Goal: Information Seeking & Learning: Compare options

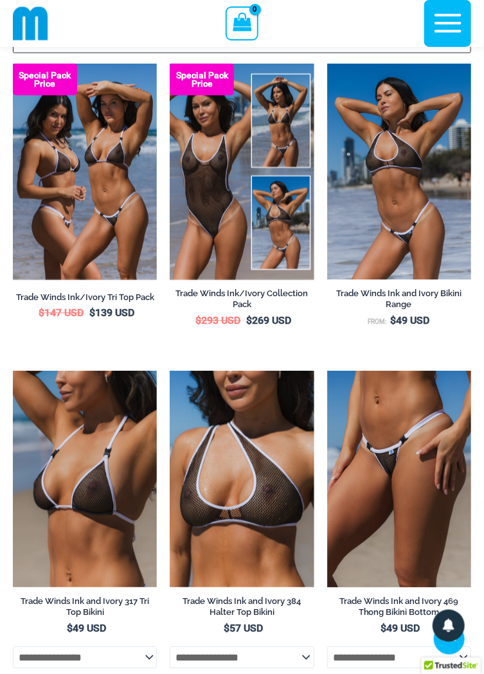
scroll to position [478, 0]
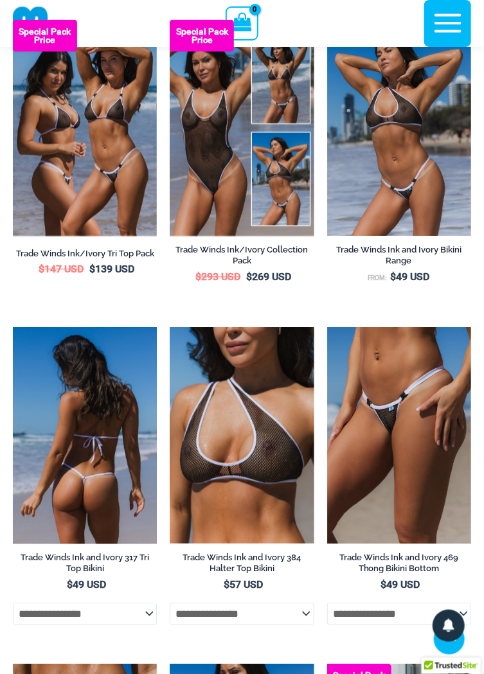
click at [112, 413] on img at bounding box center [85, 436] width 144 height 216
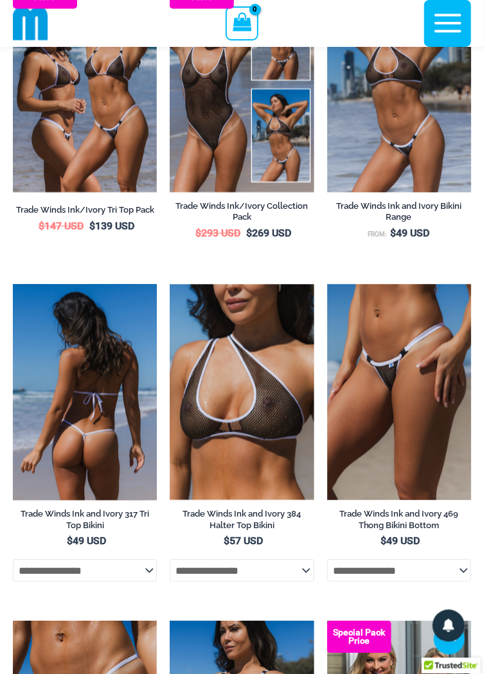
scroll to position [576, 0]
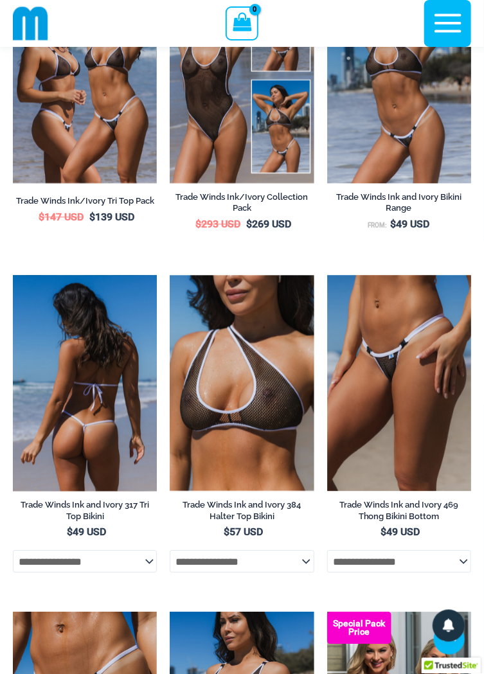
click at [104, 360] on img at bounding box center [85, 384] width 144 height 216
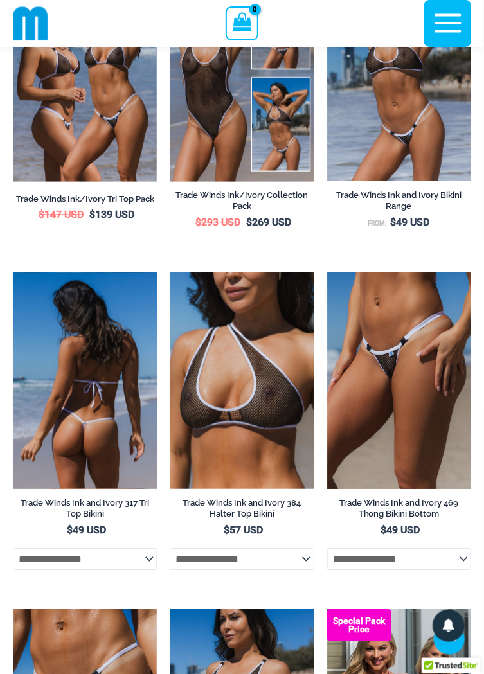
click at [115, 439] on img at bounding box center [85, 381] width 144 height 216
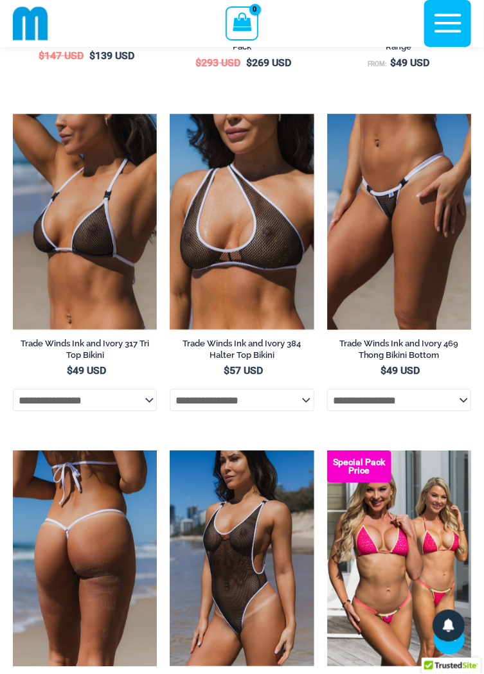
click at [109, 495] on img at bounding box center [85, 558] width 144 height 216
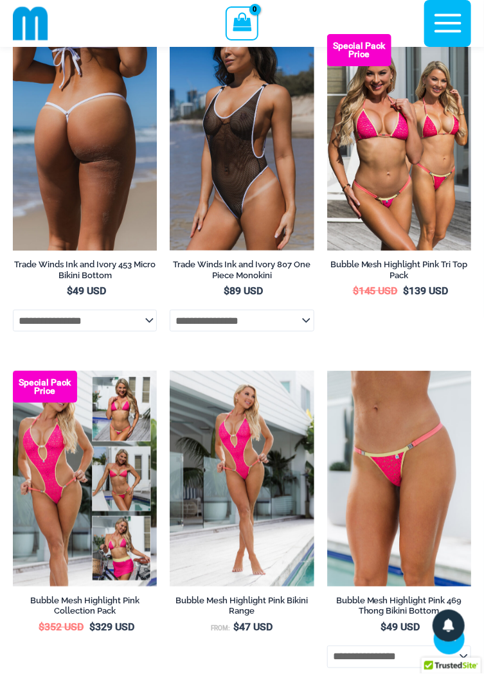
scroll to position [1154, 0]
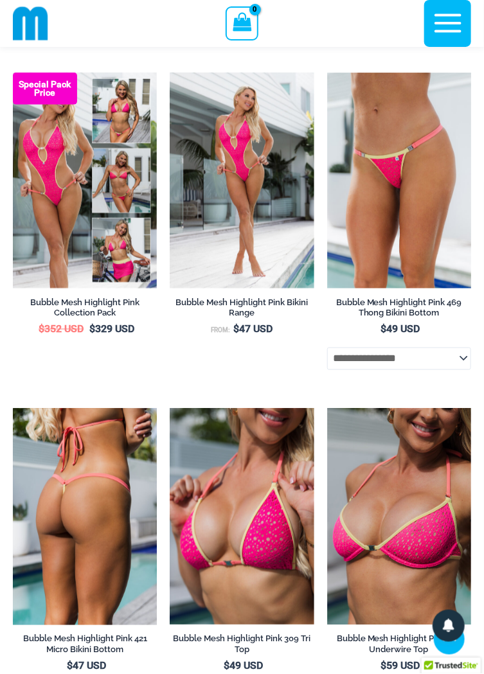
click at [120, 478] on img at bounding box center [85, 517] width 144 height 216
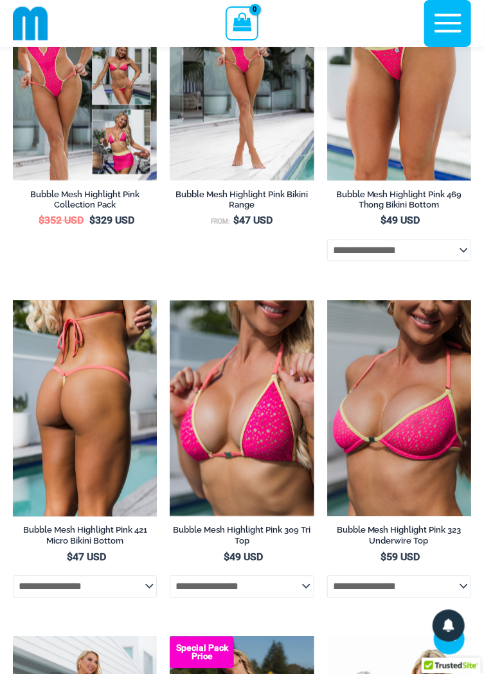
scroll to position [1561, 0]
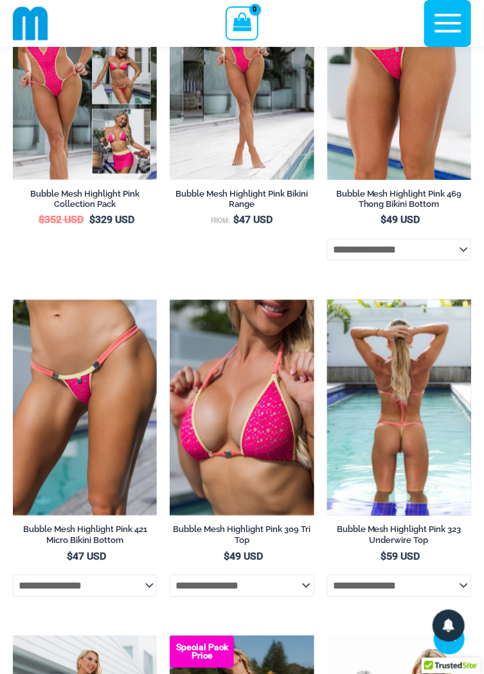
click at [414, 432] on img at bounding box center [399, 408] width 144 height 216
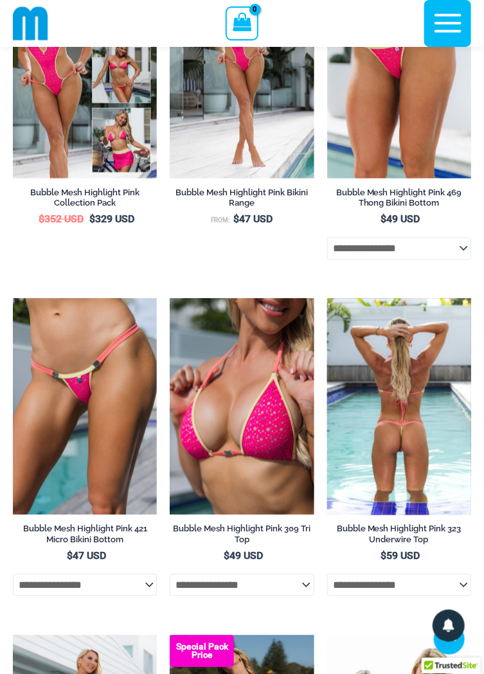
scroll to position [1614, 0]
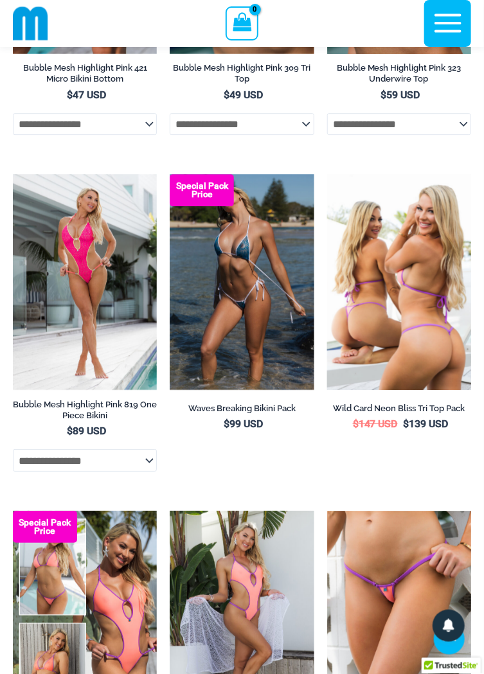
click at [420, 256] on img at bounding box center [399, 282] width 144 height 216
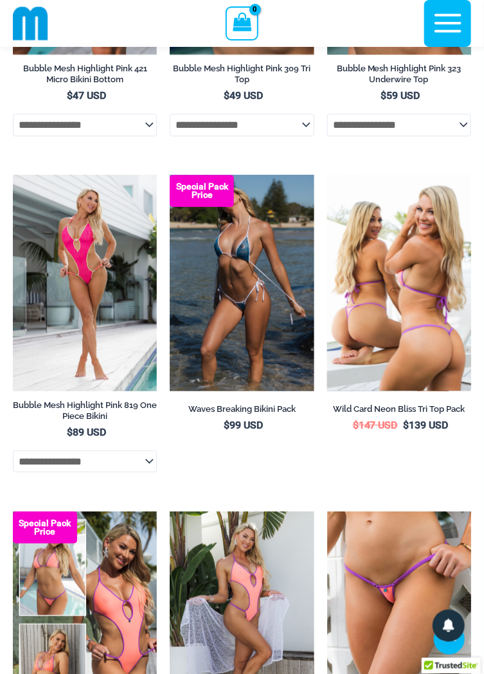
scroll to position [2077, 0]
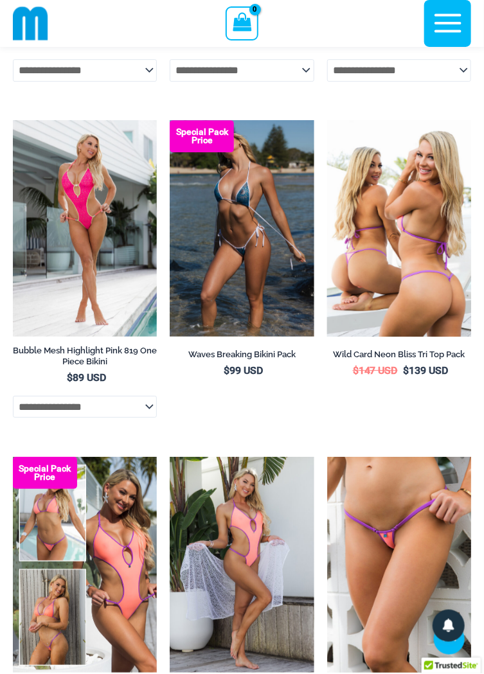
click at [416, 248] on img at bounding box center [399, 228] width 144 height 216
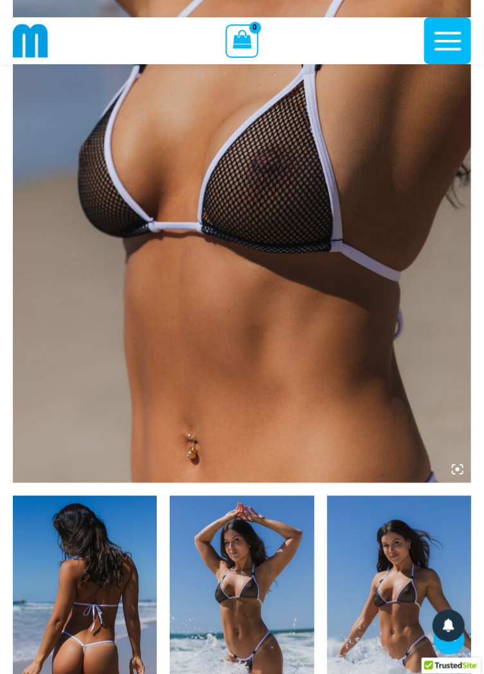
scroll to position [301, 0]
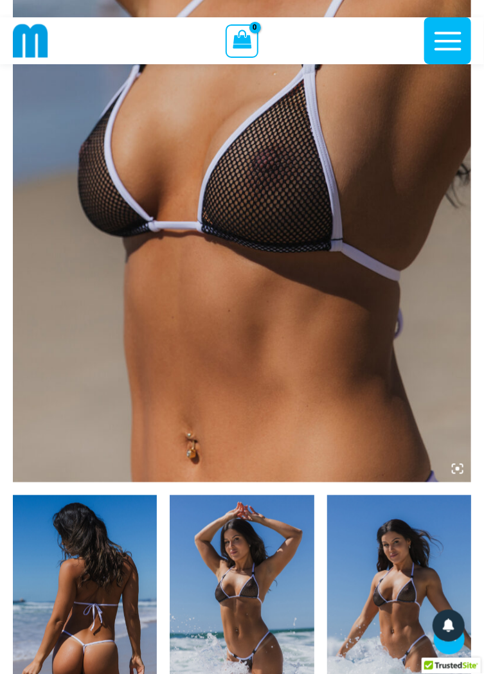
click at [102, 576] on img at bounding box center [85, 603] width 144 height 216
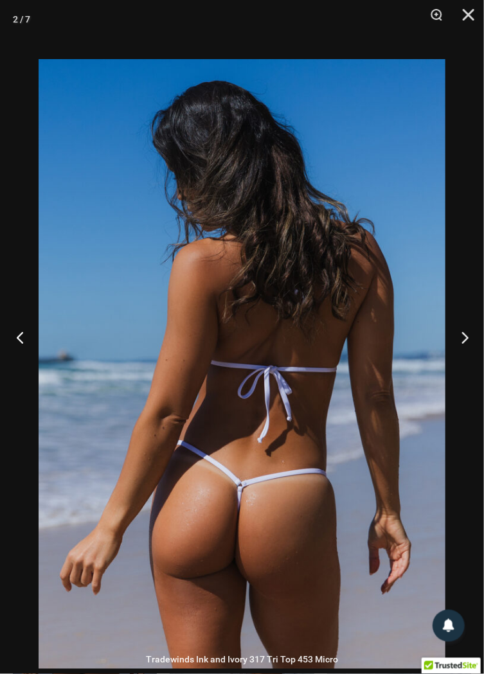
click at [23, 370] on button "Previous" at bounding box center [24, 337] width 48 height 64
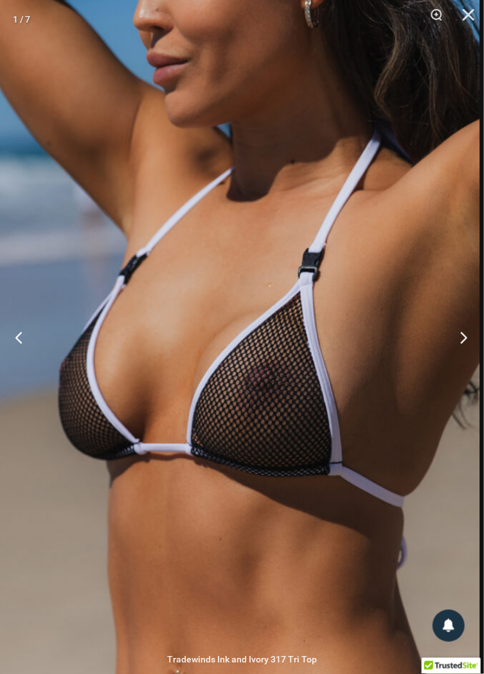
click at [456, 366] on button "Next" at bounding box center [460, 337] width 48 height 64
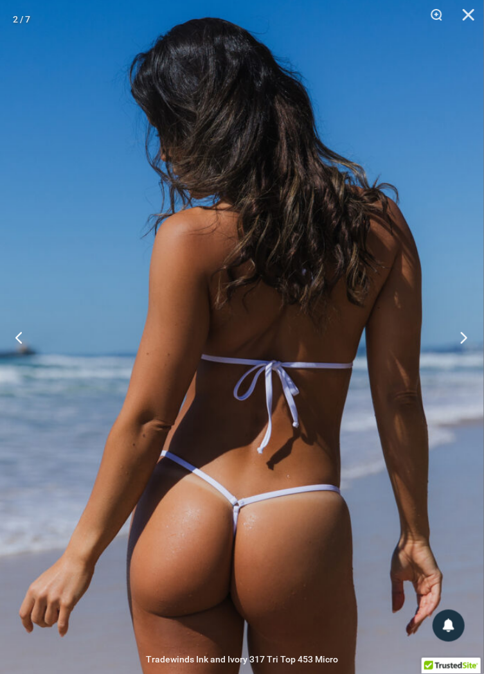
click at [459, 366] on button "Next" at bounding box center [460, 337] width 48 height 64
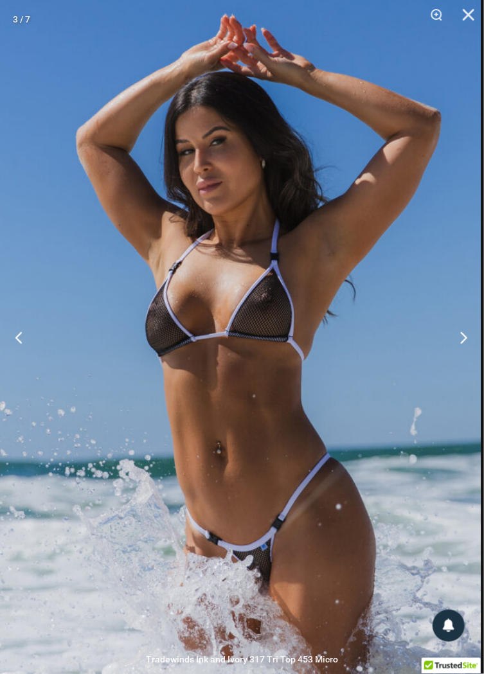
click at [462, 361] on button "Next" at bounding box center [460, 337] width 48 height 64
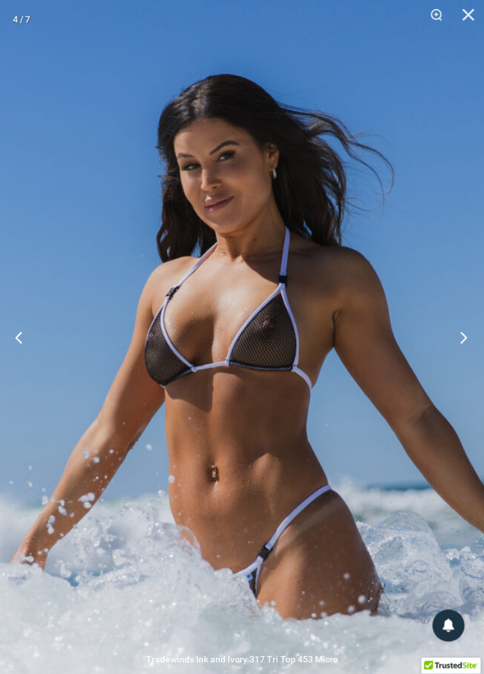
click at [456, 361] on button "Next" at bounding box center [460, 337] width 48 height 64
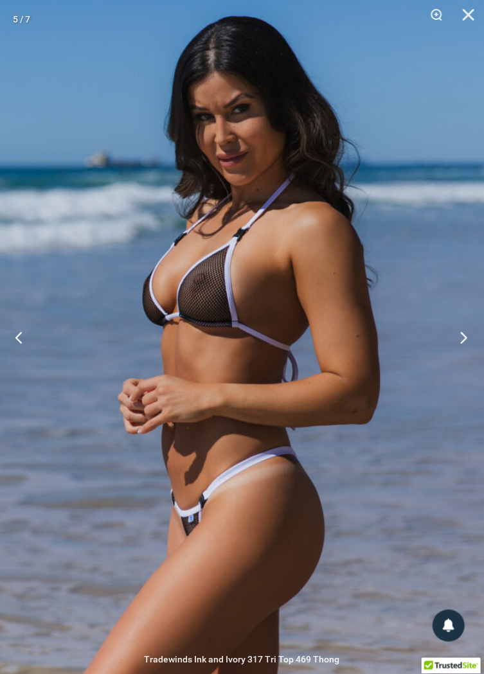
click at [461, 364] on button "Next" at bounding box center [460, 337] width 48 height 64
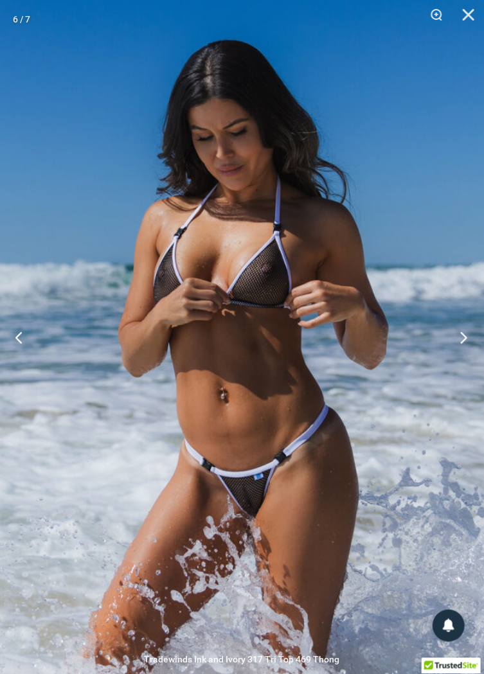
click at [460, 370] on button "Next" at bounding box center [460, 337] width 48 height 64
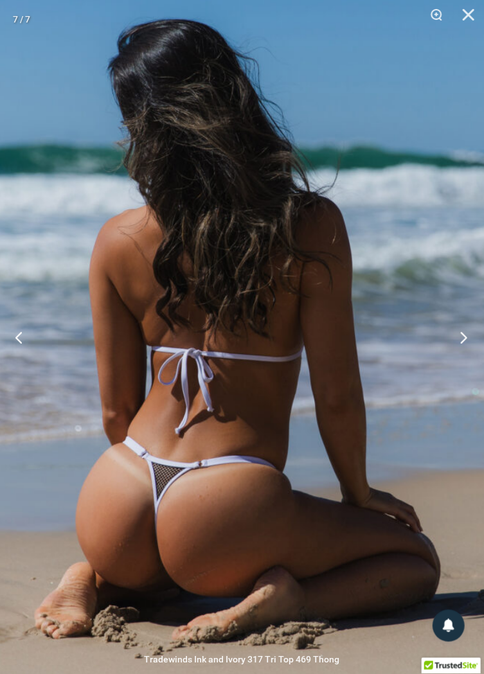
click at [461, 366] on button "Next" at bounding box center [460, 337] width 48 height 64
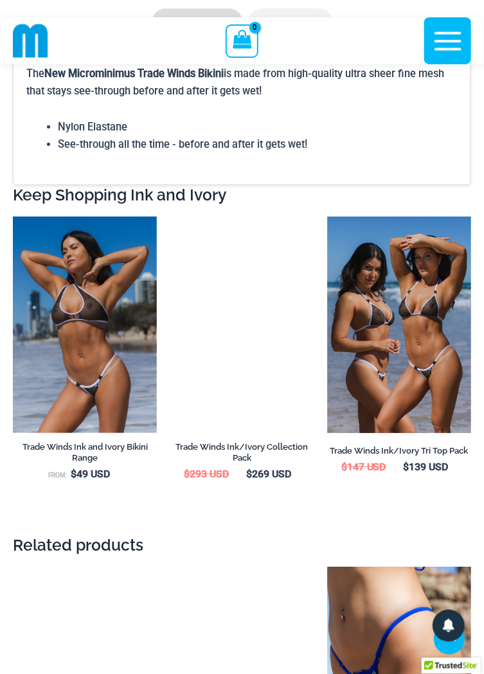
scroll to position [2096, 0]
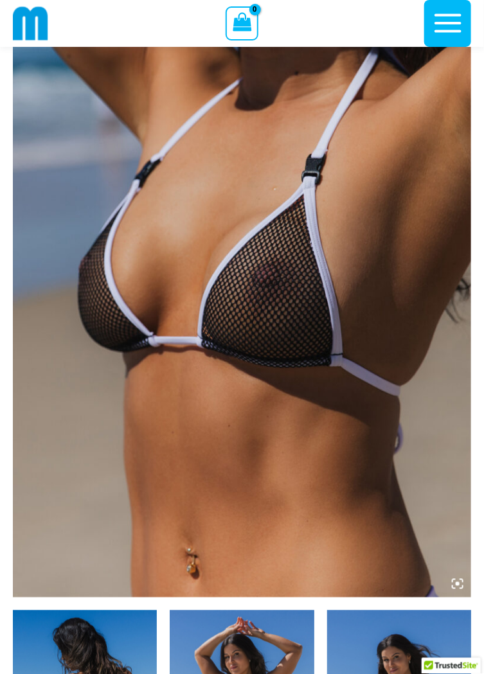
scroll to position [184, 0]
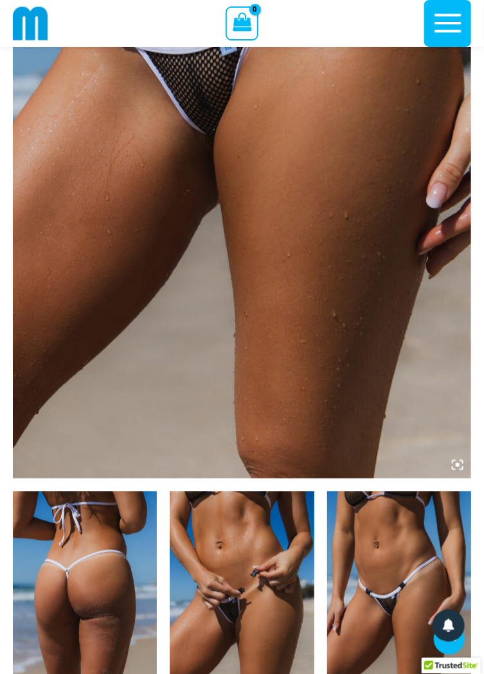
scroll to position [303, 0]
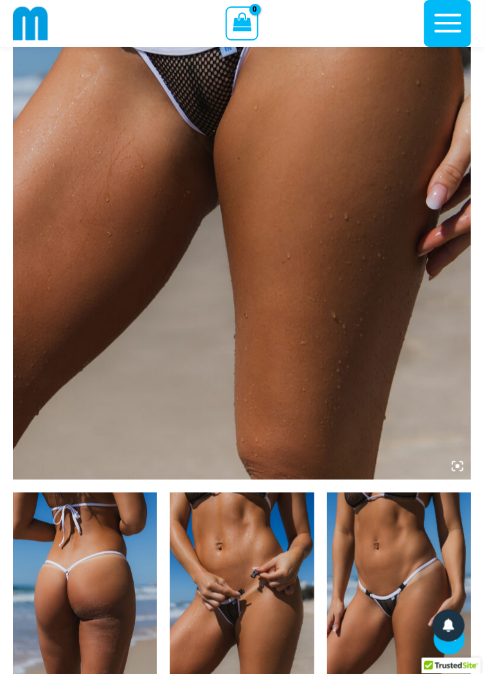
click at [144, 521] on img at bounding box center [85, 601] width 144 height 216
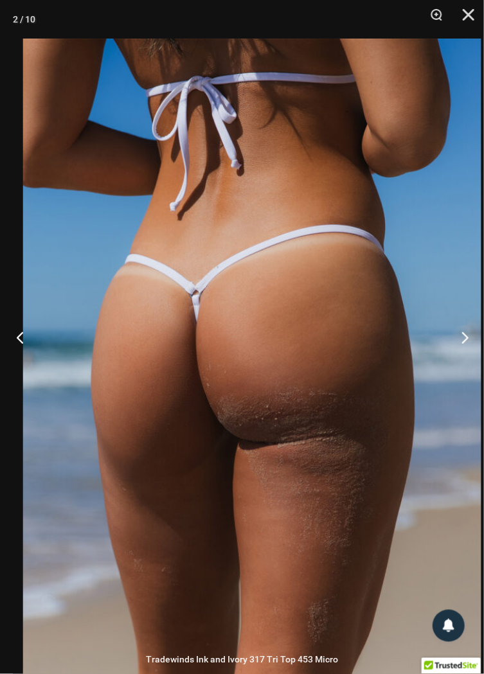
click at [21, 362] on button "Previous" at bounding box center [24, 337] width 48 height 64
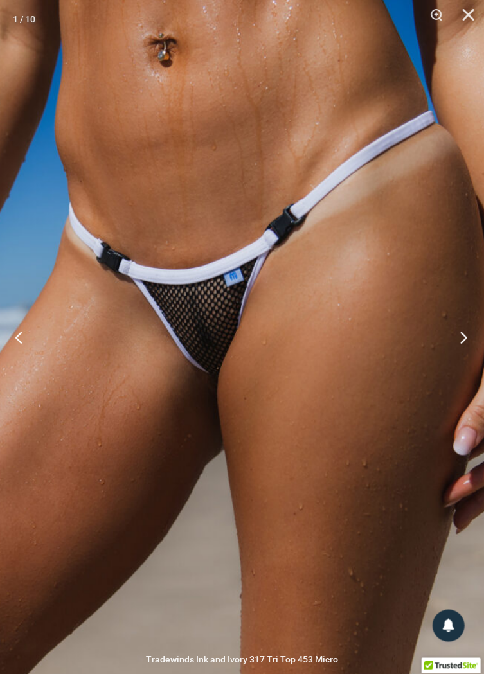
click at [461, 359] on button "Next" at bounding box center [460, 337] width 48 height 64
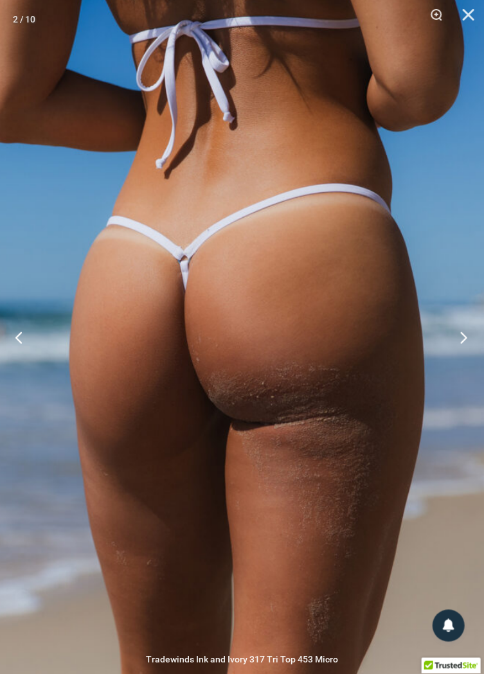
click at [461, 358] on button "Next" at bounding box center [460, 337] width 48 height 64
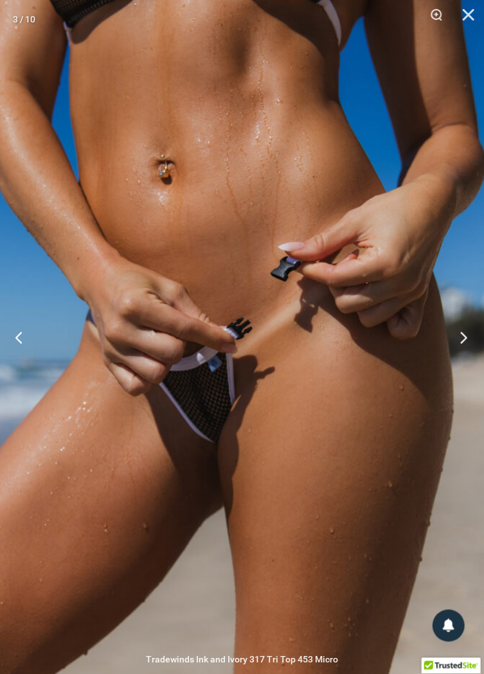
click at [456, 364] on button "Next" at bounding box center [460, 337] width 48 height 64
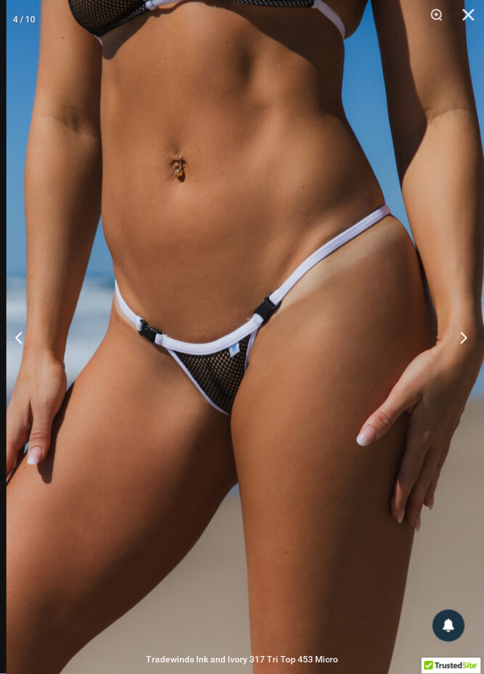
click at [461, 362] on button "Next" at bounding box center [460, 337] width 48 height 64
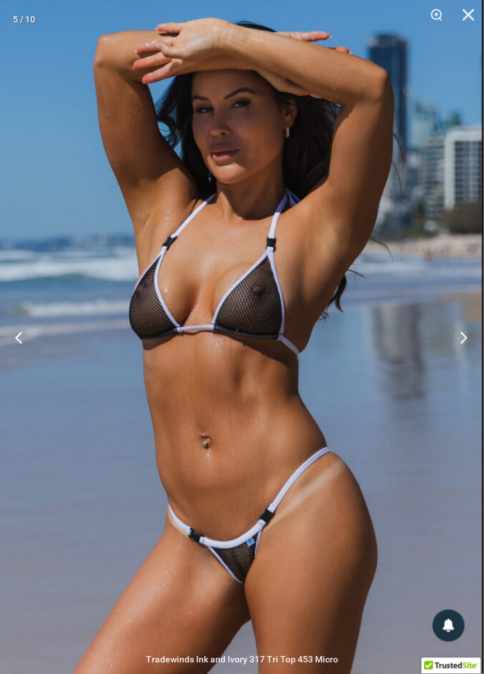
click at [468, 370] on button "Next" at bounding box center [460, 337] width 48 height 64
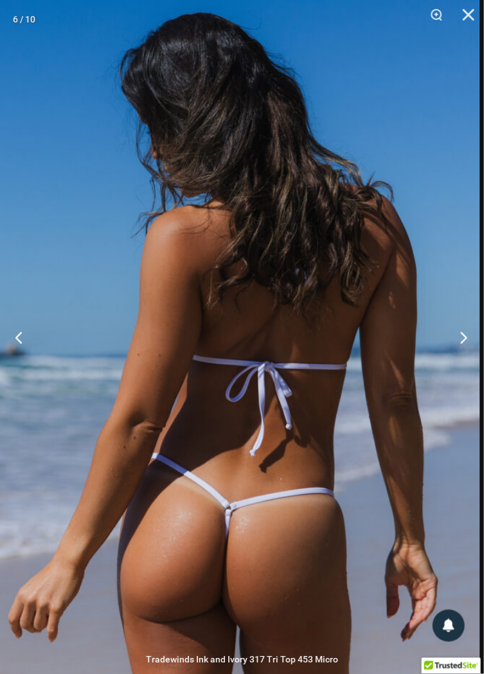
click at [461, 362] on button "Next" at bounding box center [460, 337] width 48 height 64
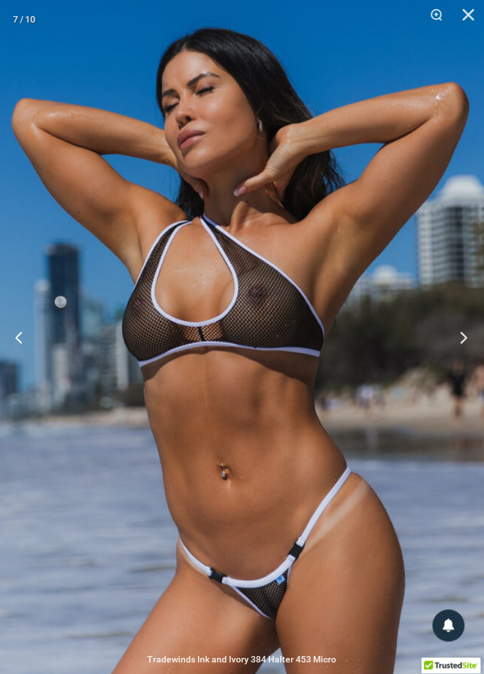
click at [460, 370] on button "Next" at bounding box center [460, 337] width 48 height 64
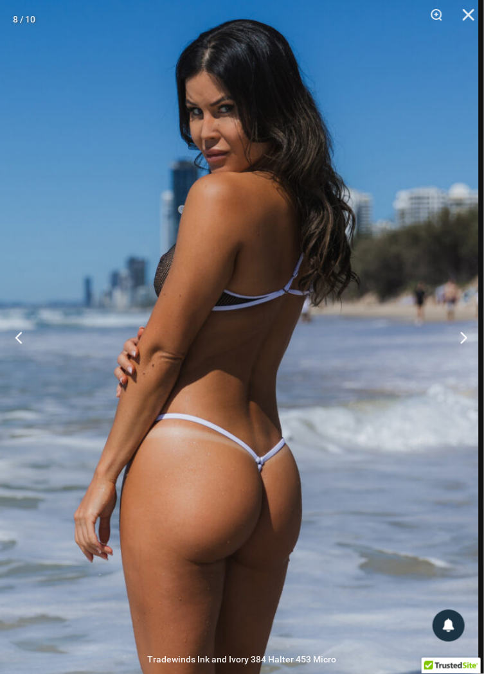
click at [463, 360] on button "Next" at bounding box center [460, 337] width 48 height 64
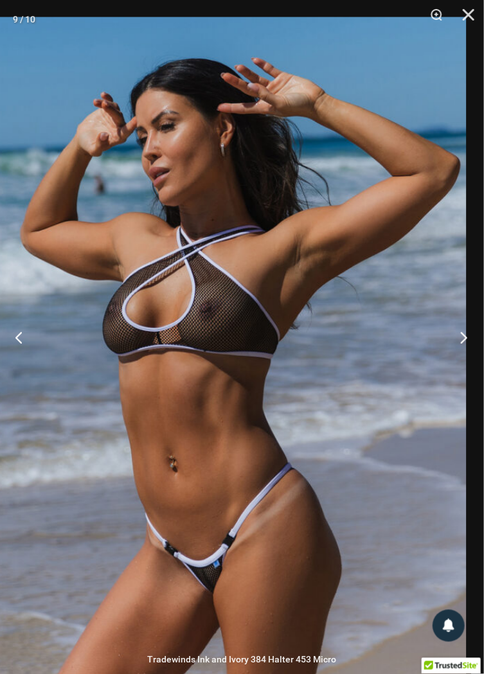
click at [465, 366] on button "Next" at bounding box center [460, 337] width 48 height 64
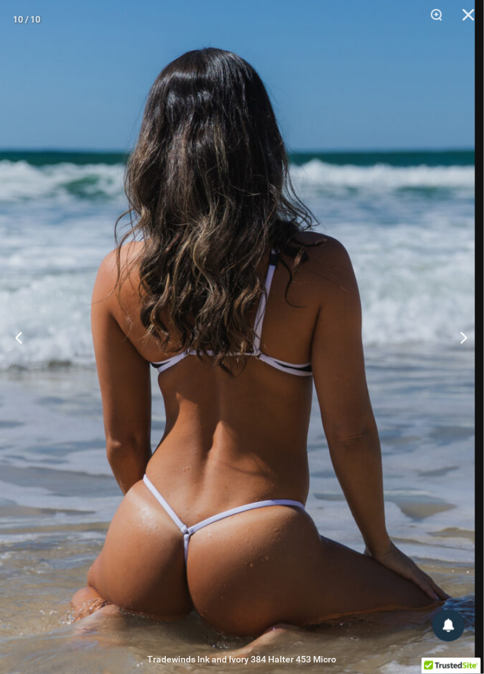
click at [463, 364] on button "Next" at bounding box center [460, 337] width 48 height 64
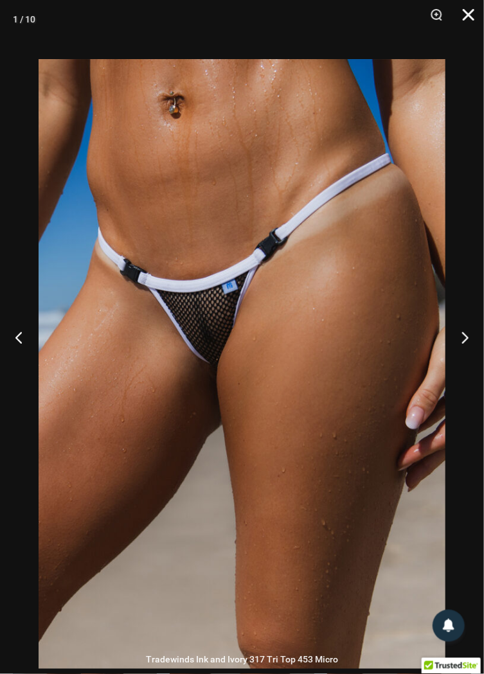
click at [469, 21] on button "Close" at bounding box center [464, 19] width 32 height 39
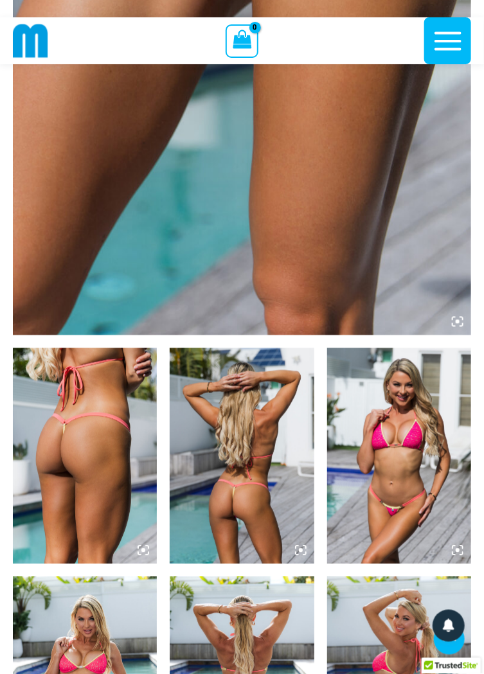
scroll to position [449, 0]
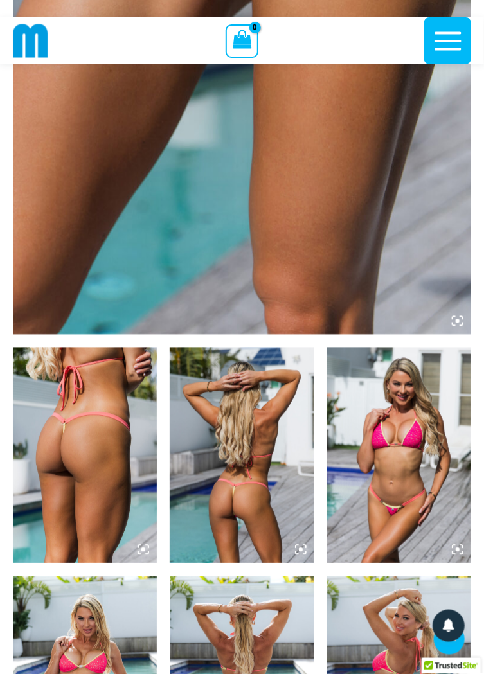
click at [98, 500] on img at bounding box center [85, 456] width 144 height 216
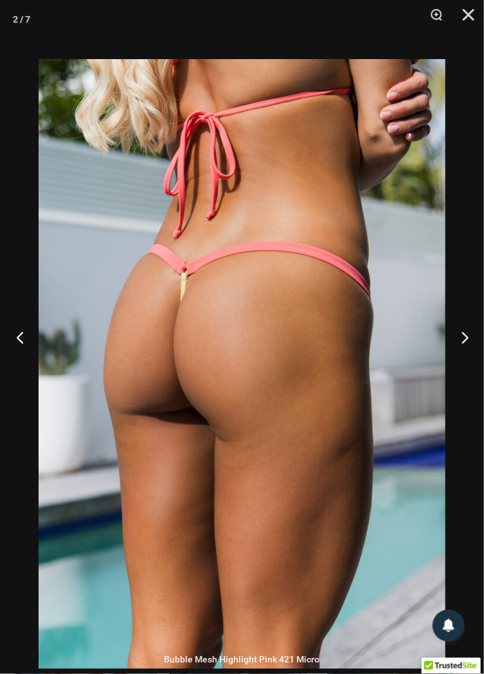
click at [26, 370] on button "Previous" at bounding box center [24, 337] width 48 height 64
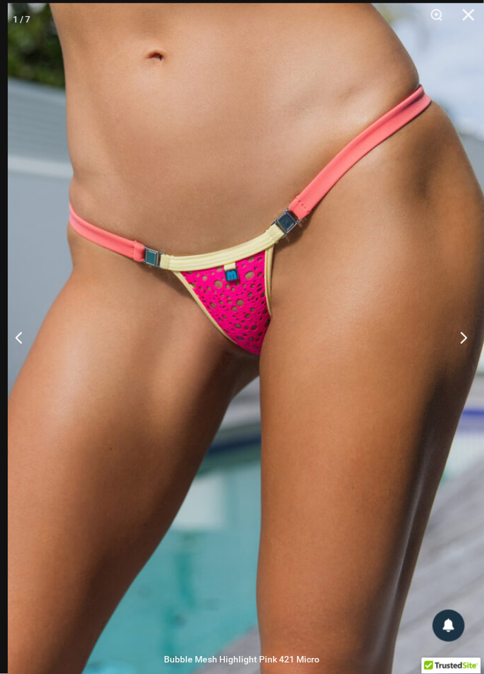
click at [465, 370] on button "Next" at bounding box center [460, 337] width 48 height 64
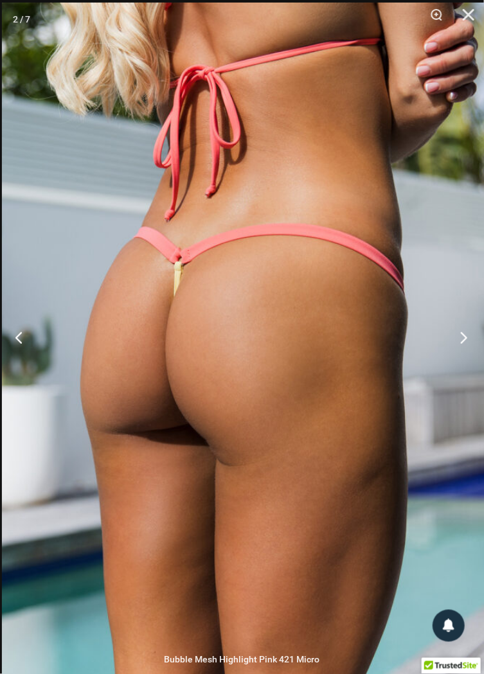
click at [460, 370] on button "Next" at bounding box center [460, 337] width 48 height 64
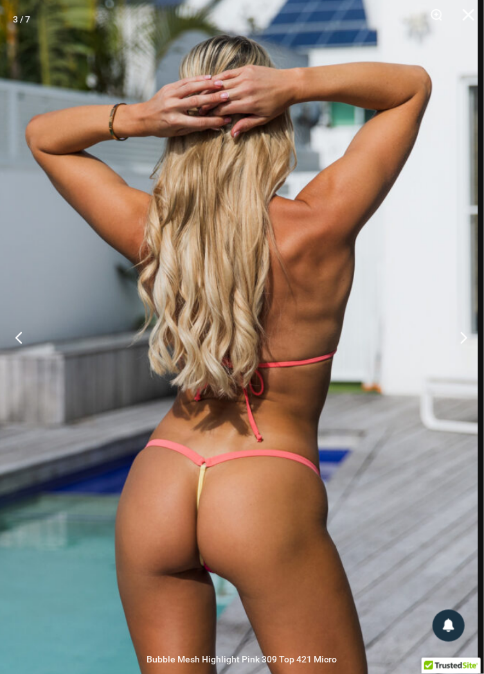
click at [458, 370] on button "Next" at bounding box center [460, 337] width 48 height 64
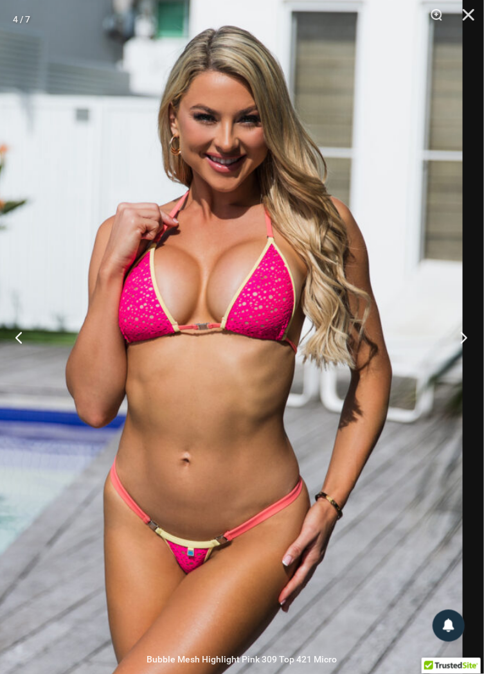
click at [461, 370] on button "Next" at bounding box center [460, 337] width 48 height 64
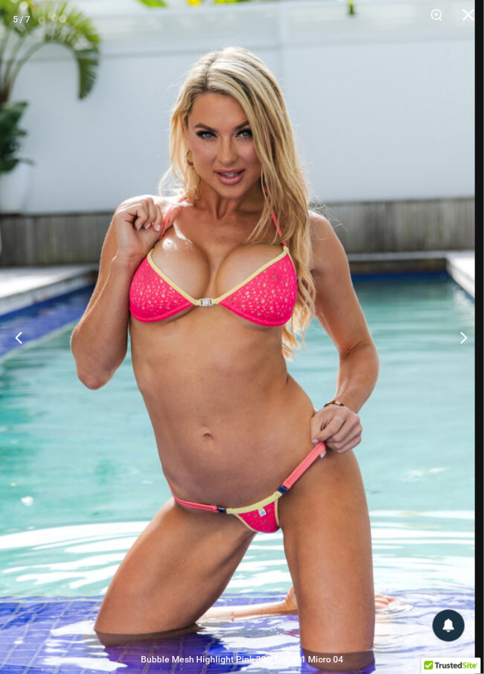
click at [466, 366] on button "Next" at bounding box center [460, 337] width 48 height 64
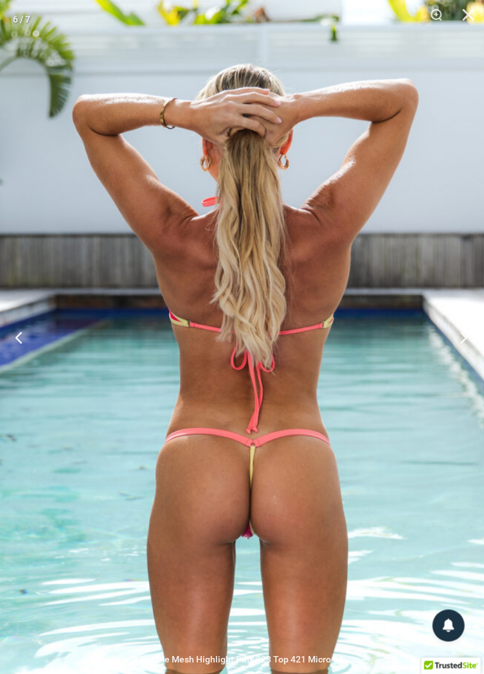
click at [465, 367] on button "Next" at bounding box center [460, 337] width 48 height 64
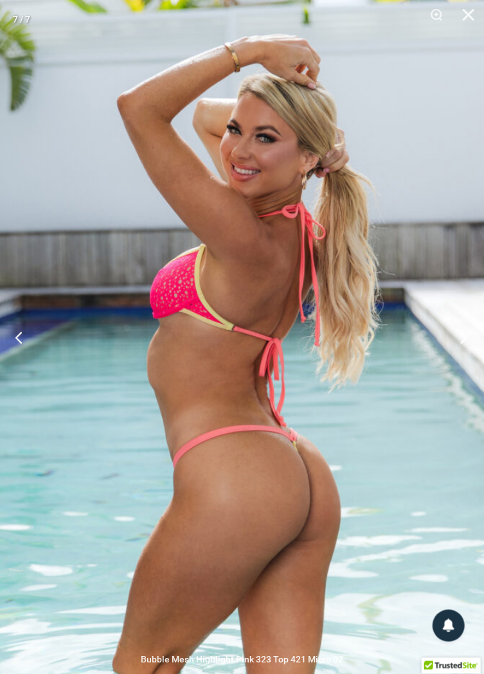
click at [467, 368] on button "Next" at bounding box center [460, 337] width 48 height 64
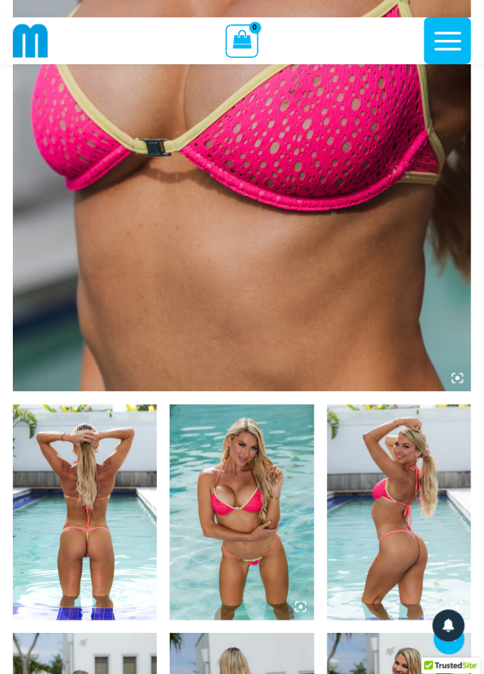
scroll to position [391, 0]
click at [91, 434] on img at bounding box center [85, 513] width 144 height 216
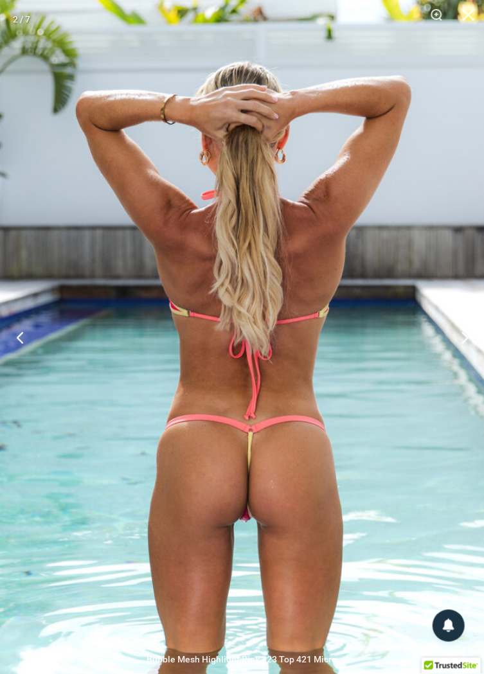
click at [22, 369] on button "Previous" at bounding box center [24, 337] width 48 height 64
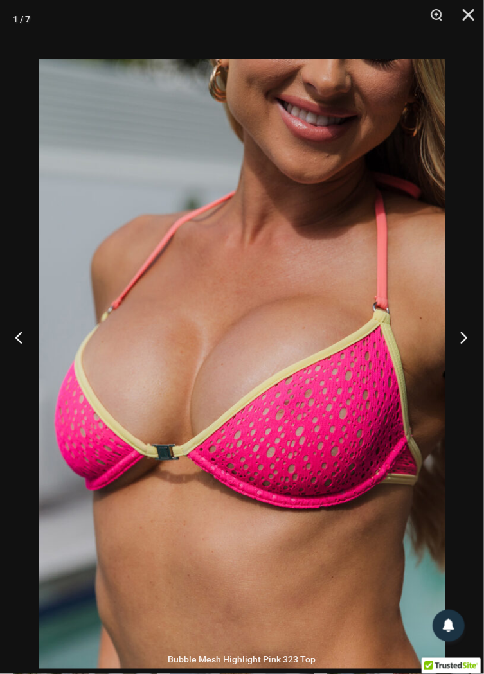
click at [464, 367] on button "Next" at bounding box center [460, 337] width 48 height 64
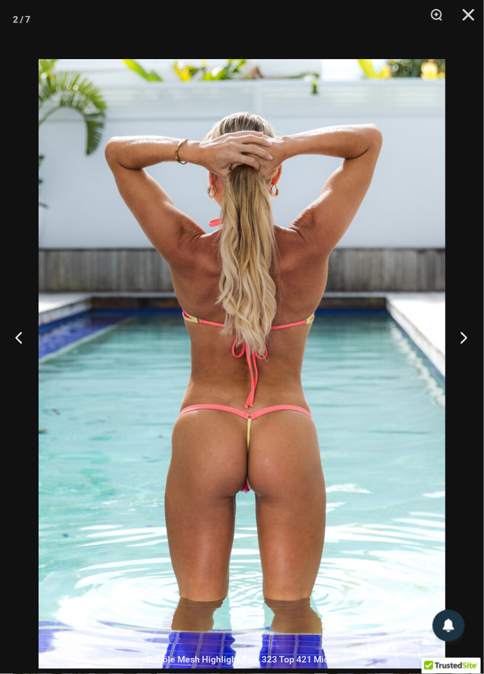
click at [467, 369] on button "Next" at bounding box center [460, 337] width 48 height 64
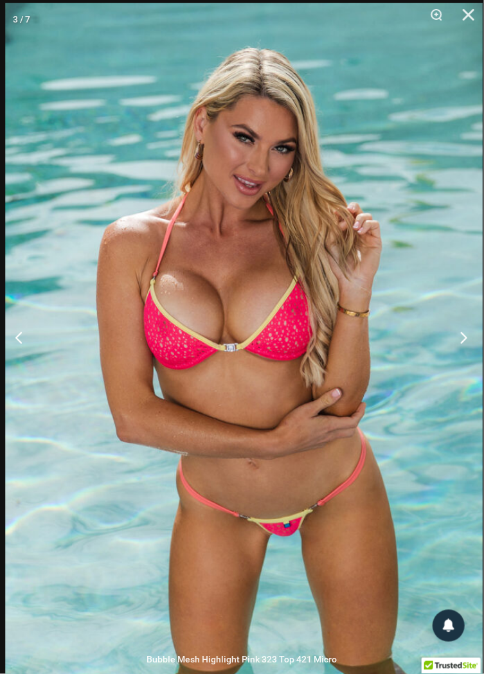
click at [466, 368] on button "Next" at bounding box center [460, 337] width 48 height 64
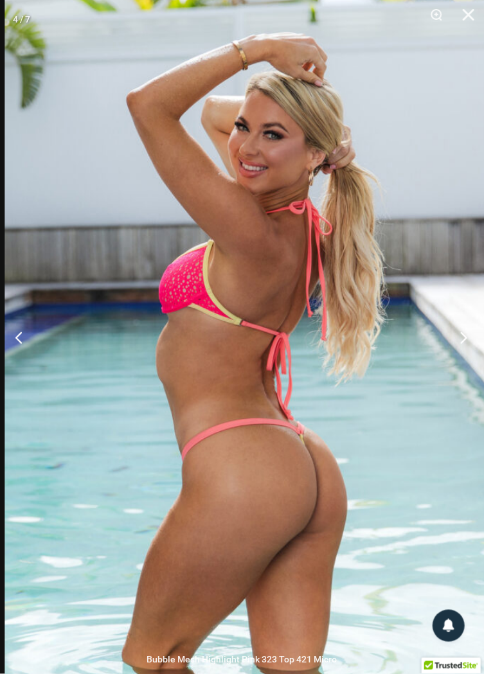
click at [463, 370] on button "Next" at bounding box center [460, 337] width 48 height 64
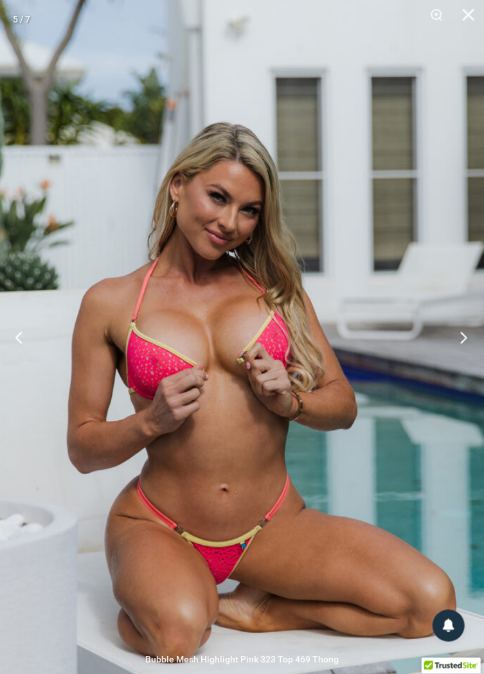
click at [465, 370] on button "Next" at bounding box center [460, 337] width 48 height 64
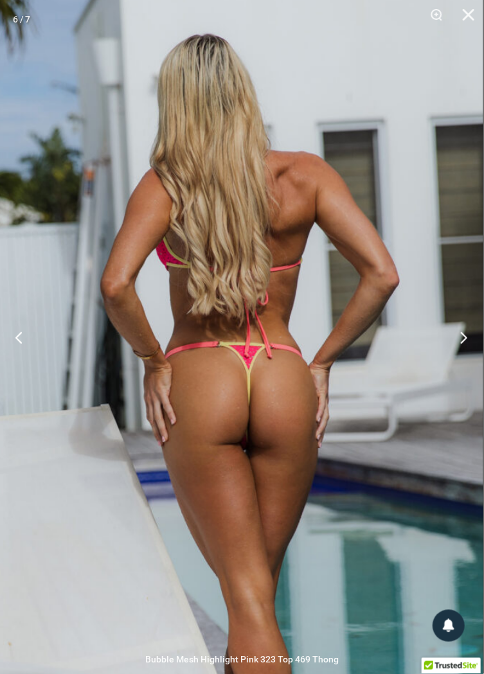
click at [452, 369] on button "Next" at bounding box center [460, 337] width 48 height 64
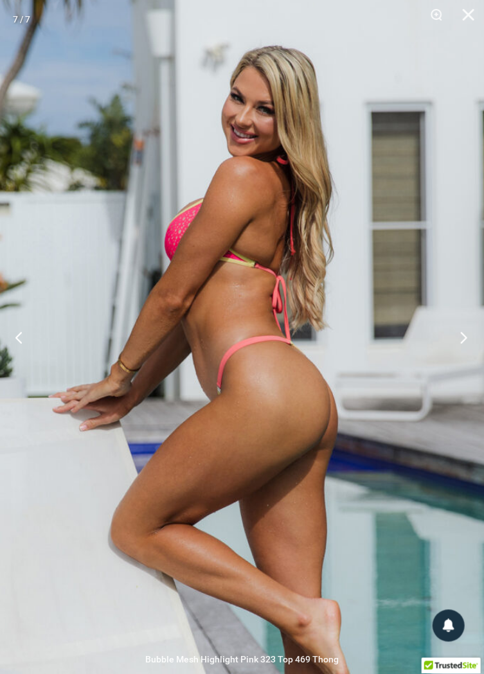
click at [463, 370] on button "Next" at bounding box center [460, 337] width 48 height 64
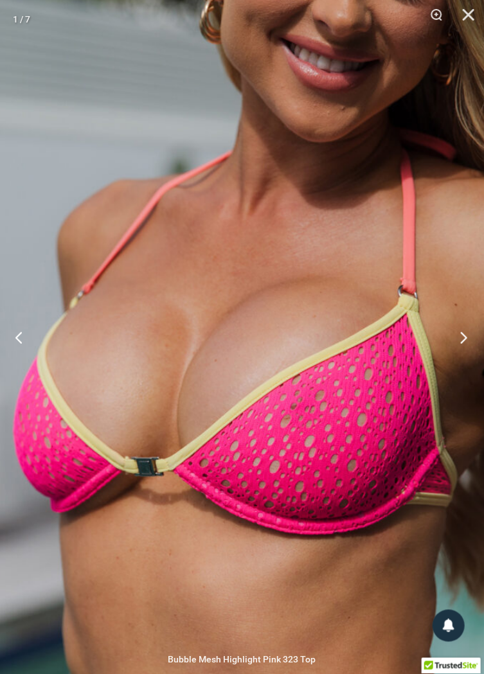
click at [457, 364] on button "Next" at bounding box center [460, 337] width 48 height 64
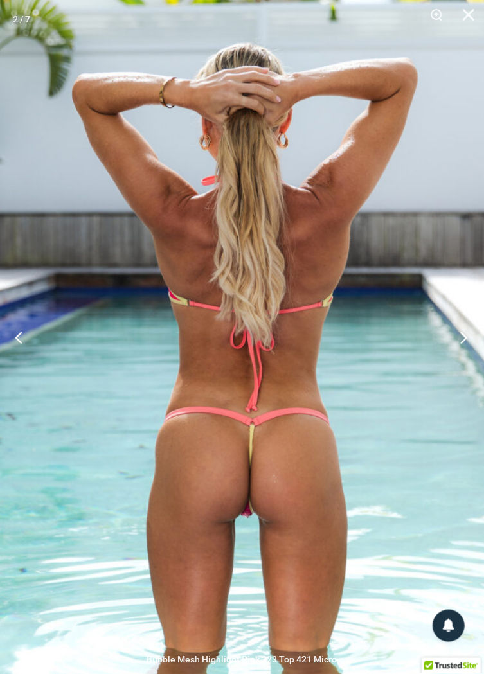
click at [463, 370] on button "Next" at bounding box center [460, 337] width 48 height 64
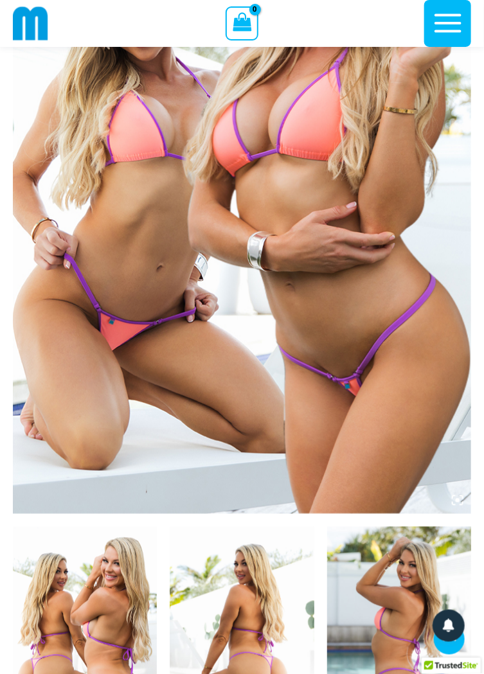
scroll to position [271, 0]
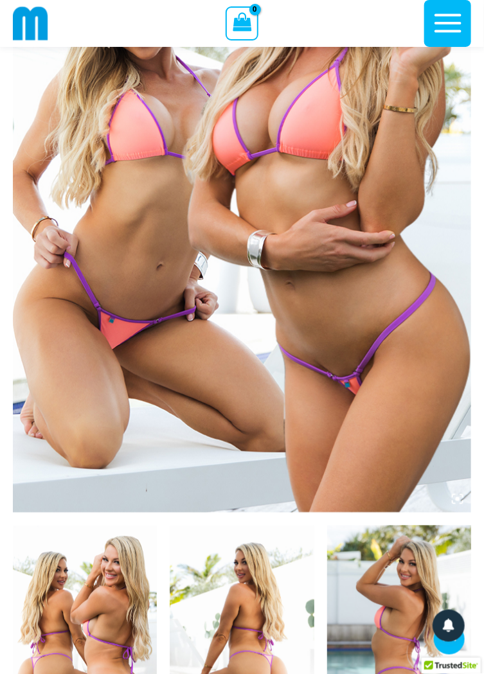
click at [121, 610] on img at bounding box center [85, 634] width 144 height 216
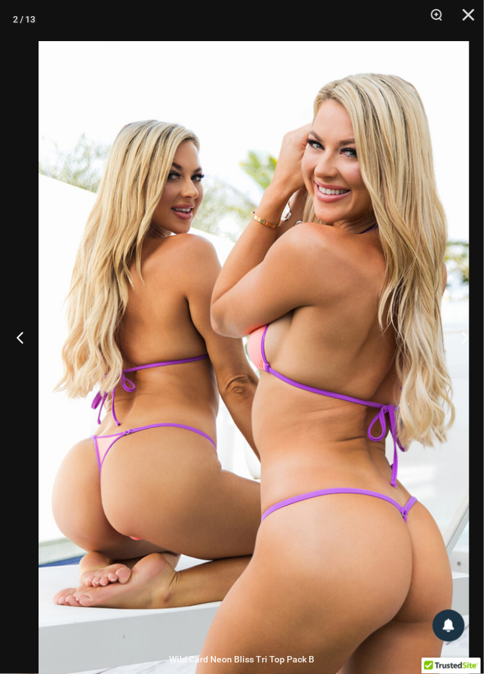
click at [17, 366] on button "Previous" at bounding box center [24, 337] width 48 height 64
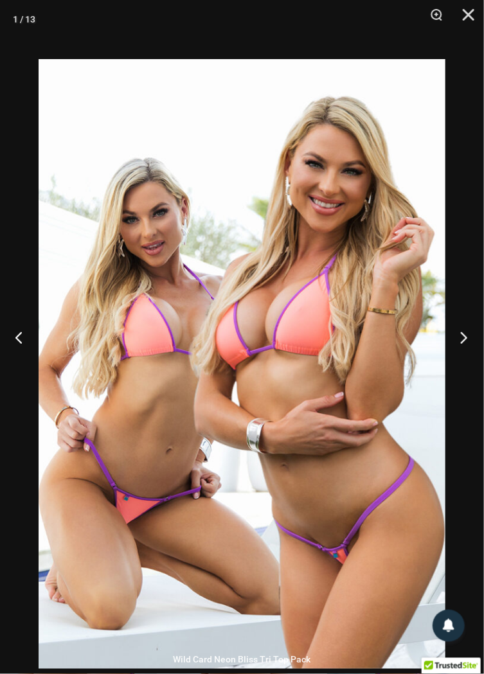
click at [463, 370] on button "Next" at bounding box center [460, 337] width 48 height 64
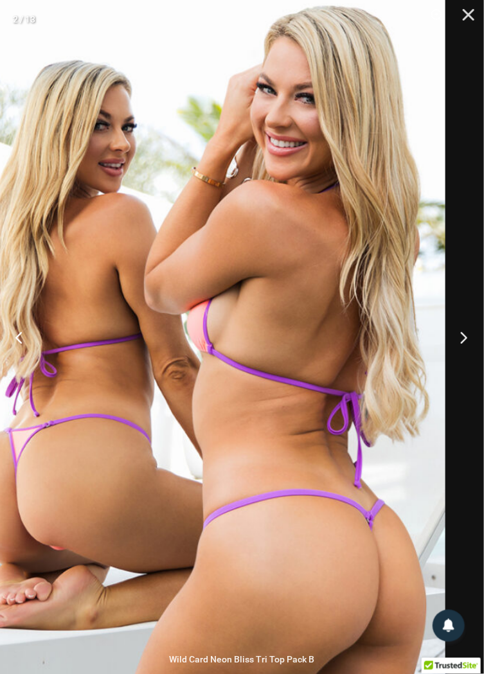
click at [456, 366] on button "Next" at bounding box center [460, 337] width 48 height 64
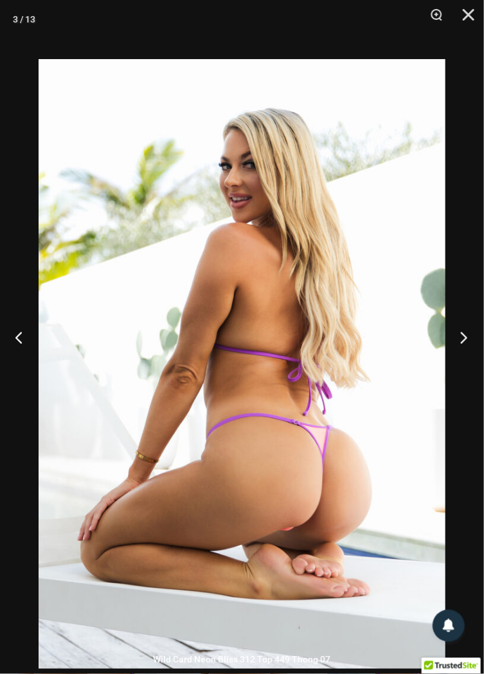
click at [462, 370] on button "Next" at bounding box center [460, 337] width 48 height 64
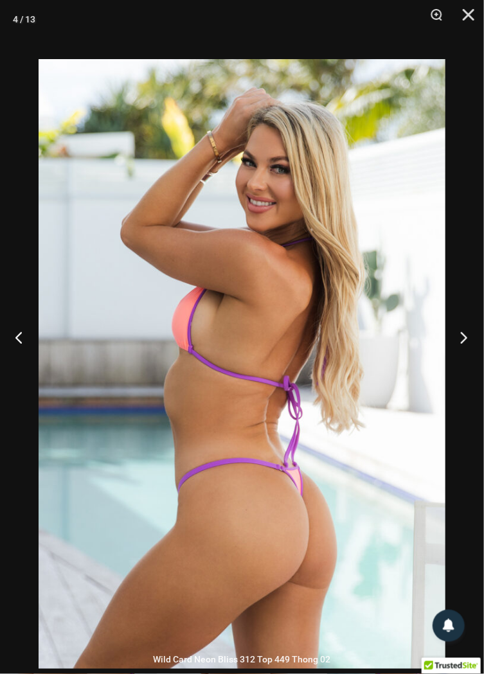
click at [463, 368] on button "Next" at bounding box center [460, 337] width 48 height 64
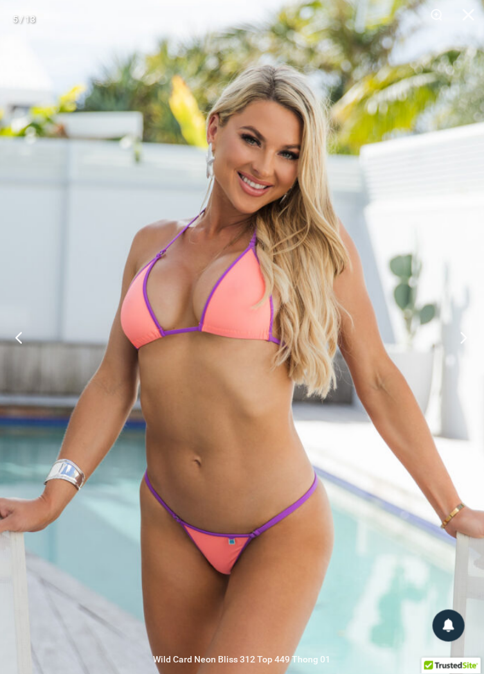
click at [457, 363] on button "Next" at bounding box center [460, 337] width 48 height 64
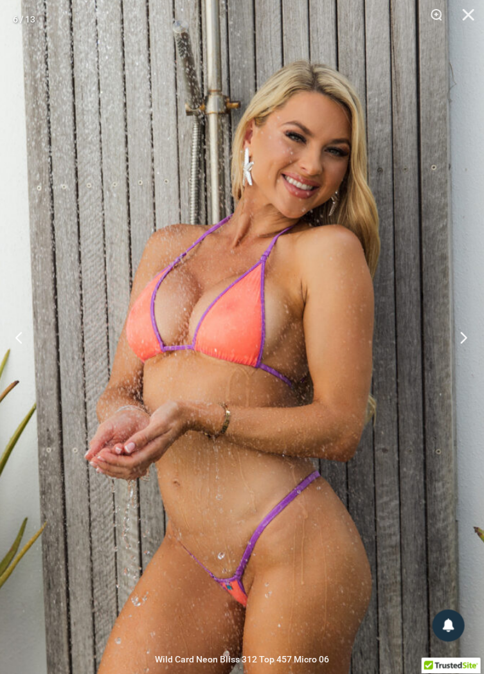
click at [465, 362] on button "Next" at bounding box center [460, 337] width 48 height 64
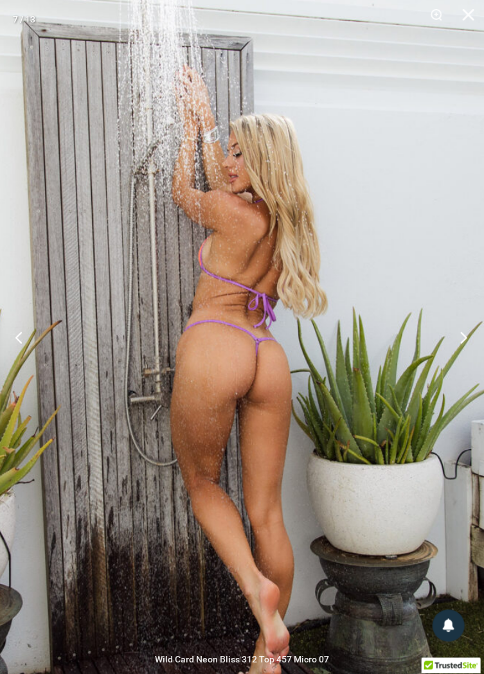
click at [464, 370] on button "Next" at bounding box center [460, 337] width 48 height 64
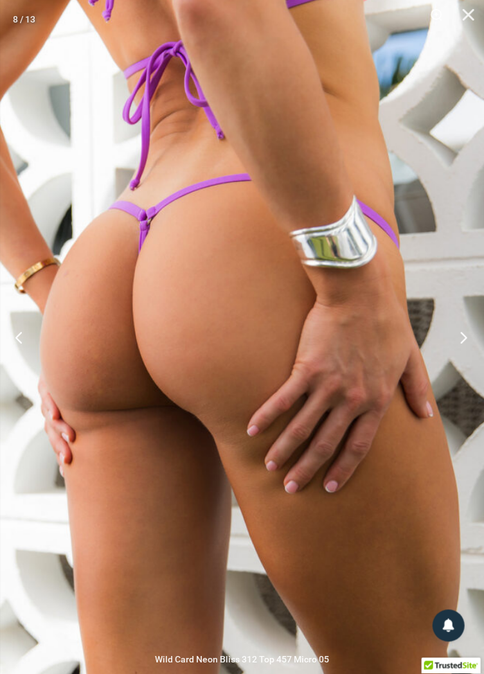
click at [463, 368] on button "Next" at bounding box center [460, 337] width 48 height 64
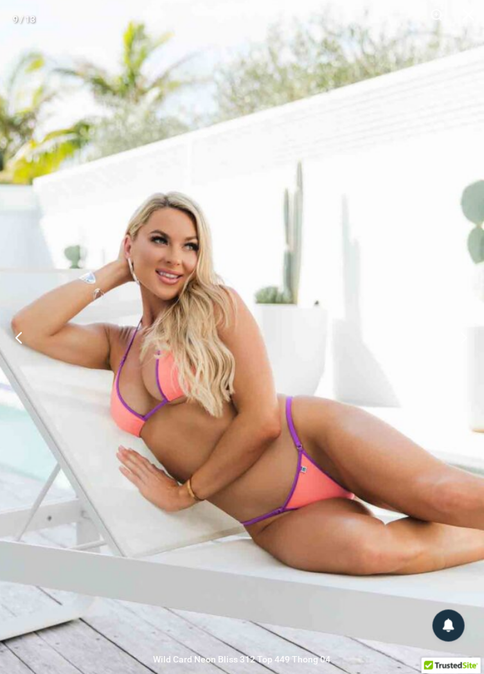
click at [461, 353] on button "Next" at bounding box center [460, 337] width 48 height 64
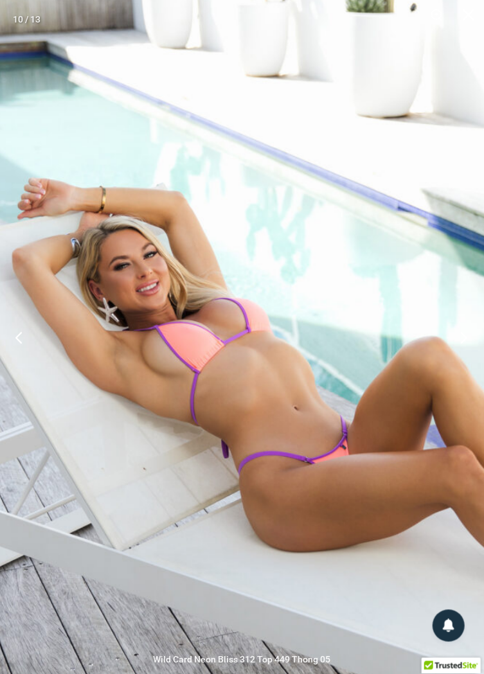
click at [465, 366] on button "Next" at bounding box center [460, 337] width 48 height 64
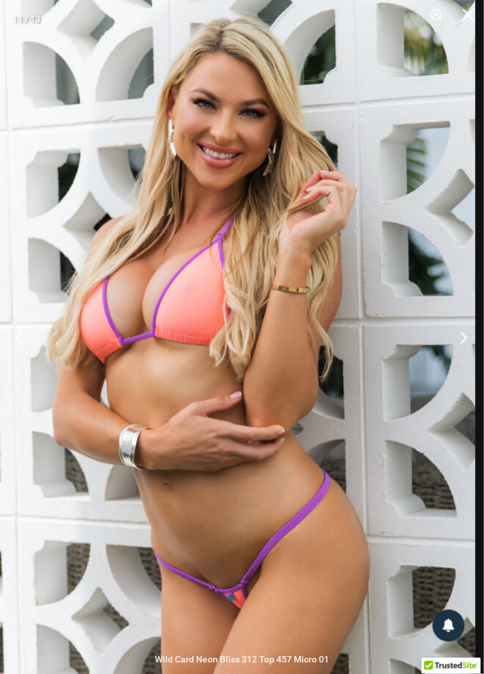
click at [465, 365] on button "Next" at bounding box center [460, 337] width 48 height 64
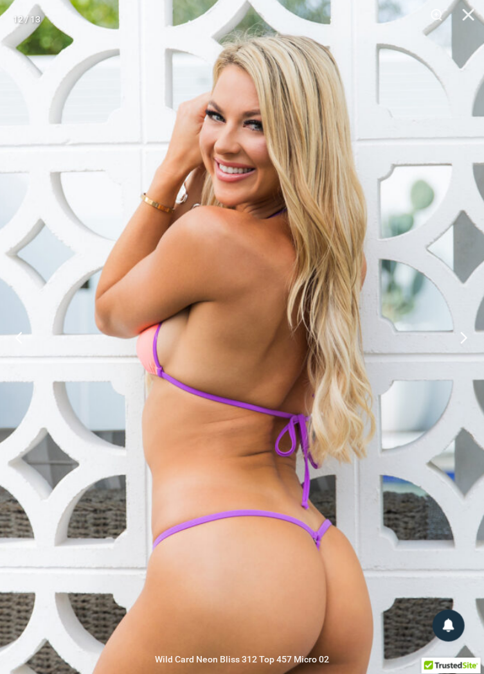
click at [465, 369] on button "Next" at bounding box center [460, 337] width 48 height 64
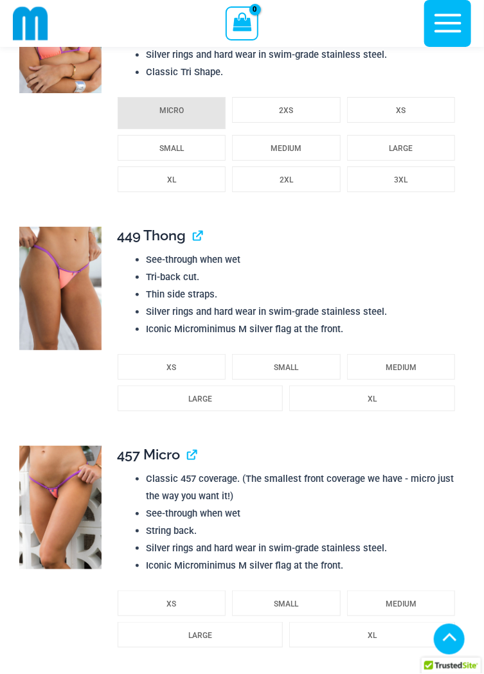
scroll to position [2274, 0]
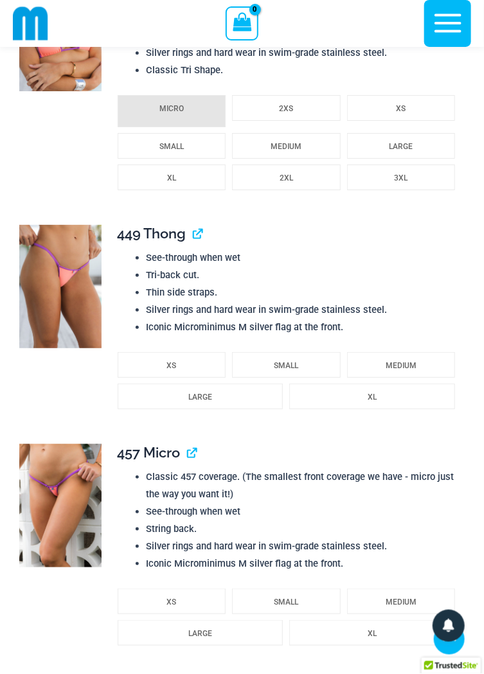
click at [65, 481] on img at bounding box center [60, 505] width 82 height 123
click at [169, 453] on span "457 Micro" at bounding box center [149, 452] width 63 height 17
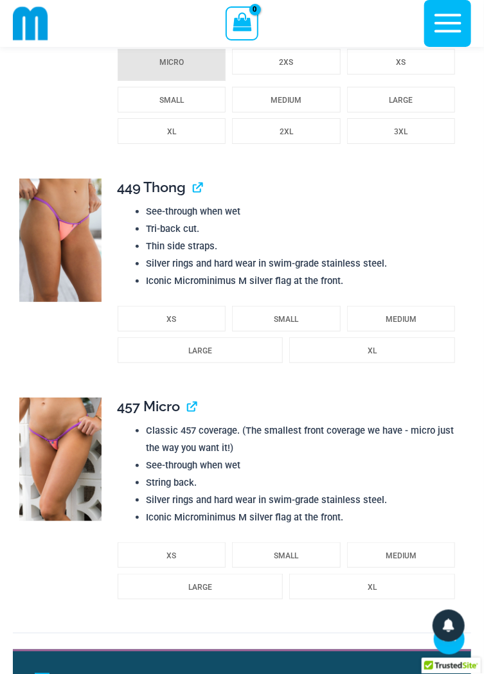
scroll to position [2322, 0]
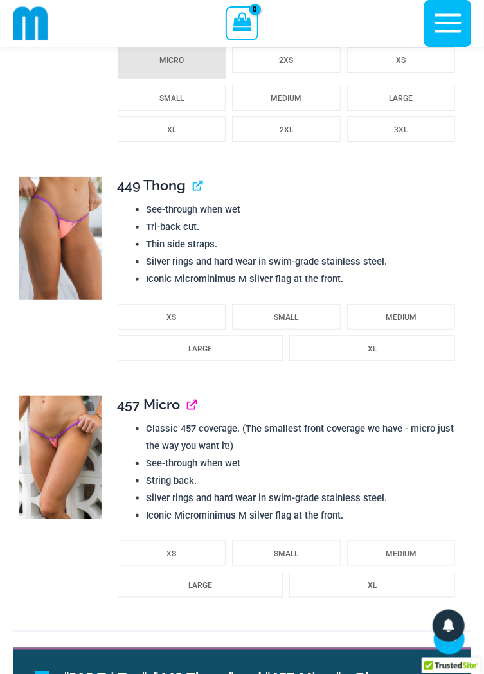
click at [188, 404] on link "View product" at bounding box center [188, 404] width 0 height 17
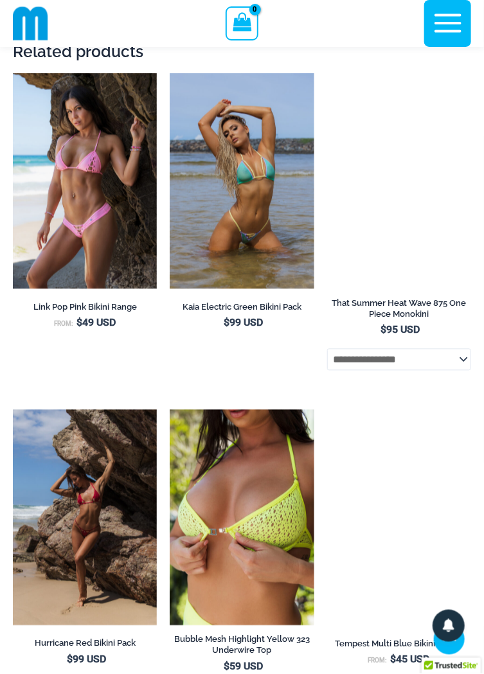
scroll to position [3948, 0]
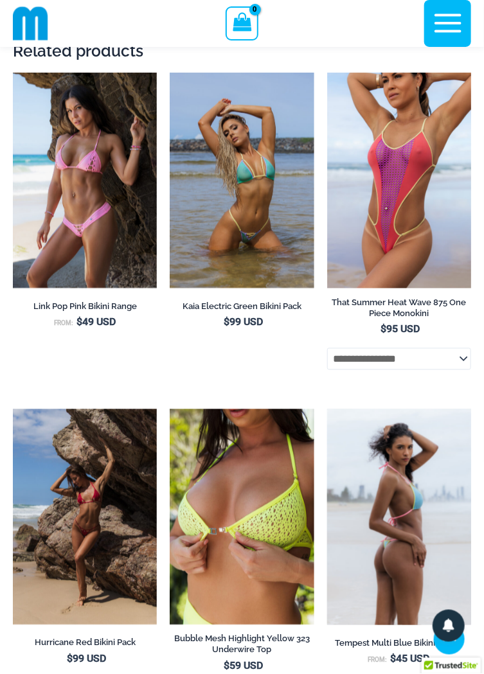
click at [417, 501] on img at bounding box center [399, 517] width 144 height 217
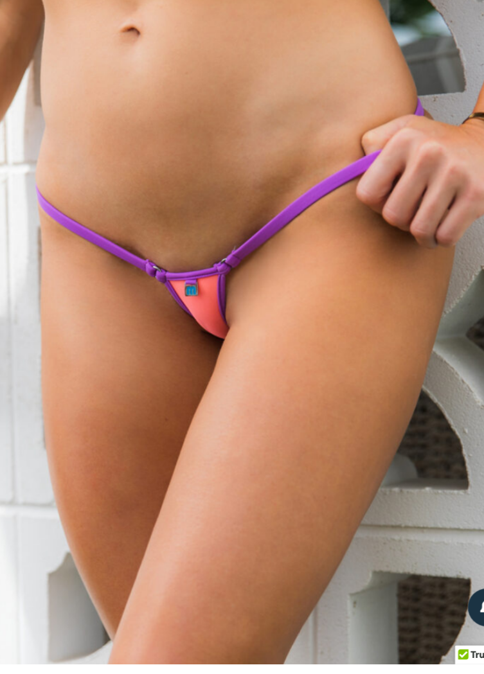
scroll to position [16, 0]
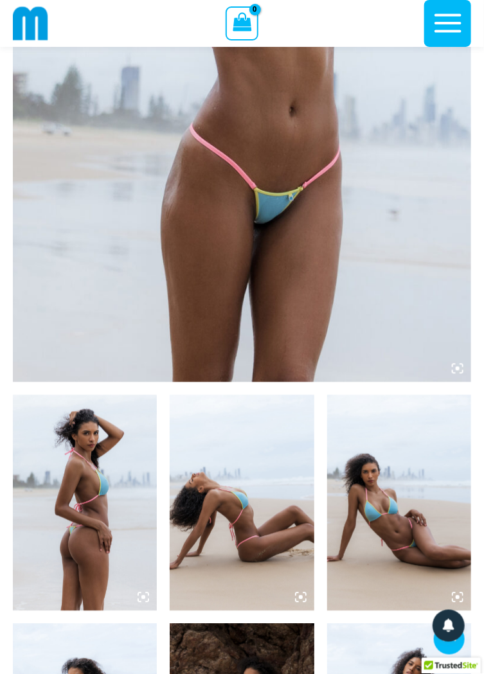
scroll to position [404, 0]
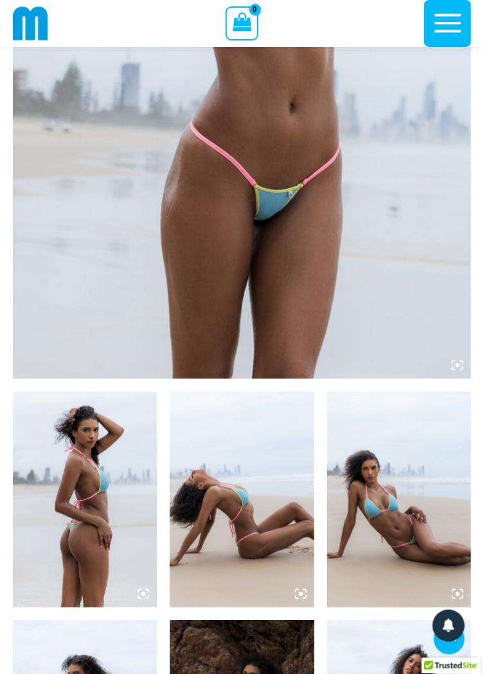
click at [87, 425] on img at bounding box center [85, 500] width 144 height 216
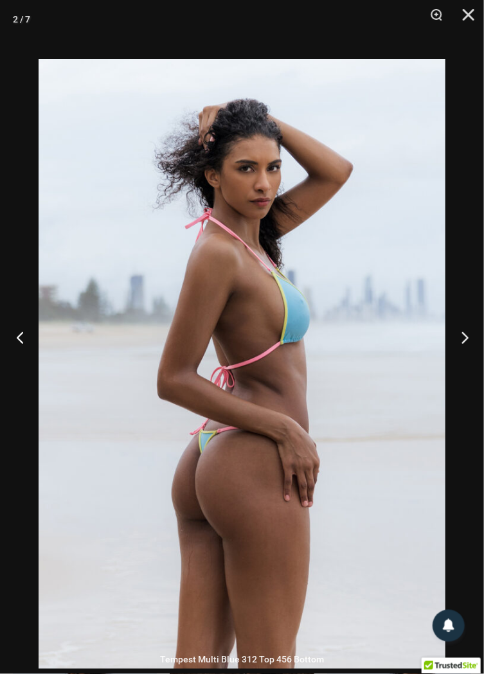
click at [22, 368] on button "Previous" at bounding box center [24, 337] width 48 height 64
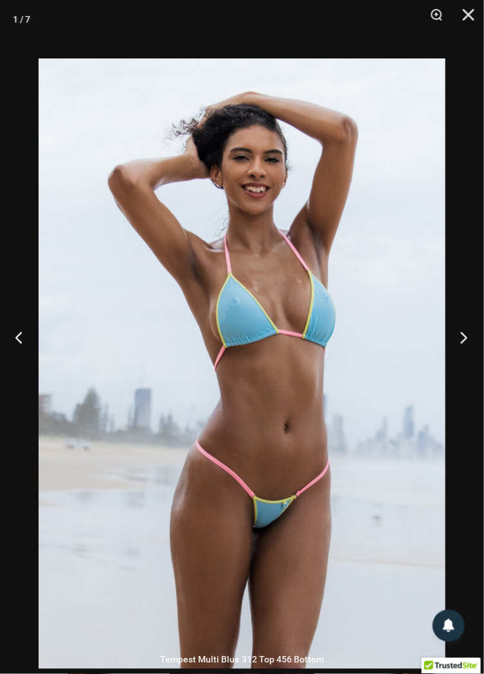
click at [461, 368] on button "Next" at bounding box center [460, 337] width 48 height 64
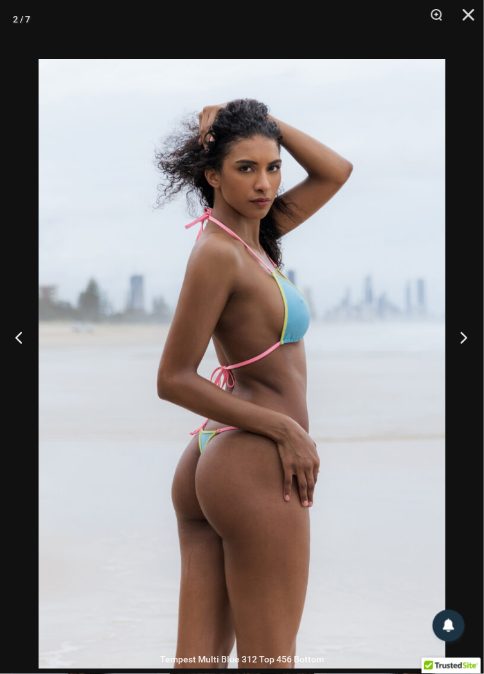
click at [460, 366] on button "Next" at bounding box center [460, 337] width 48 height 64
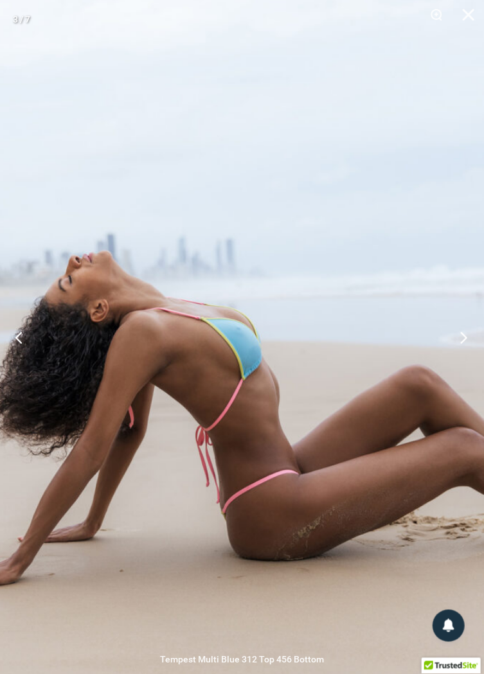
click at [462, 368] on button "Next" at bounding box center [460, 337] width 48 height 64
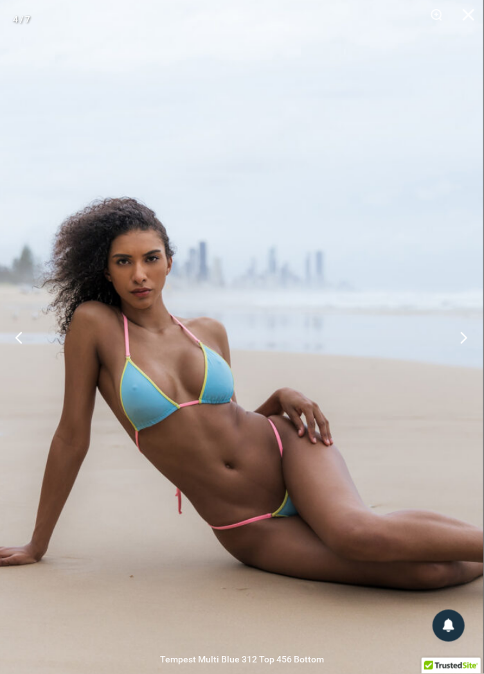
click at [468, 370] on button "Next" at bounding box center [460, 337] width 48 height 64
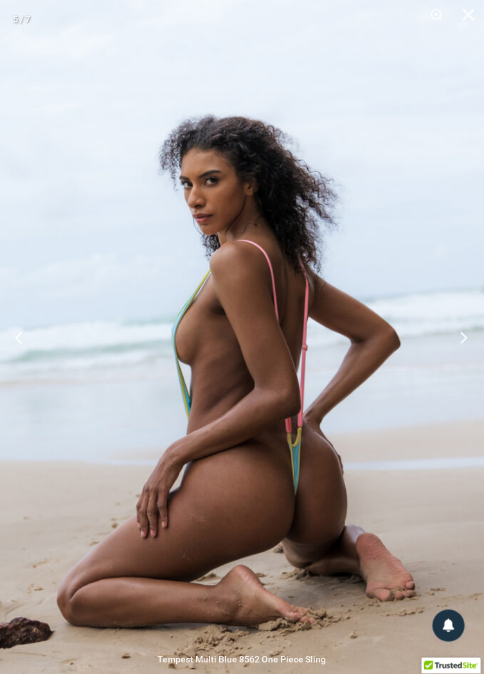
click at [461, 370] on button "Next" at bounding box center [460, 337] width 48 height 64
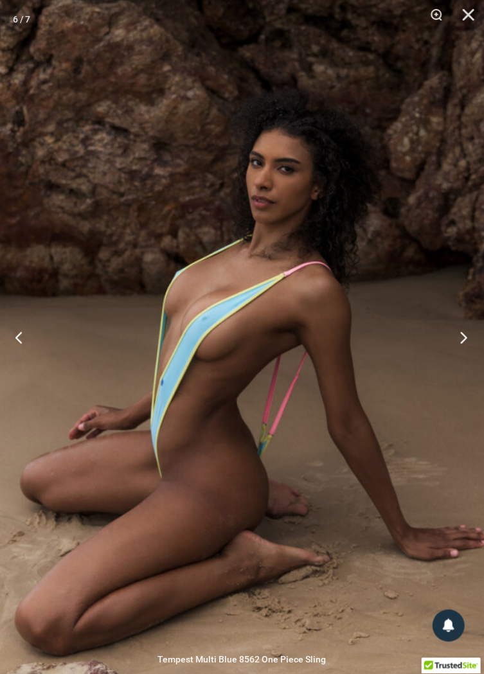
click at [465, 370] on button "Next" at bounding box center [460, 337] width 48 height 64
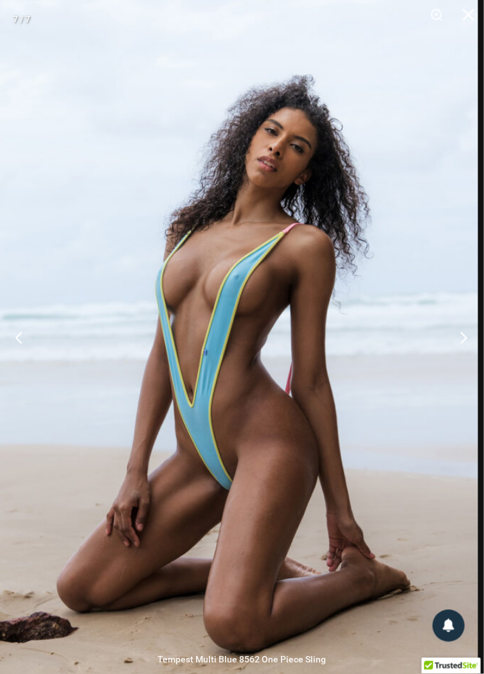
click at [460, 370] on button "Next" at bounding box center [460, 337] width 48 height 64
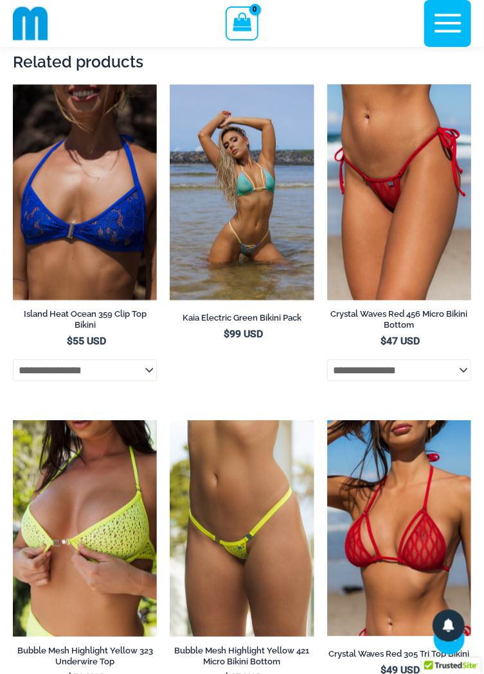
scroll to position [2877, 0]
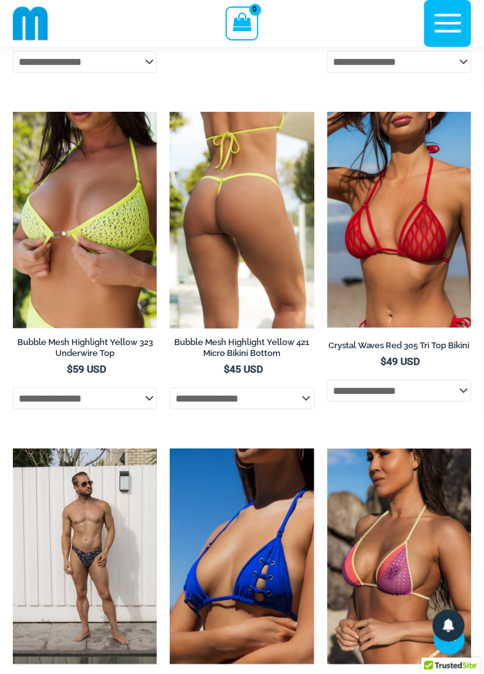
click at [257, 236] on img at bounding box center [242, 220] width 144 height 216
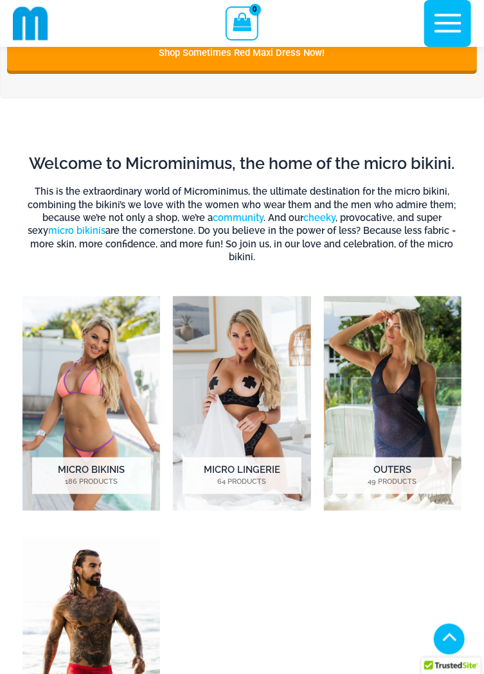
scroll to position [1102, 0]
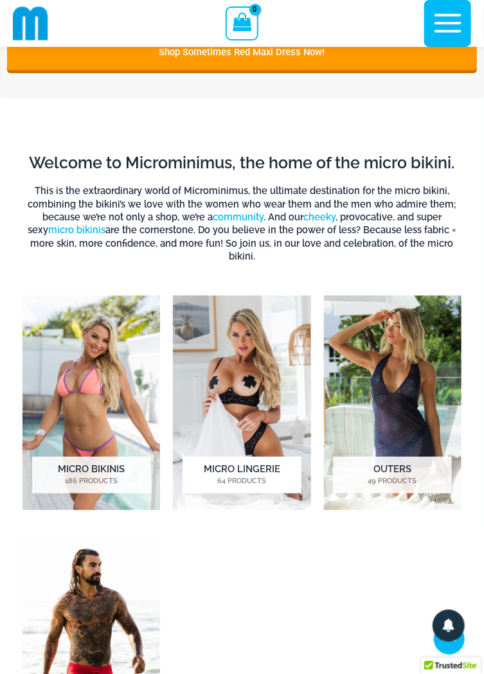
click at [258, 373] on img "Visit product category Micro Lingerie" at bounding box center [242, 403] width 138 height 215
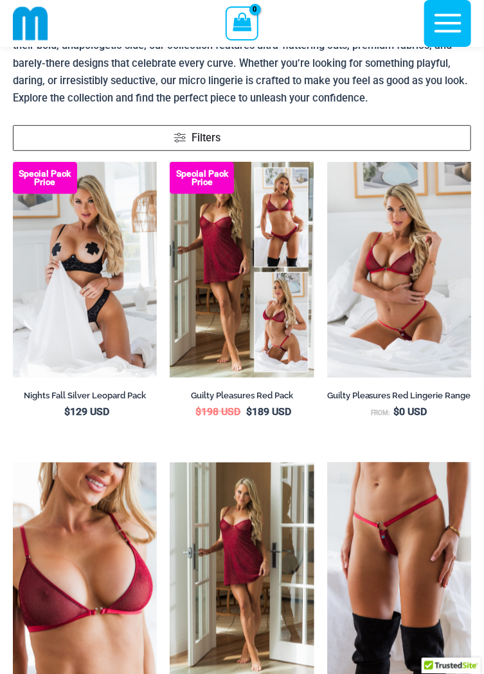
scroll to position [155, 0]
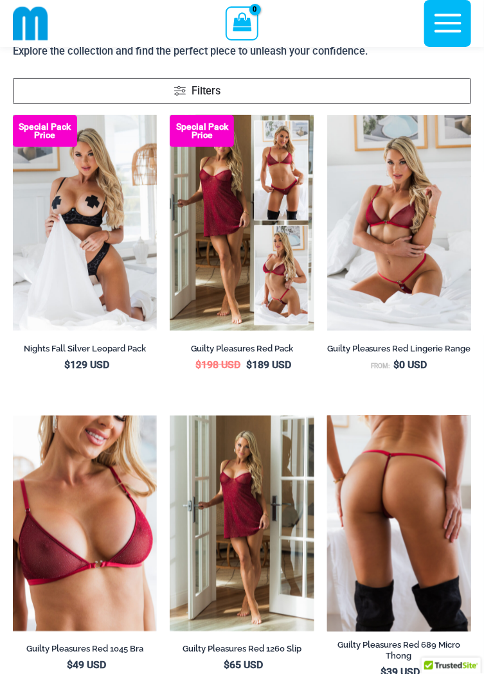
click at [407, 474] on img at bounding box center [399, 524] width 144 height 216
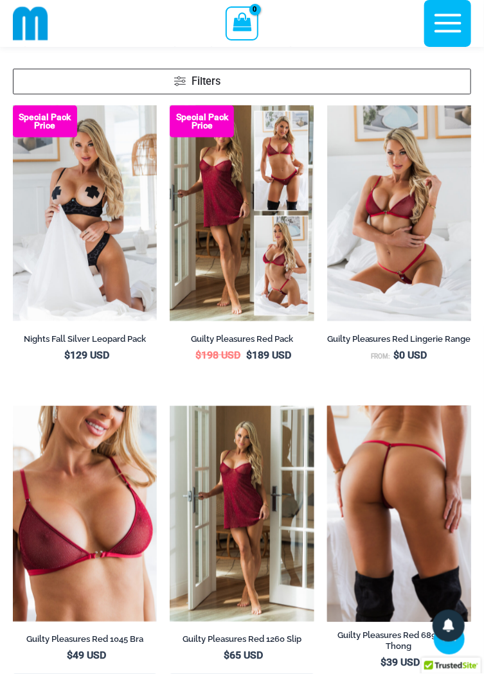
scroll to position [209, 0]
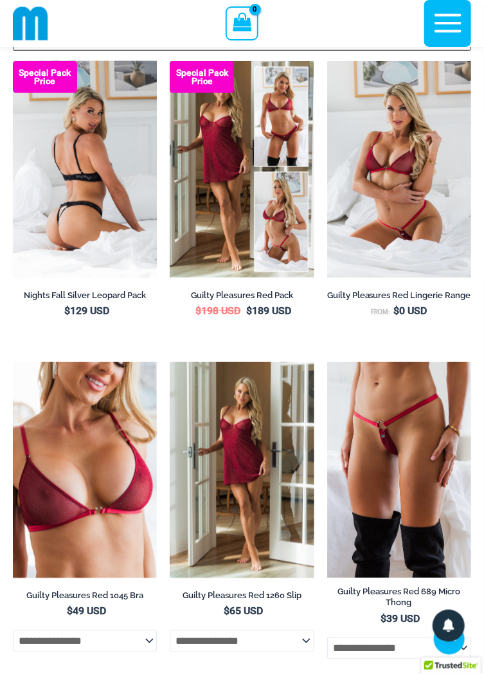
click at [94, 168] on img at bounding box center [85, 169] width 144 height 216
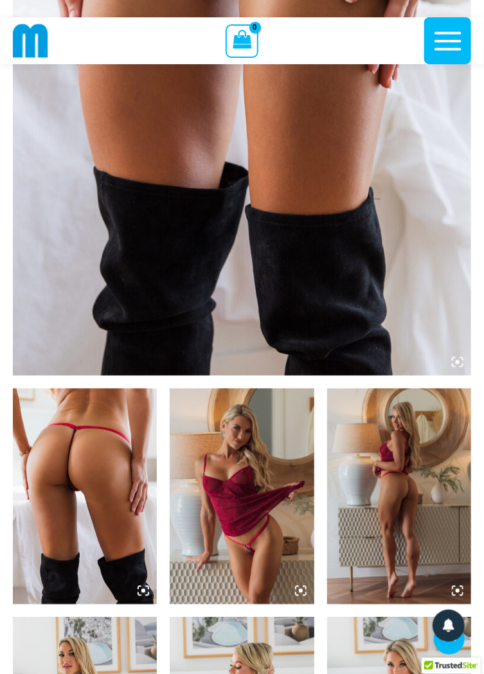
scroll to position [413, 0]
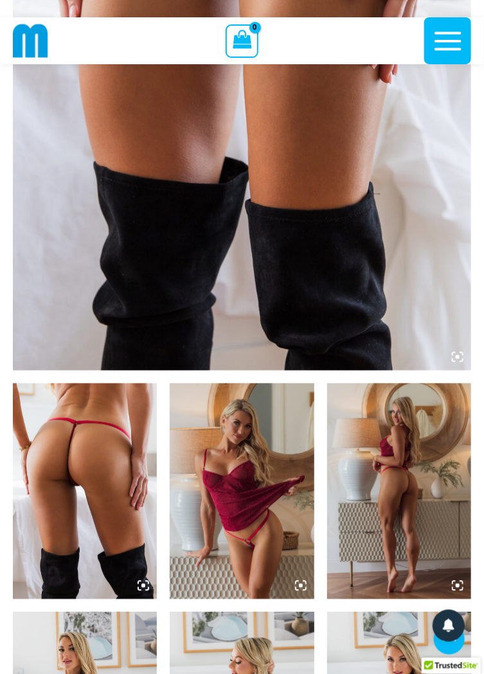
click at [123, 504] on img at bounding box center [85, 492] width 144 height 216
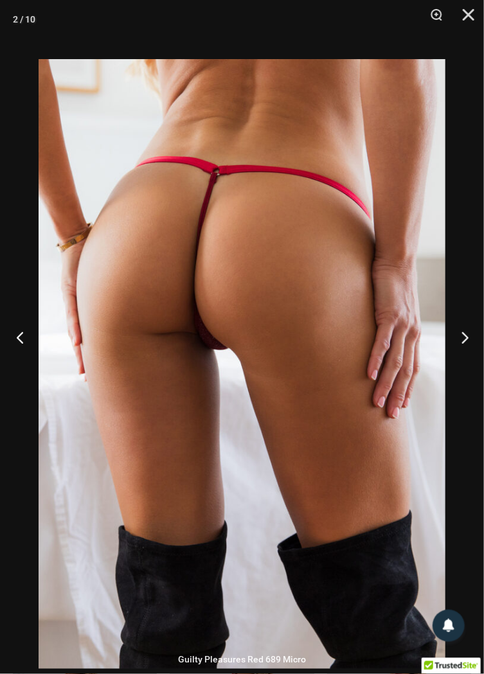
click at [21, 368] on button "Previous" at bounding box center [24, 337] width 48 height 64
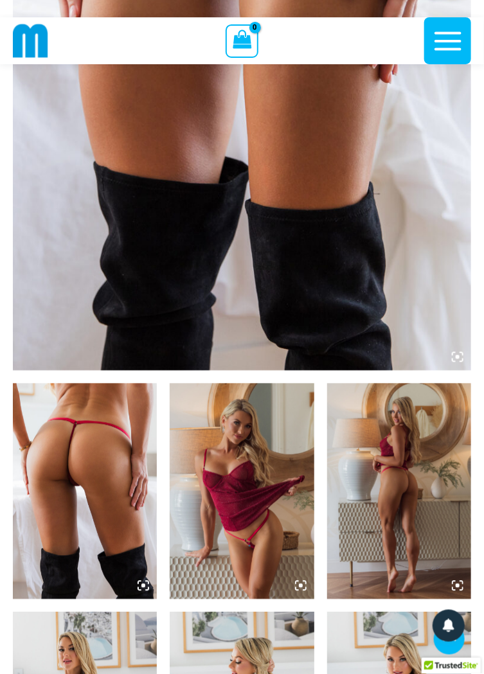
click at [108, 470] on img at bounding box center [85, 492] width 144 height 216
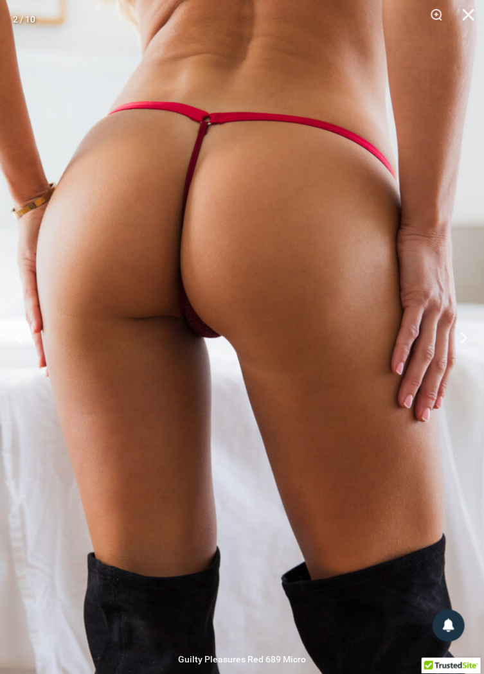
click at [463, 368] on button "Next" at bounding box center [460, 337] width 48 height 64
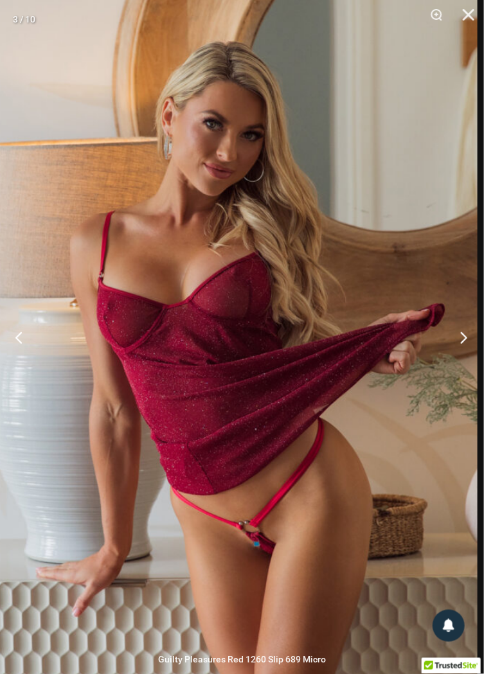
click at [456, 370] on button "Next" at bounding box center [460, 337] width 48 height 64
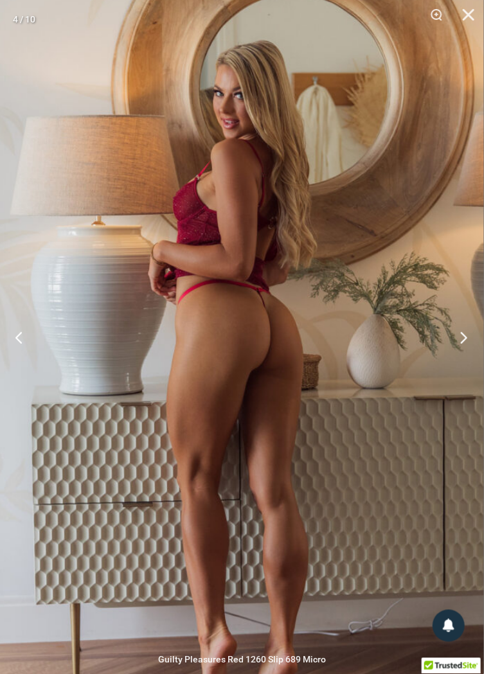
click at [465, 370] on button "Next" at bounding box center [460, 337] width 48 height 64
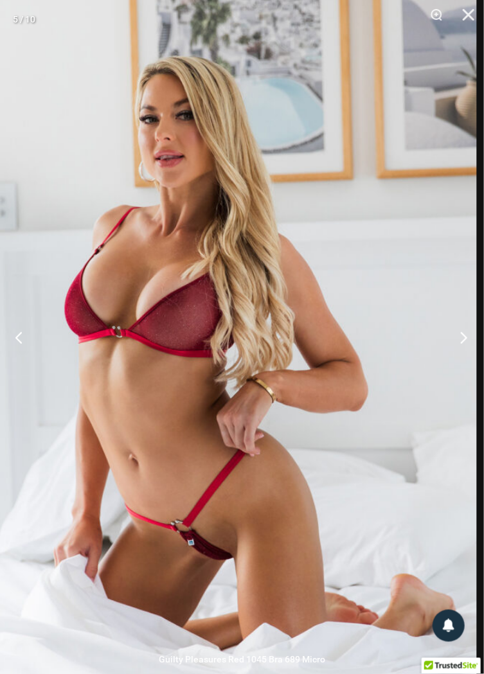
click at [463, 370] on button "Next" at bounding box center [460, 337] width 48 height 64
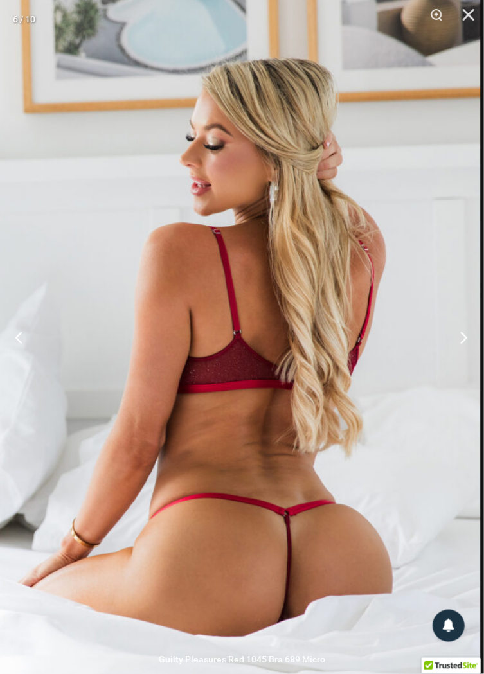
click at [469, 366] on button "Next" at bounding box center [460, 337] width 48 height 64
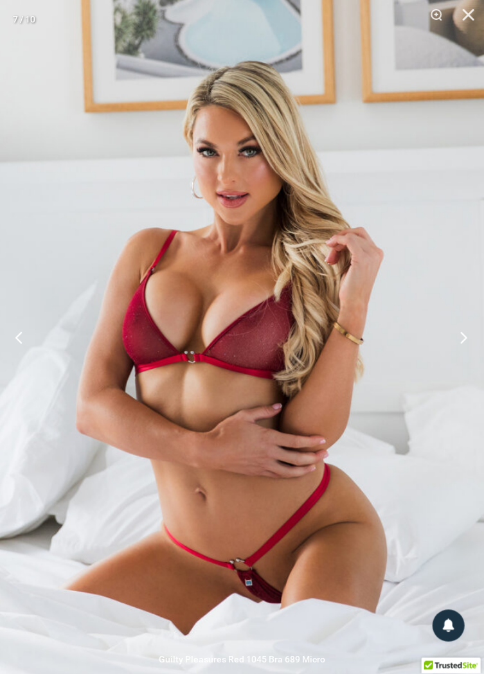
click at [468, 366] on button "Next" at bounding box center [460, 337] width 48 height 64
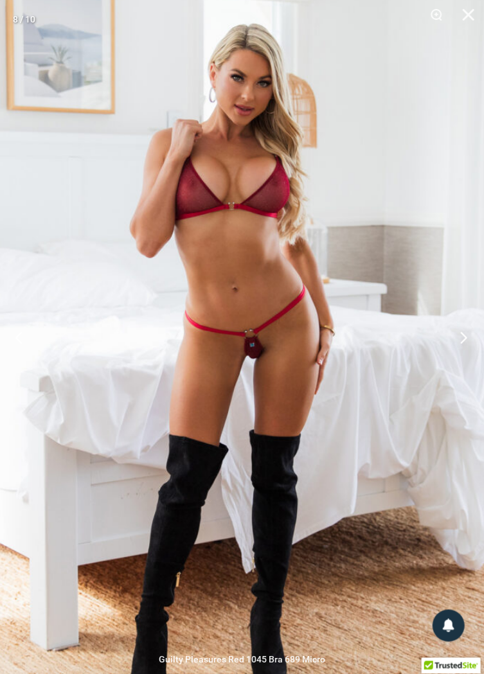
click at [465, 366] on button "Next" at bounding box center [460, 337] width 48 height 64
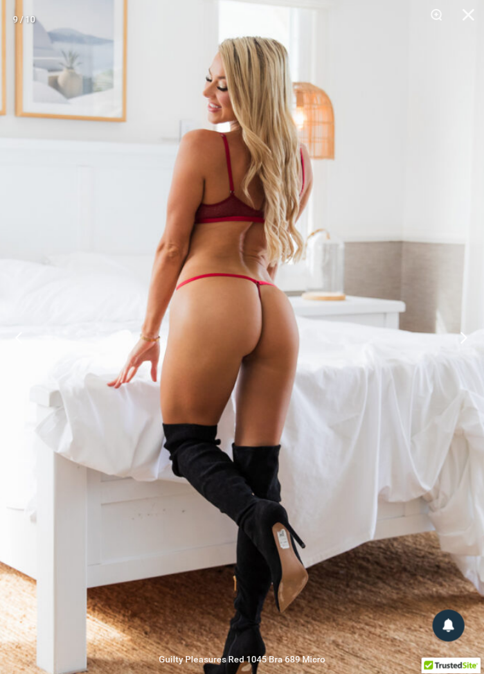
click at [459, 369] on button "Next" at bounding box center [460, 337] width 48 height 64
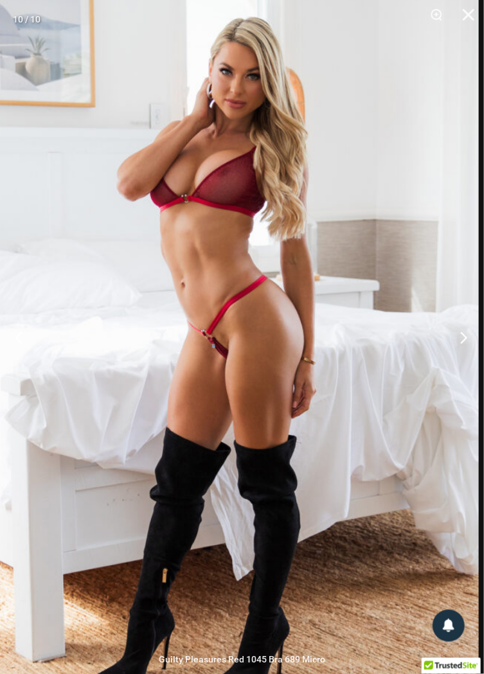
click at [460, 370] on button "Next" at bounding box center [460, 337] width 48 height 64
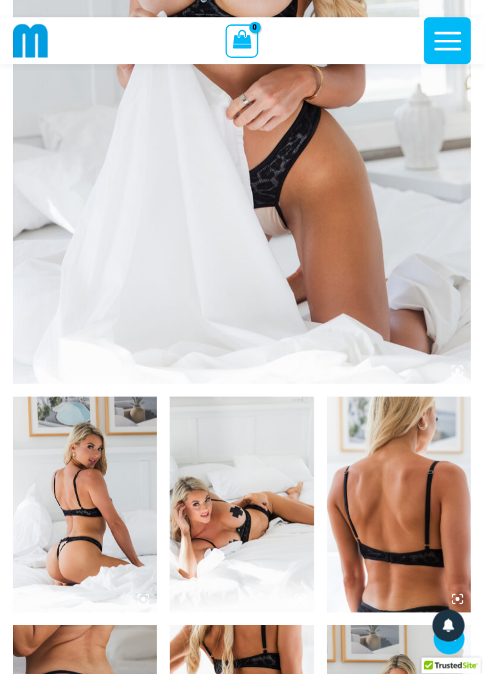
scroll to position [400, 0]
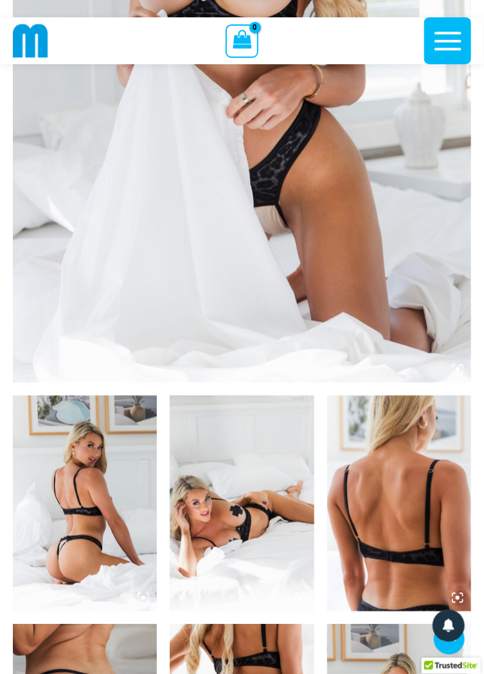
click at [113, 449] on img at bounding box center [85, 504] width 144 height 216
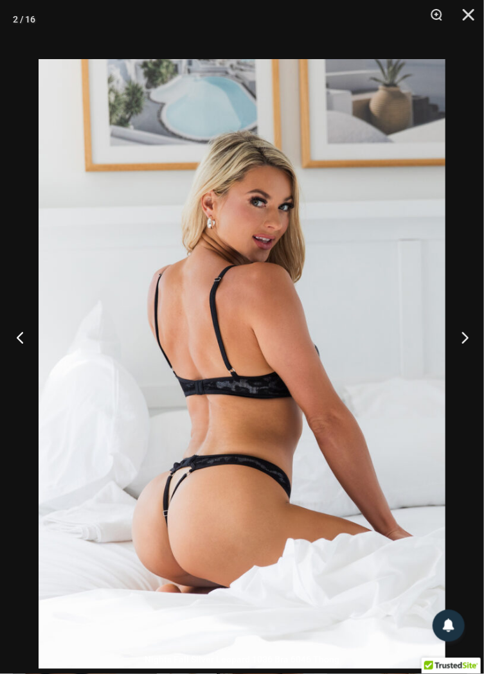
click at [24, 367] on button "Previous" at bounding box center [24, 337] width 48 height 64
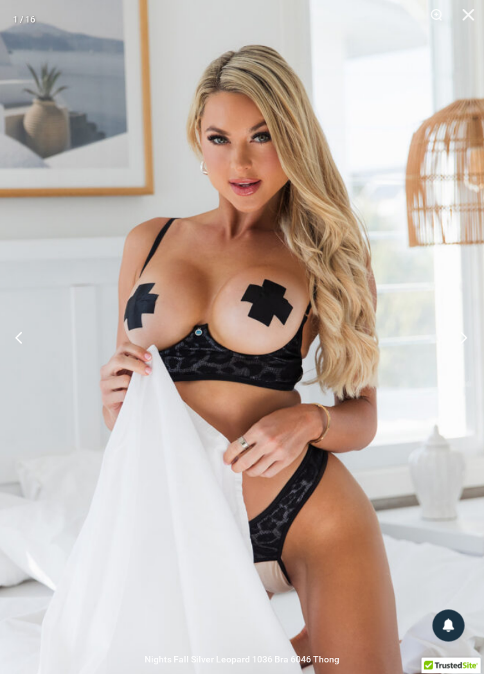
click at [467, 369] on button "Next" at bounding box center [460, 337] width 48 height 64
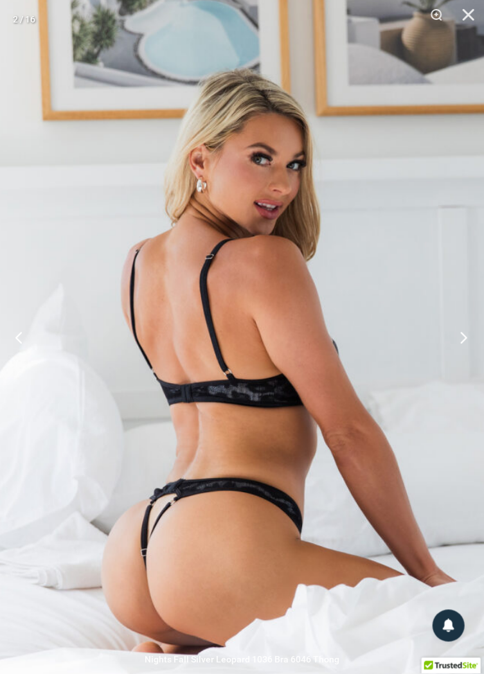
click at [465, 370] on button "Next" at bounding box center [460, 337] width 48 height 64
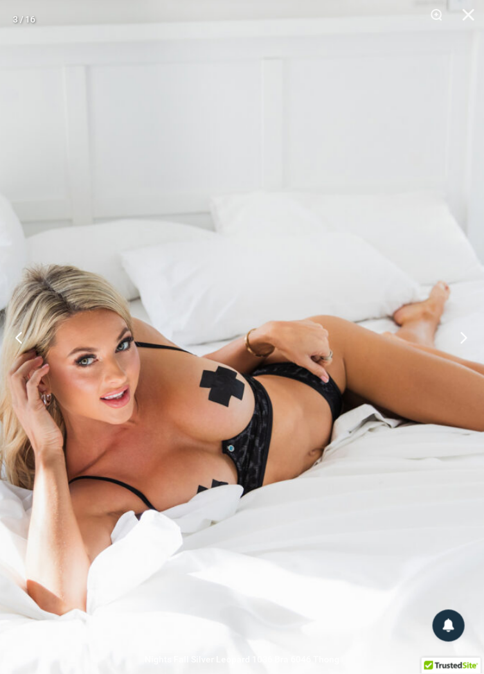
click at [463, 370] on button "Next" at bounding box center [460, 337] width 48 height 64
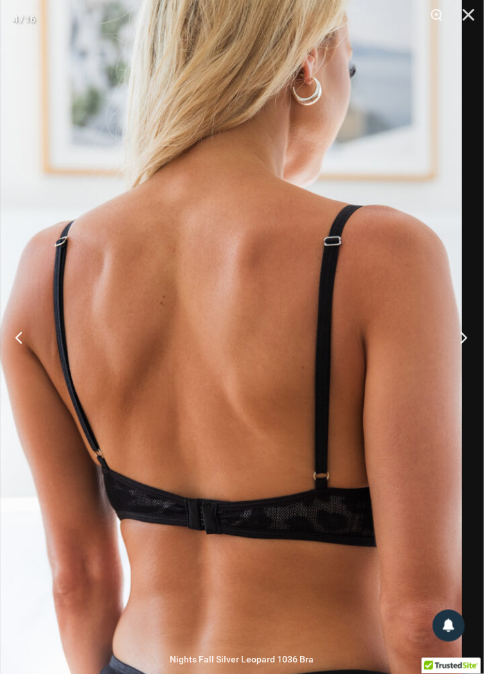
click at [466, 370] on button "Next" at bounding box center [460, 337] width 48 height 64
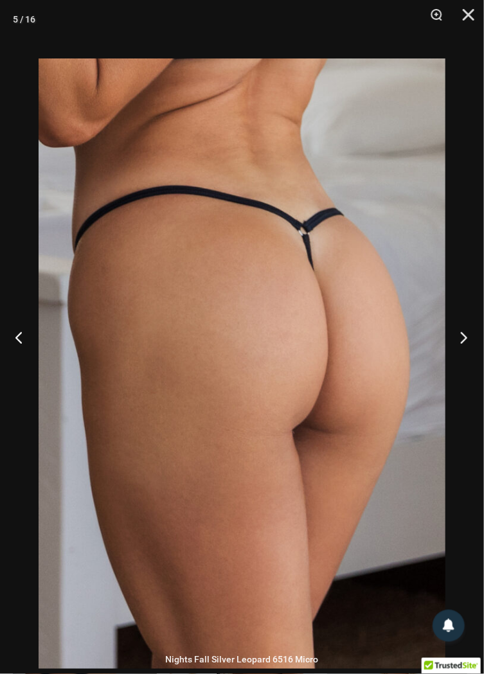
click at [454, 366] on button "Next" at bounding box center [460, 337] width 48 height 64
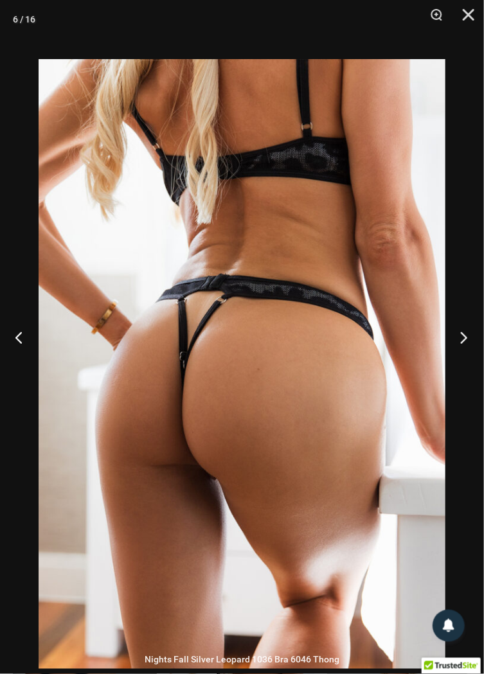
click at [460, 362] on button "Next" at bounding box center [460, 337] width 48 height 64
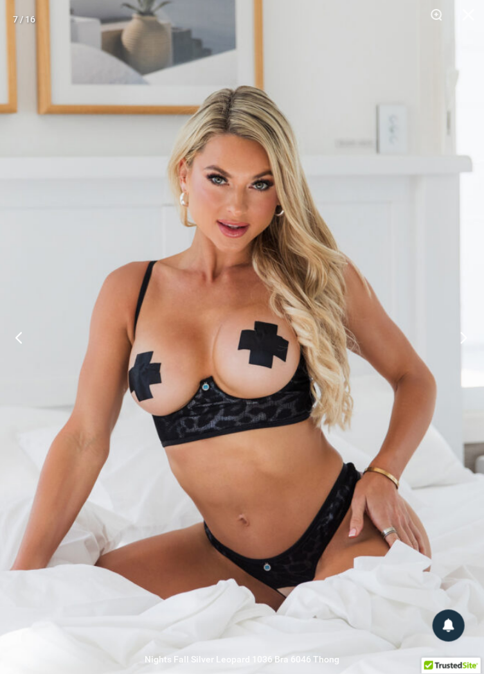
click at [442, 363] on button "Next" at bounding box center [460, 337] width 48 height 64
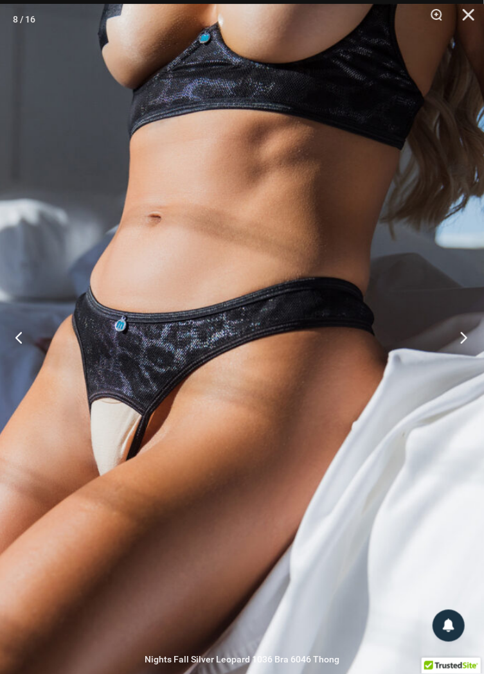
click at [454, 370] on button "Next" at bounding box center [460, 337] width 48 height 64
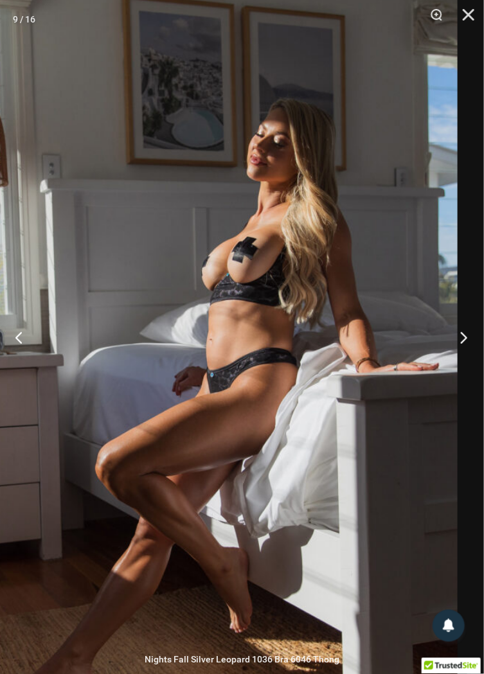
click at [462, 370] on button "Next" at bounding box center [460, 337] width 48 height 64
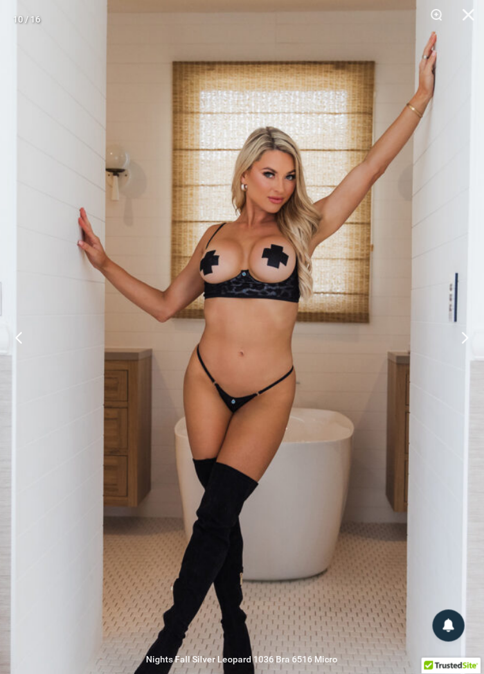
click at [404, 384] on img at bounding box center [249, 355] width 533 height 799
click at [447, 355] on img at bounding box center [249, 355] width 533 height 799
click at [465, 361] on button "Next" at bounding box center [460, 337] width 48 height 64
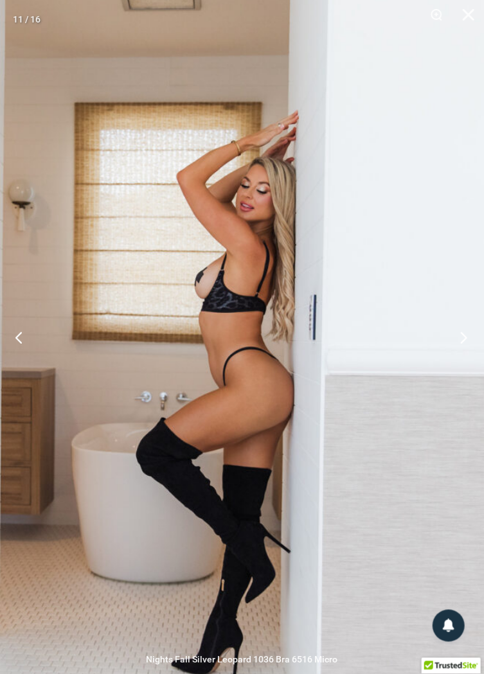
click at [459, 364] on button "Next" at bounding box center [460, 337] width 48 height 64
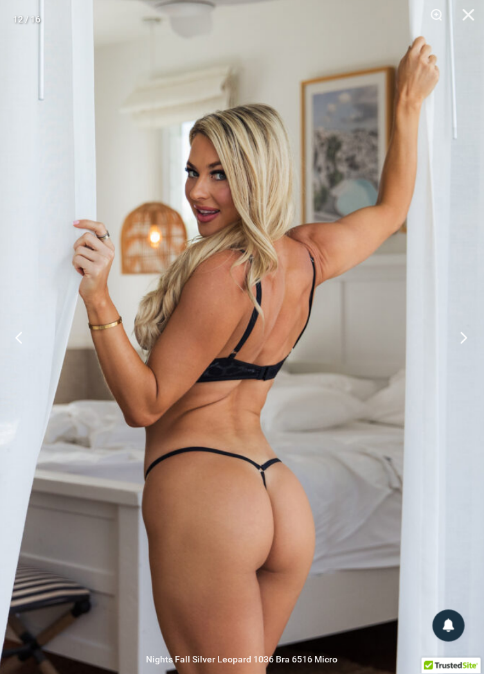
click at [464, 358] on button "Next" at bounding box center [460, 337] width 48 height 64
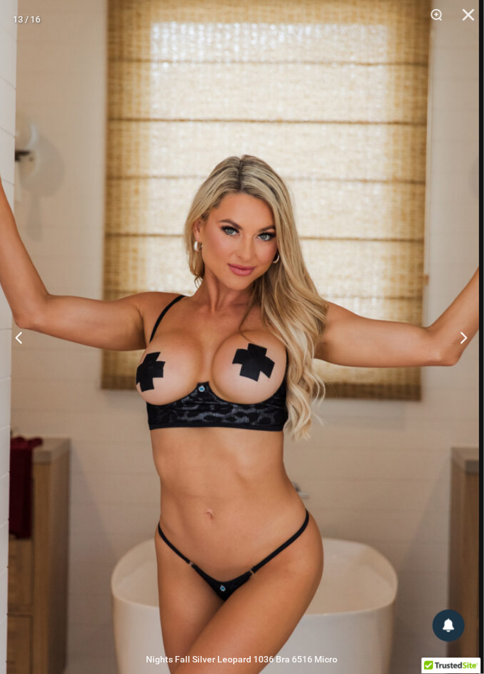
click at [458, 370] on button "Next" at bounding box center [460, 337] width 48 height 64
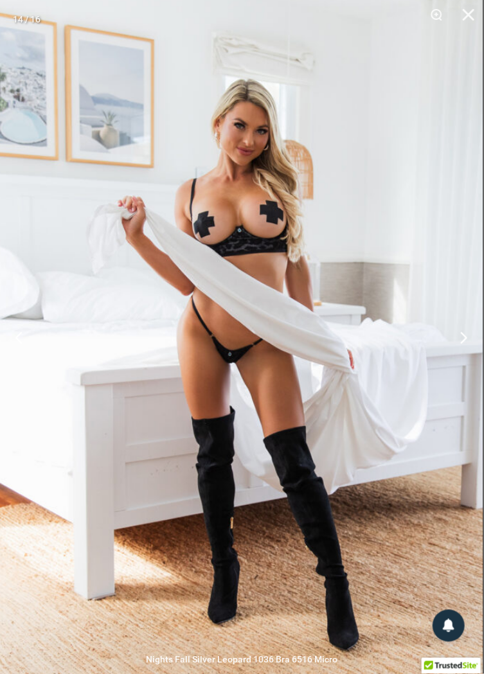
click at [465, 370] on button "Next" at bounding box center [460, 337] width 48 height 64
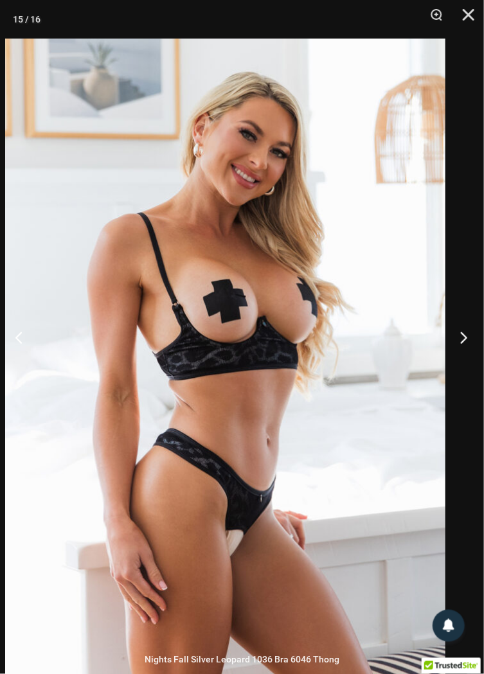
click at [465, 363] on button "Next" at bounding box center [460, 337] width 48 height 64
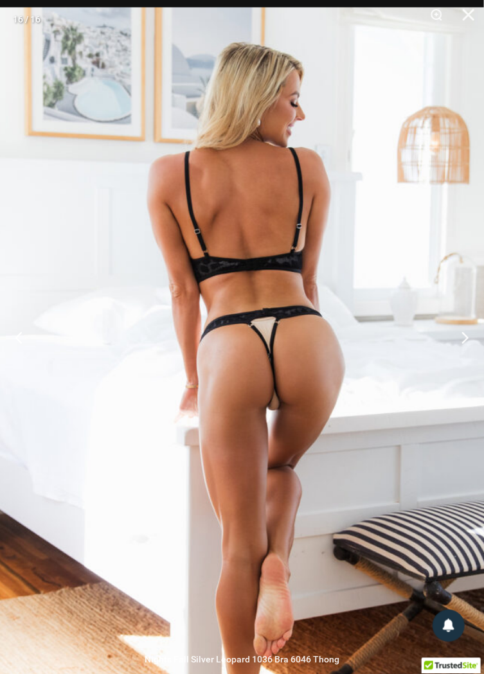
click at [104, 449] on img at bounding box center [240, 396] width 519 height 779
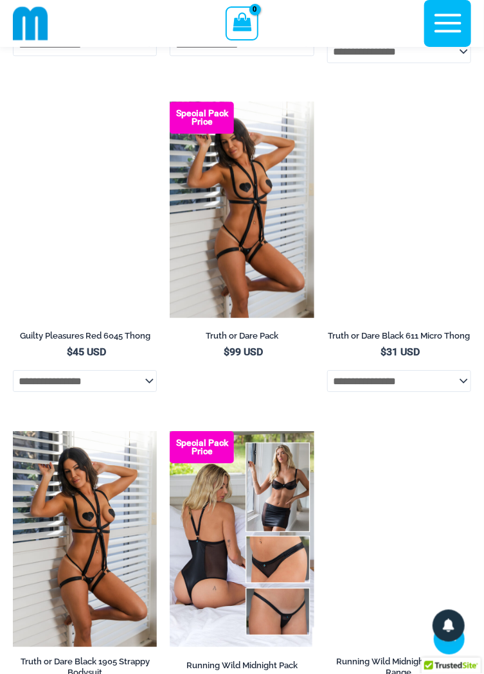
scroll to position [807, 0]
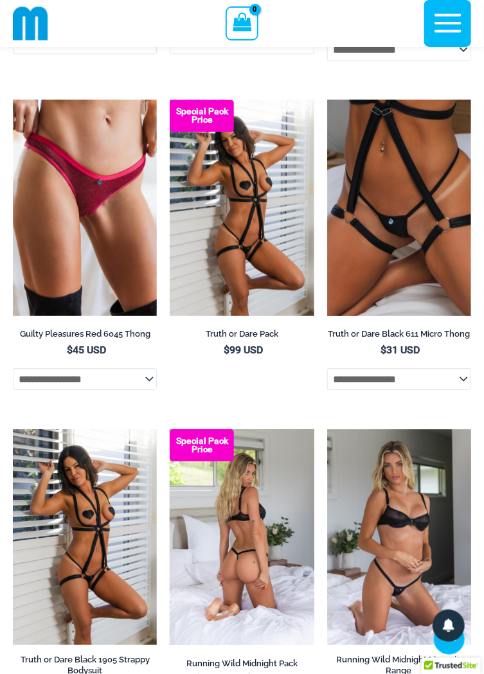
click at [237, 534] on img at bounding box center [242, 537] width 144 height 216
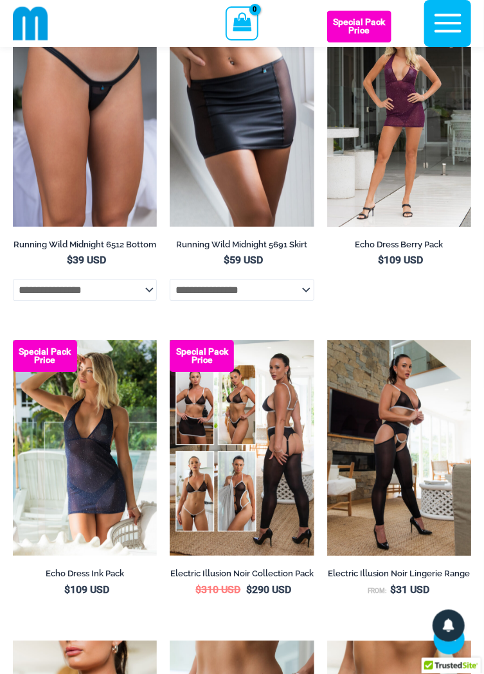
scroll to position [1900, 0]
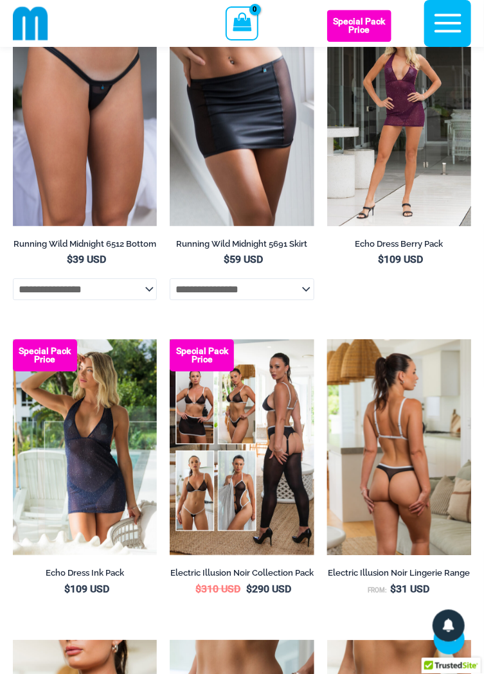
click at [398, 439] on img at bounding box center [399, 447] width 144 height 216
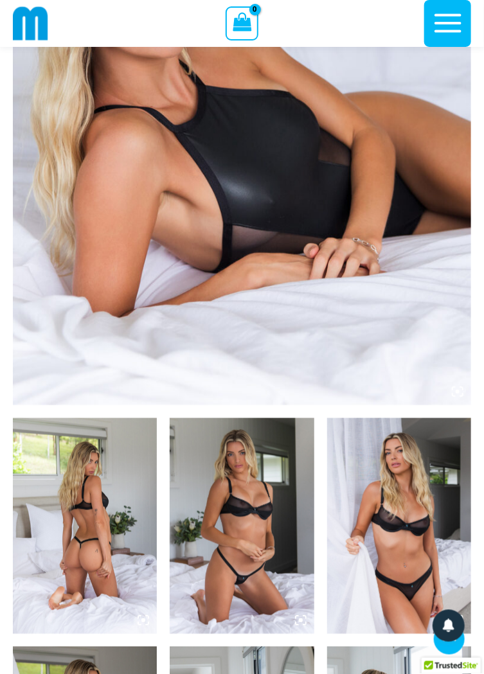
scroll to position [409, 0]
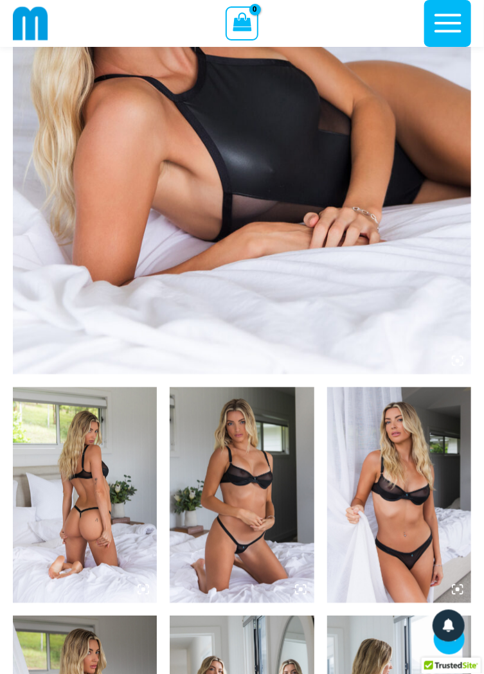
click at [104, 443] on img at bounding box center [85, 495] width 144 height 216
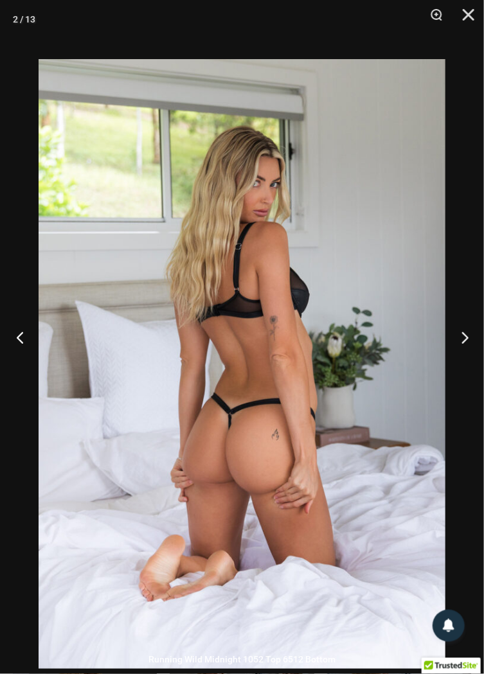
click at [21, 369] on button "Previous" at bounding box center [24, 337] width 48 height 64
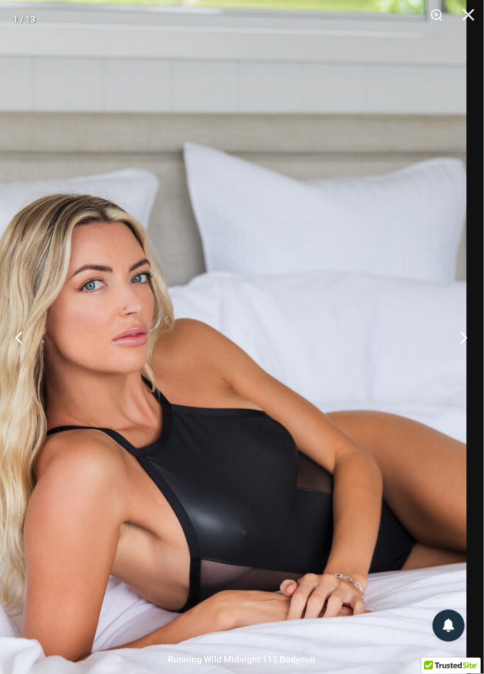
click at [465, 366] on button "Next" at bounding box center [460, 337] width 48 height 64
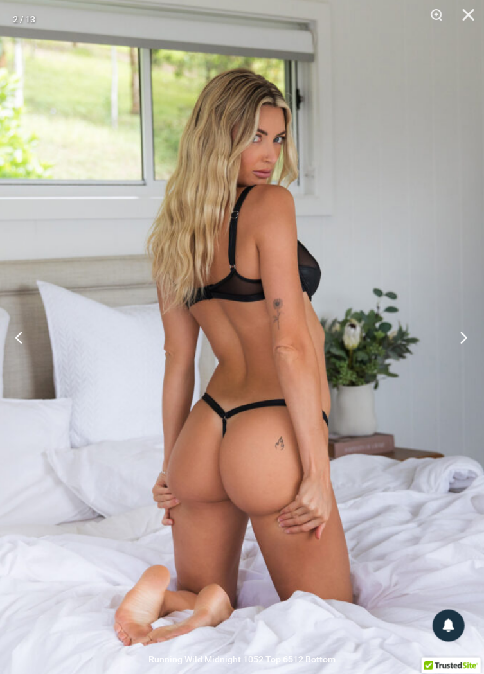
click at [465, 370] on button "Next" at bounding box center [460, 337] width 48 height 64
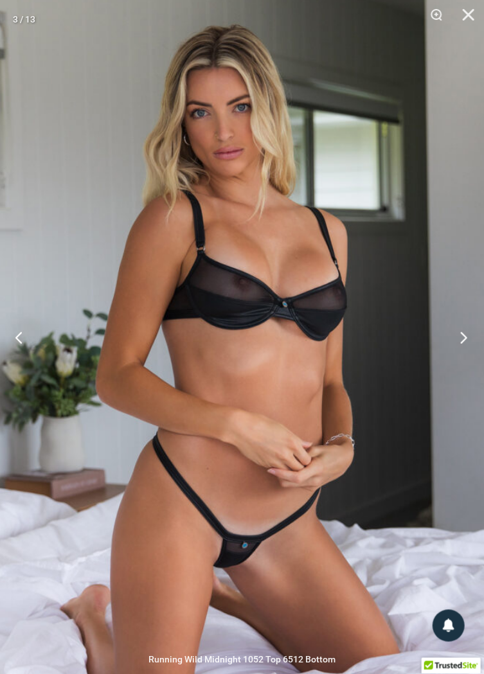
click at [456, 366] on button "Next" at bounding box center [460, 337] width 48 height 64
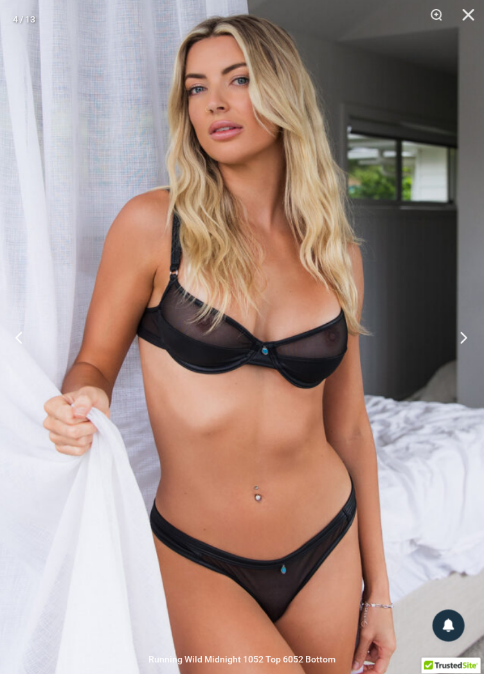
click at [465, 370] on button "Next" at bounding box center [460, 337] width 48 height 64
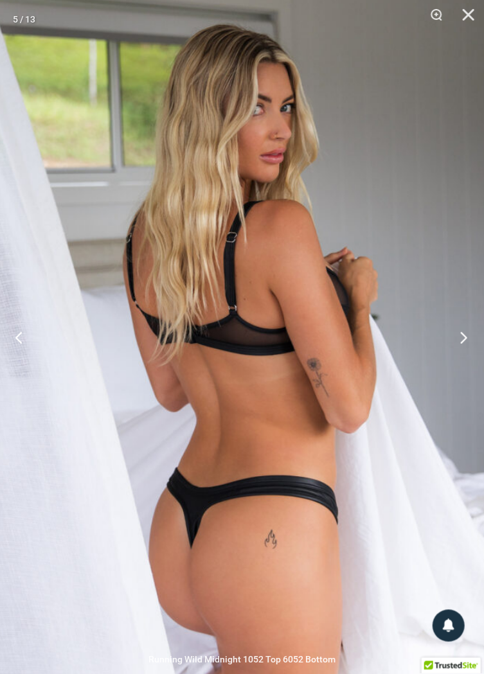
click at [461, 361] on button "Next" at bounding box center [460, 337] width 48 height 64
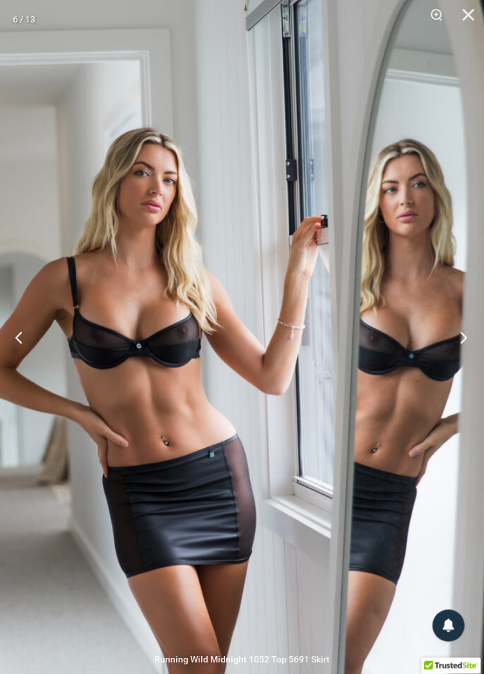
click at [461, 366] on button "Next" at bounding box center [460, 337] width 48 height 64
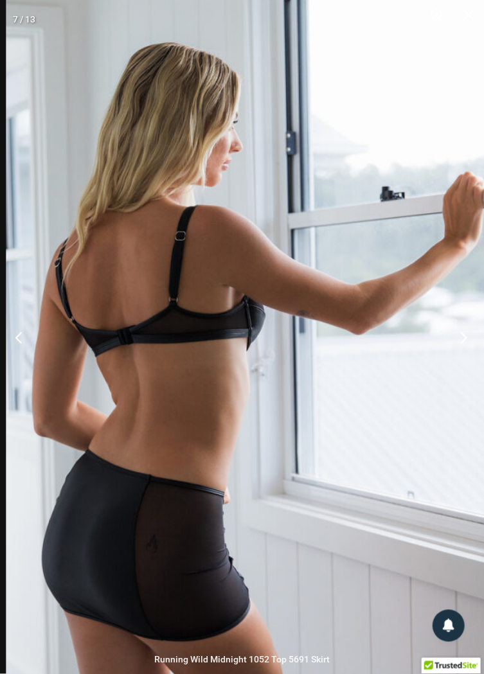
click at [468, 363] on button "Next" at bounding box center [460, 337] width 48 height 64
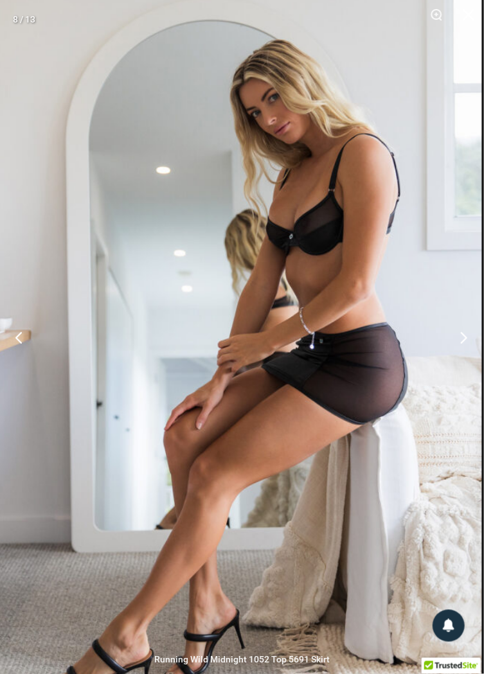
click at [466, 362] on button "Next" at bounding box center [460, 337] width 48 height 64
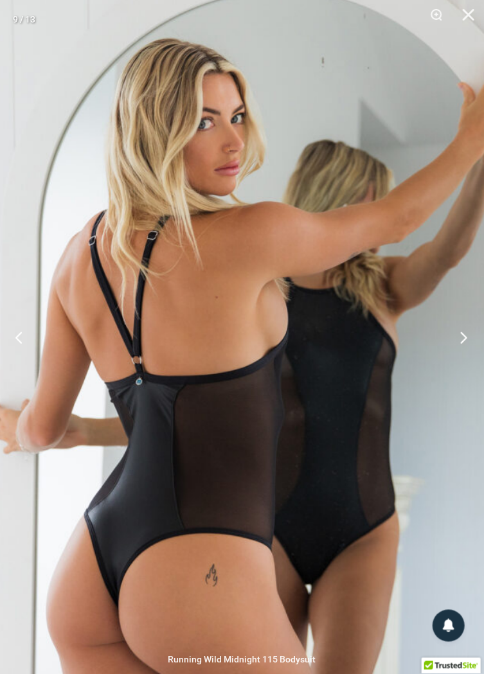
click at [467, 368] on button "Next" at bounding box center [460, 337] width 48 height 64
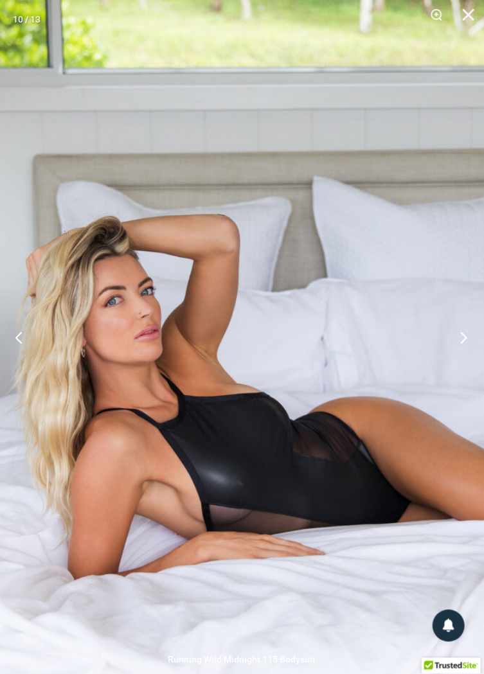
click at [456, 370] on button "Next" at bounding box center [460, 337] width 48 height 64
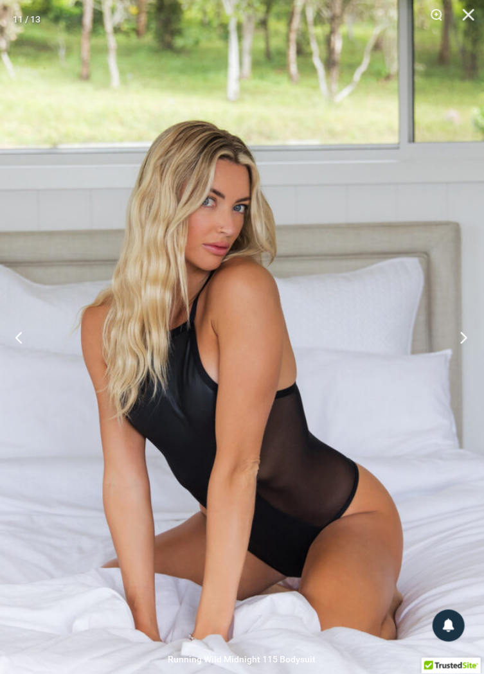
click at [459, 366] on button "Next" at bounding box center [460, 337] width 48 height 64
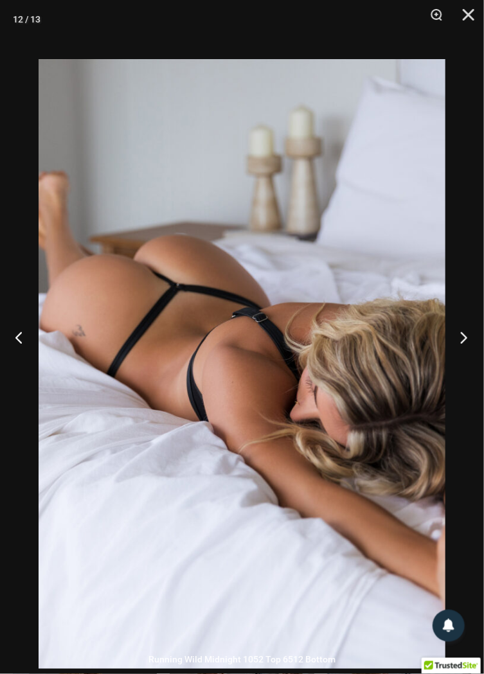
click at [461, 362] on button "Next" at bounding box center [460, 337] width 48 height 64
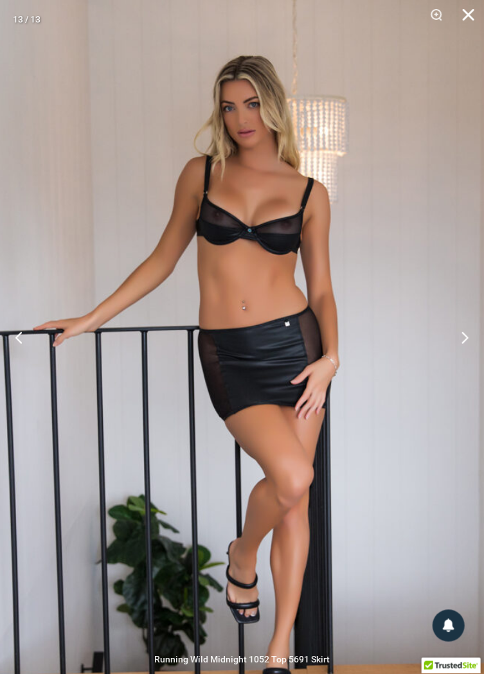
click at [465, 25] on button "Close" at bounding box center [464, 19] width 32 height 39
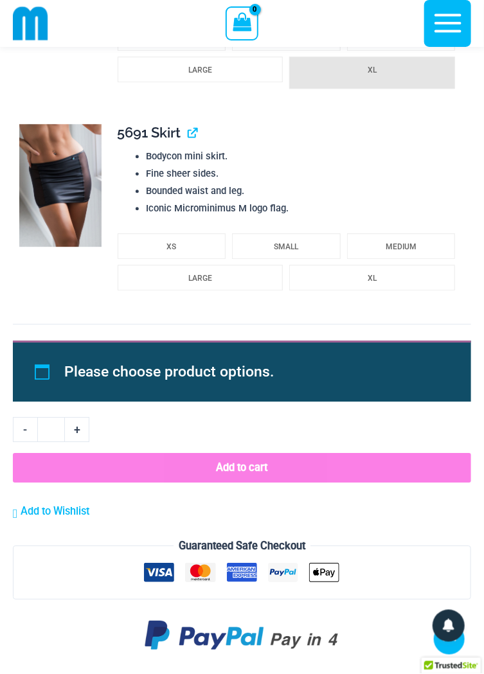
scroll to position [3083, 0]
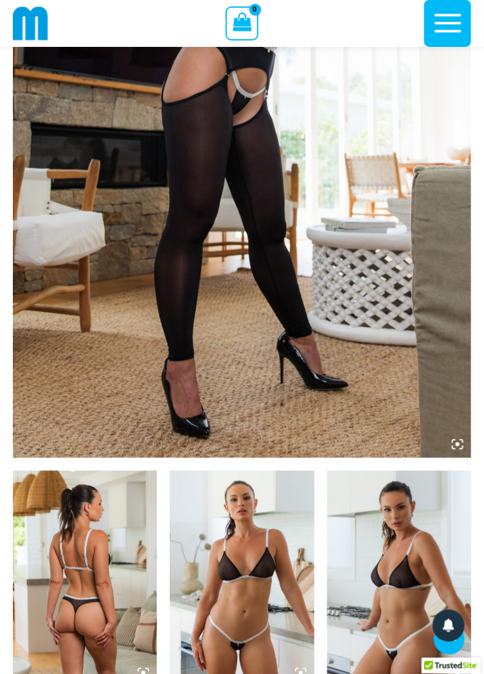
scroll to position [343, 0]
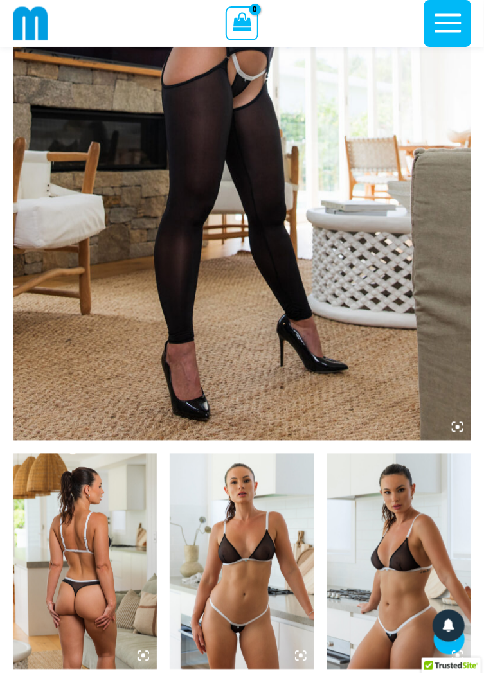
click at [96, 503] on img at bounding box center [85, 562] width 144 height 216
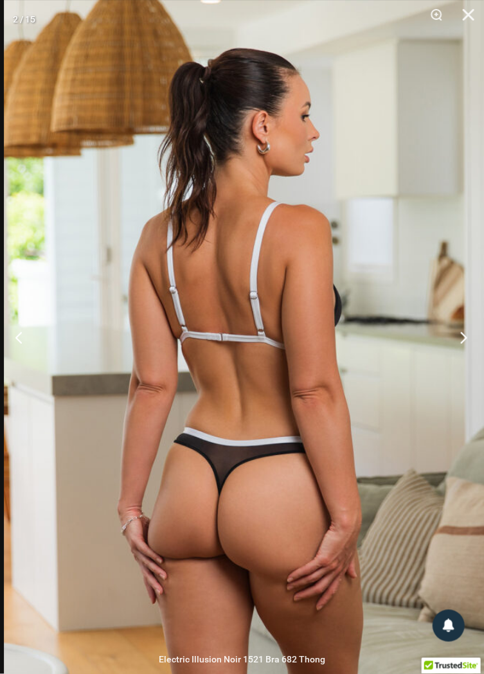
click at [466, 369] on button "Next" at bounding box center [460, 337] width 48 height 64
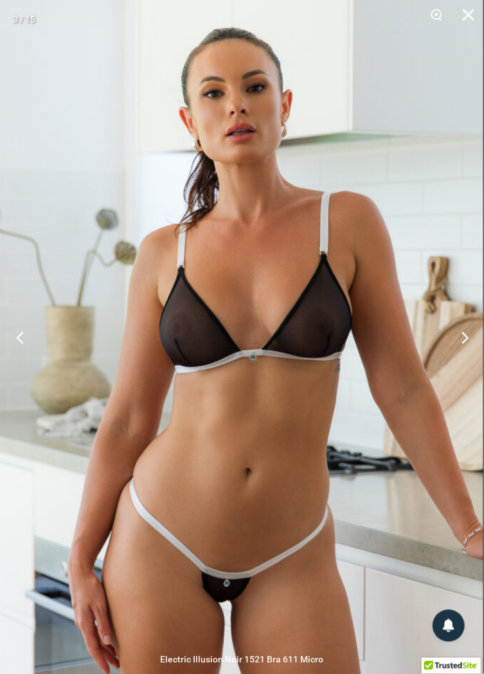
click at [17, 370] on button "Previous" at bounding box center [24, 337] width 48 height 64
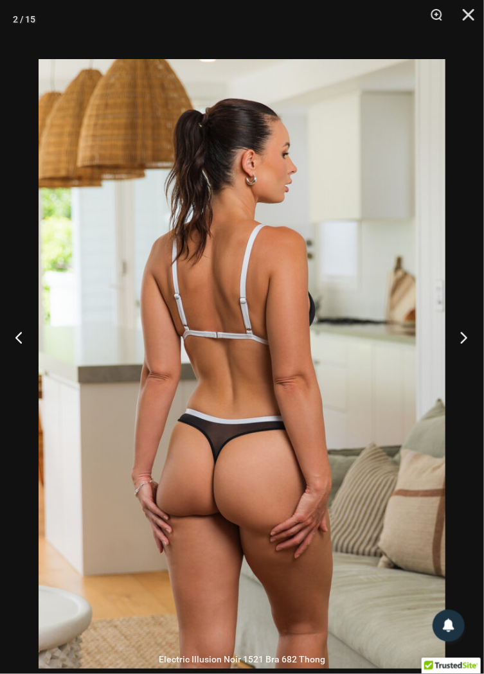
click at [458, 370] on button "Next" at bounding box center [460, 337] width 48 height 64
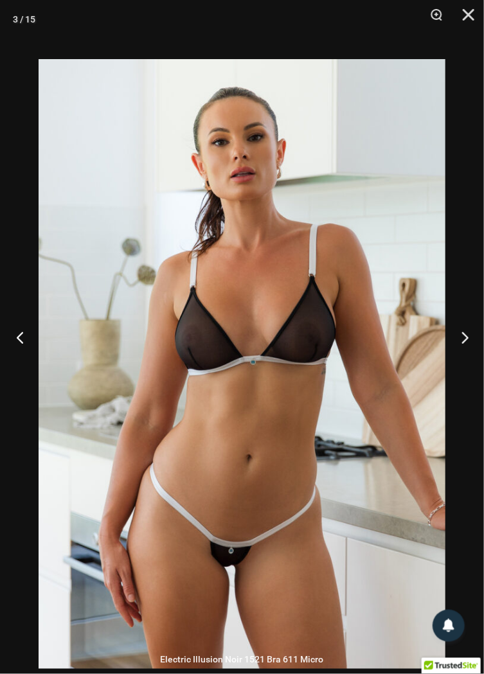
click at [22, 362] on button "Previous" at bounding box center [24, 337] width 48 height 64
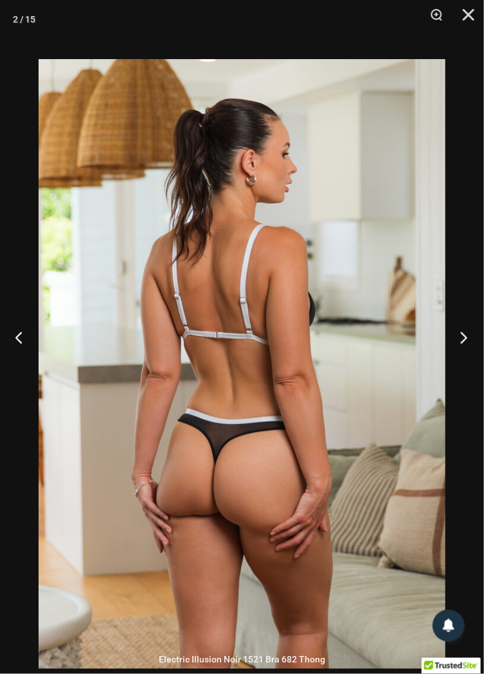
click at [468, 363] on button "Next" at bounding box center [460, 337] width 48 height 64
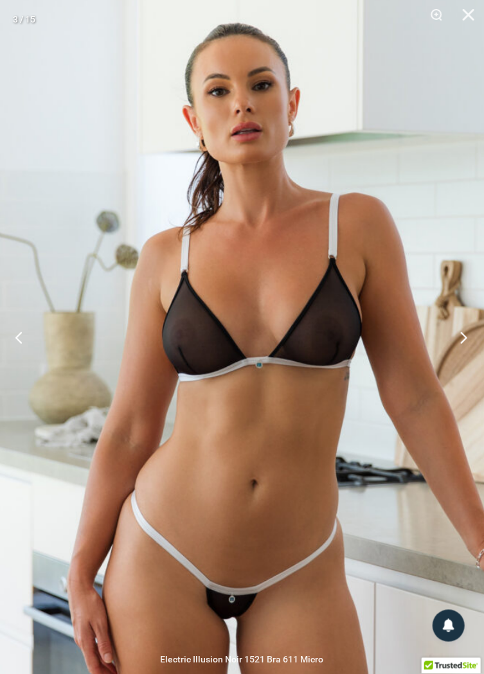
click at [465, 368] on button "Next" at bounding box center [460, 337] width 48 height 64
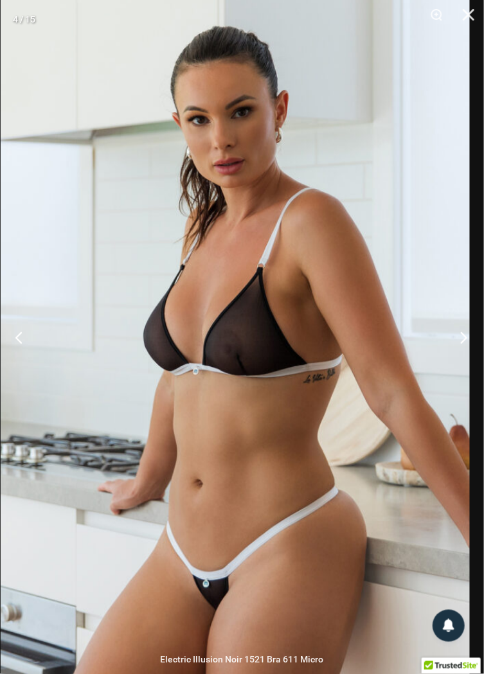
click at [441, 370] on button "Next" at bounding box center [460, 337] width 48 height 64
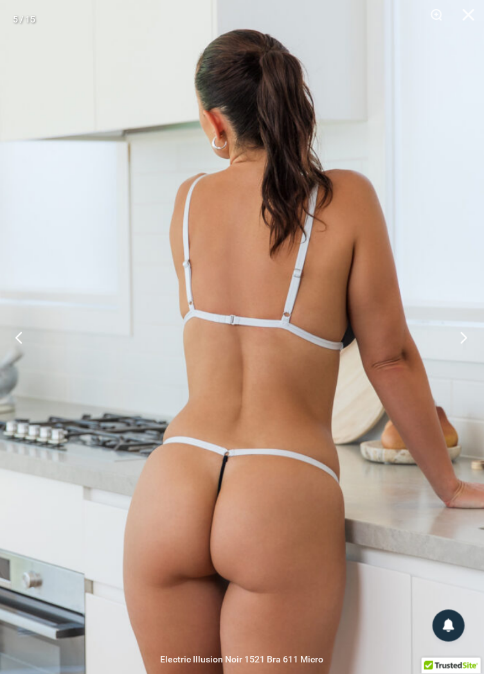
click at [463, 370] on button "Next" at bounding box center [460, 337] width 48 height 64
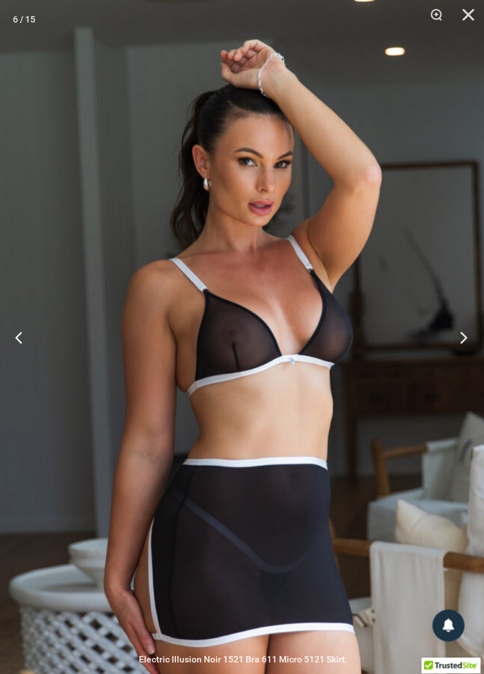
click at [465, 366] on button "Next" at bounding box center [460, 337] width 48 height 64
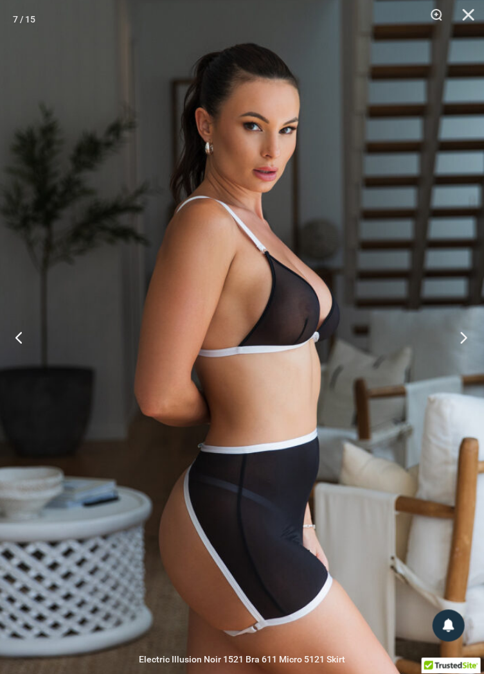
click at [463, 366] on button "Next" at bounding box center [460, 337] width 48 height 64
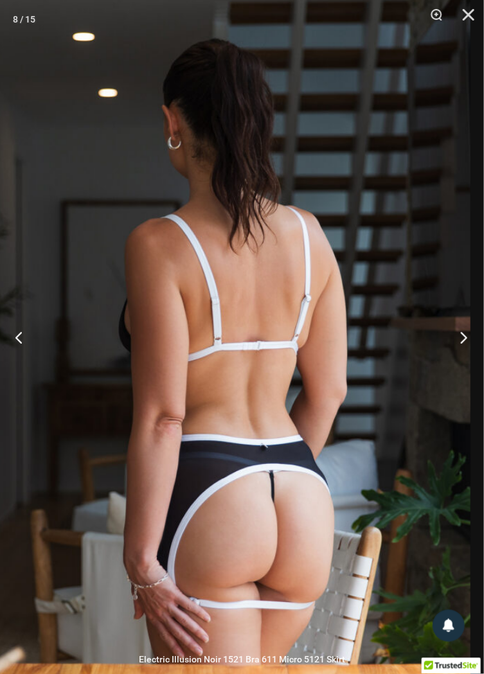
click at [458, 370] on button "Next" at bounding box center [460, 337] width 48 height 64
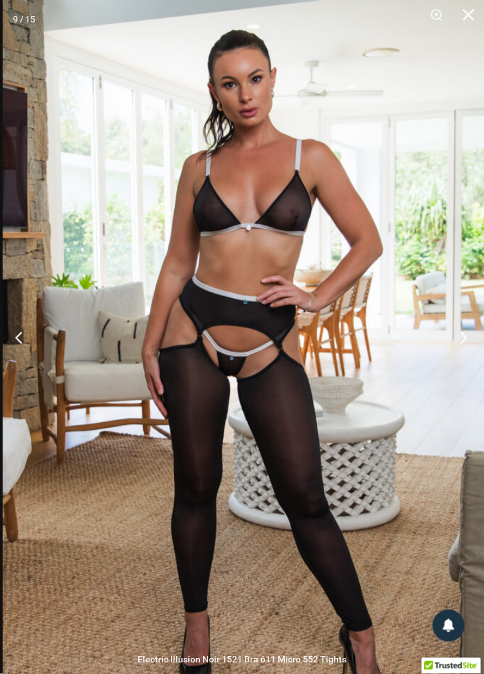
click at [460, 370] on button "Next" at bounding box center [460, 337] width 48 height 64
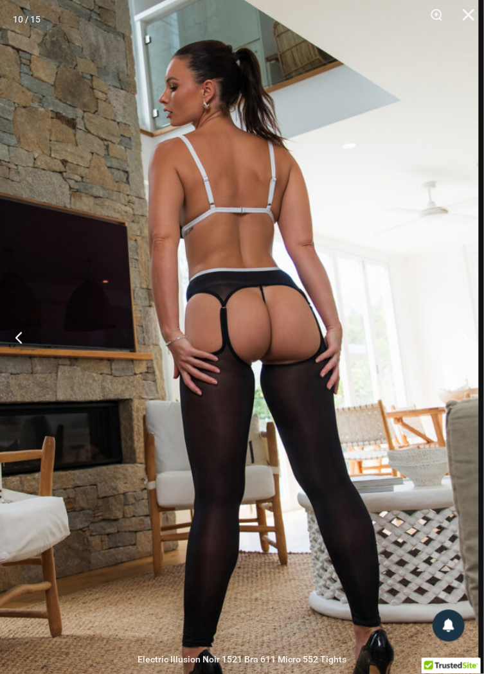
click at [456, 337] on button "Next" at bounding box center [460, 337] width 48 height 64
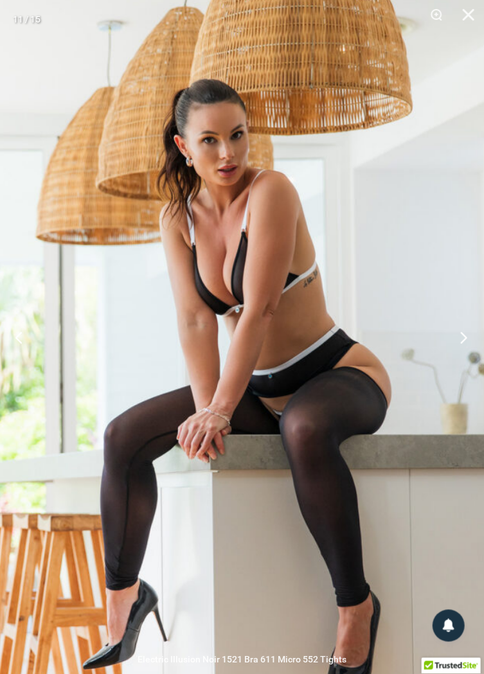
click at [459, 368] on button "Next" at bounding box center [460, 337] width 48 height 64
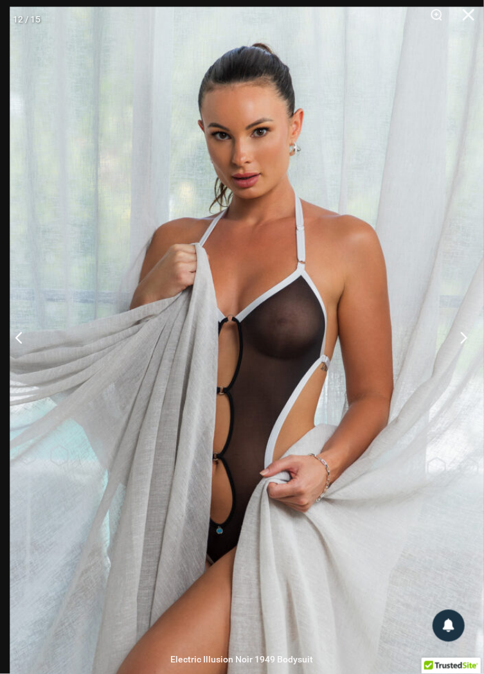
click at [455, 366] on button "Next" at bounding box center [460, 337] width 48 height 64
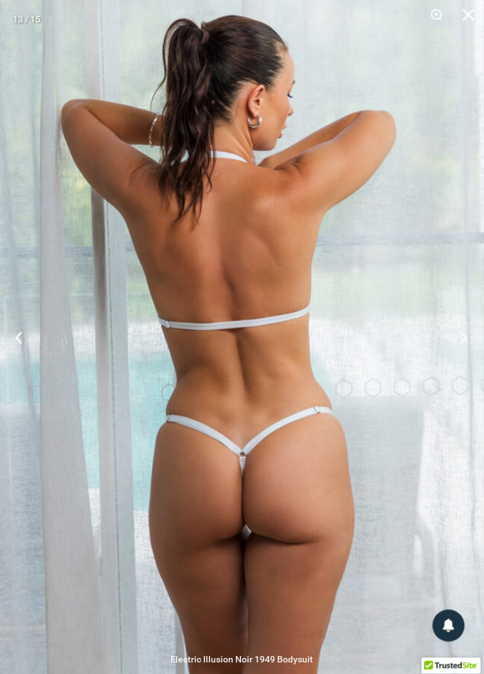
click at [460, 370] on button "Next" at bounding box center [460, 337] width 48 height 64
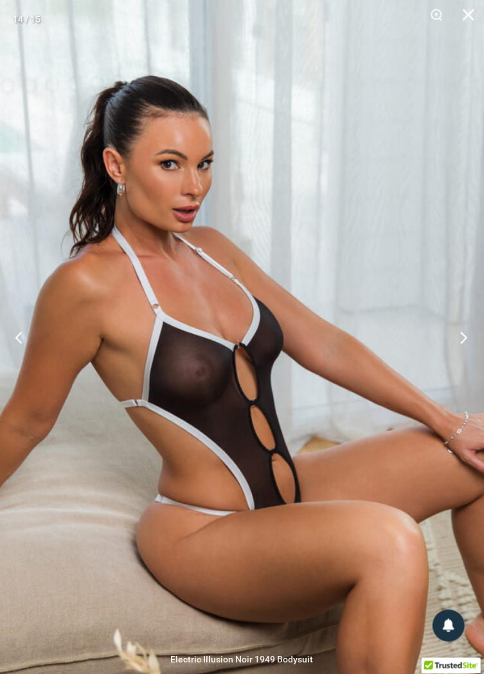
click at [460, 369] on button "Next" at bounding box center [460, 337] width 48 height 64
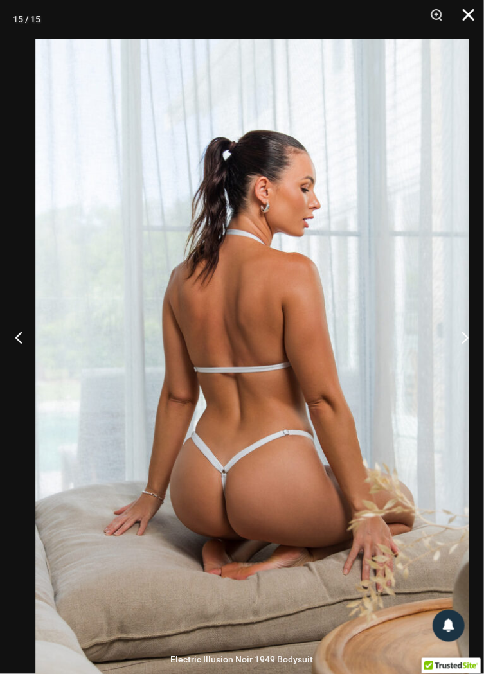
click at [468, 17] on button "Close" at bounding box center [464, 19] width 32 height 39
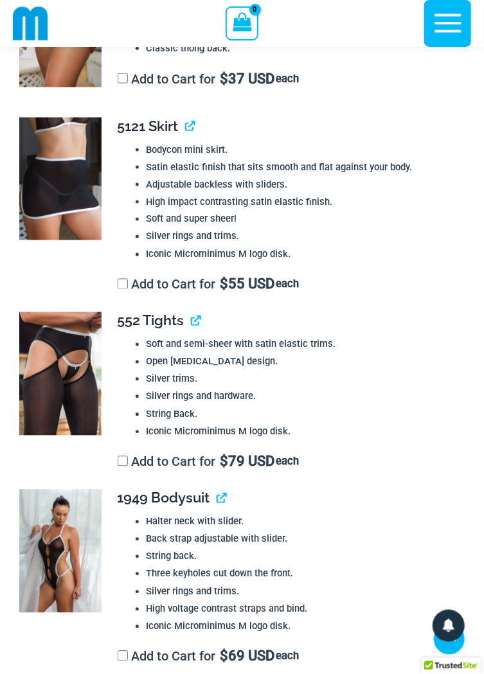
scroll to position [2722, 0]
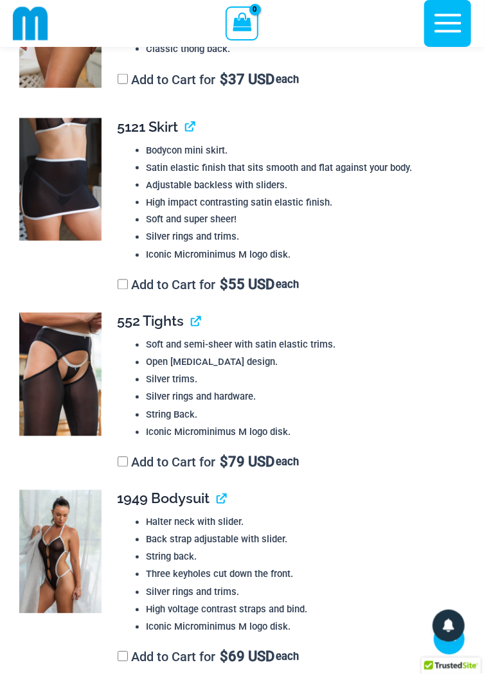
click at [56, 555] on img at bounding box center [60, 551] width 82 height 123
click at [196, 507] on span "1949 Bodysuit" at bounding box center [164, 498] width 93 height 17
click at [84, 578] on img at bounding box center [60, 551] width 82 height 123
click at [253, 664] on span "$ 69 USD" at bounding box center [247, 657] width 55 height 13
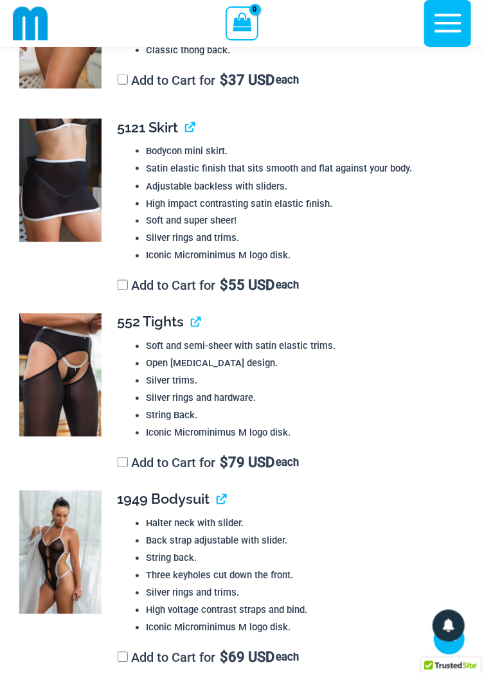
click at [172, 508] on span "1949 Bodysuit" at bounding box center [164, 499] width 93 height 17
click at [222, 567] on li "String back." at bounding box center [304, 558] width 316 height 17
click at [181, 585] on li "Three keyholes cut down the front." at bounding box center [304, 575] width 316 height 17
click at [167, 567] on li "String back." at bounding box center [304, 558] width 316 height 17
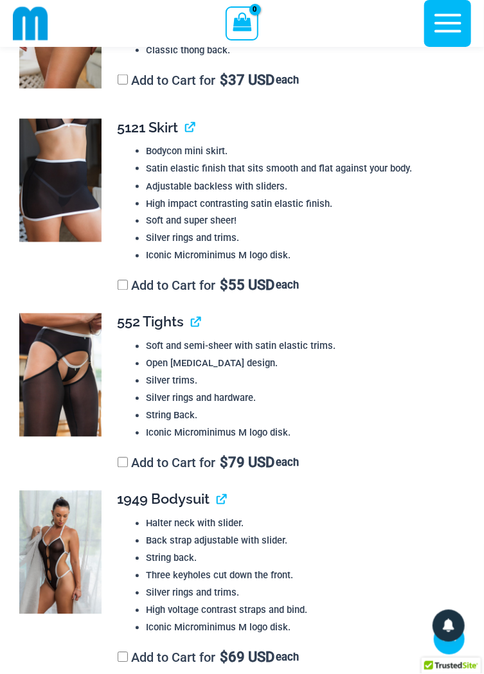
click at [72, 565] on img at bounding box center [60, 552] width 82 height 123
click at [76, 562] on img at bounding box center [60, 552] width 82 height 123
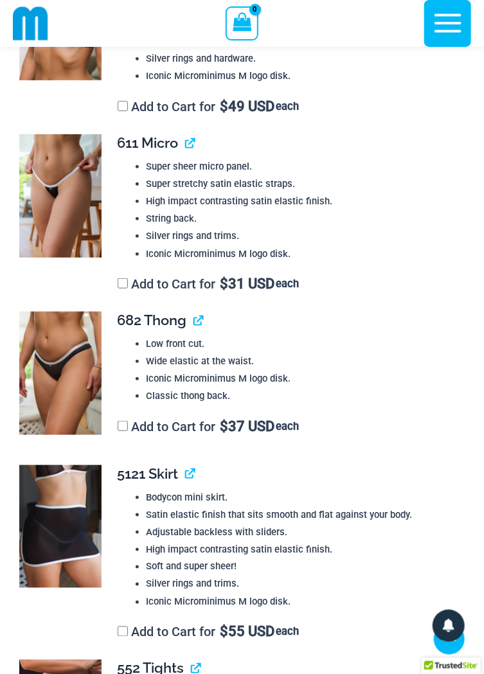
scroll to position [2337, 0]
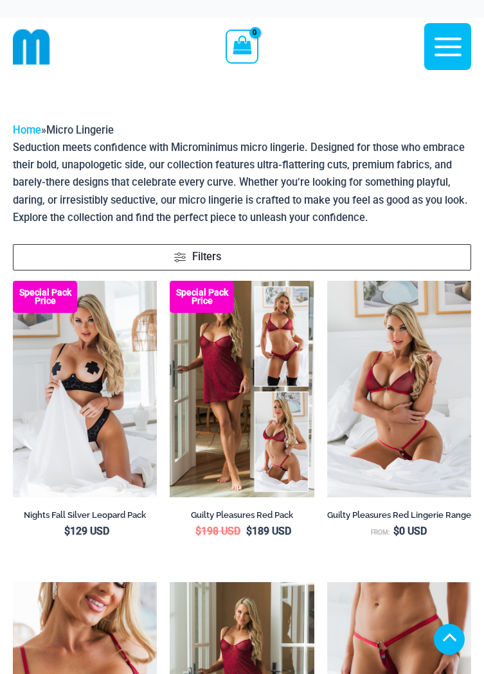
scroll to position [1682, 0]
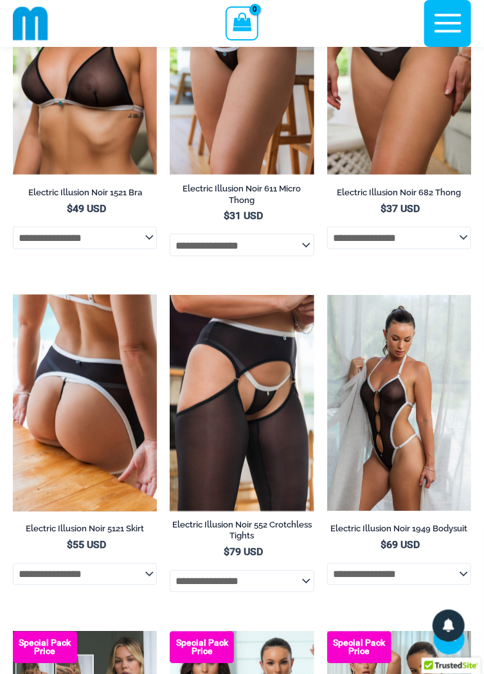
click at [107, 405] on img at bounding box center [85, 403] width 144 height 216
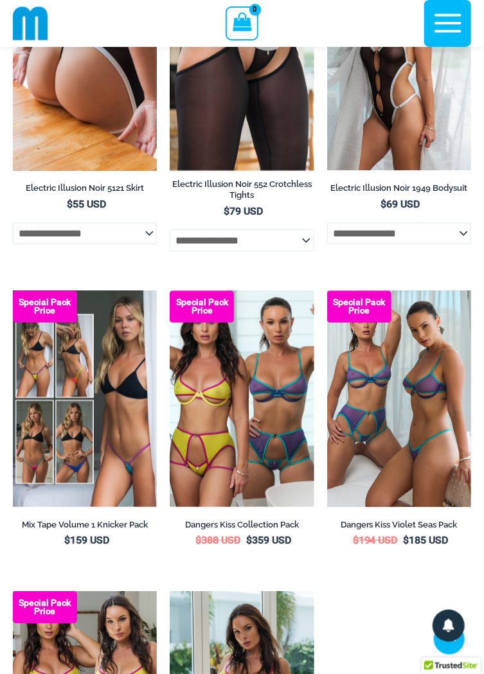
scroll to position [2925, 0]
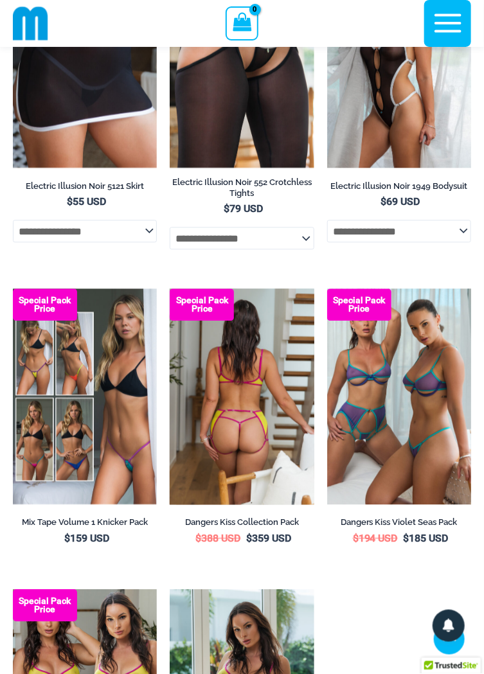
click at [265, 408] on img at bounding box center [242, 397] width 144 height 216
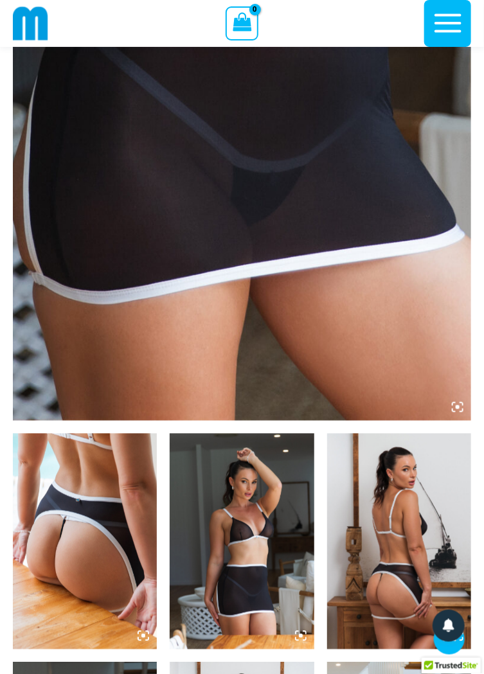
scroll to position [354, 0]
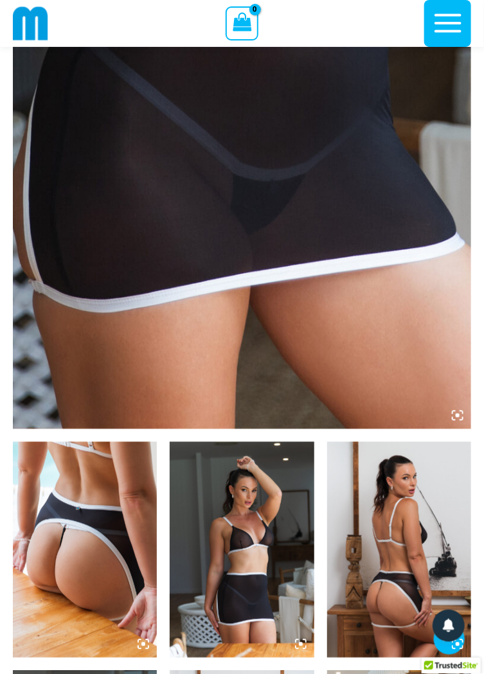
click at [94, 557] on img at bounding box center [85, 550] width 144 height 216
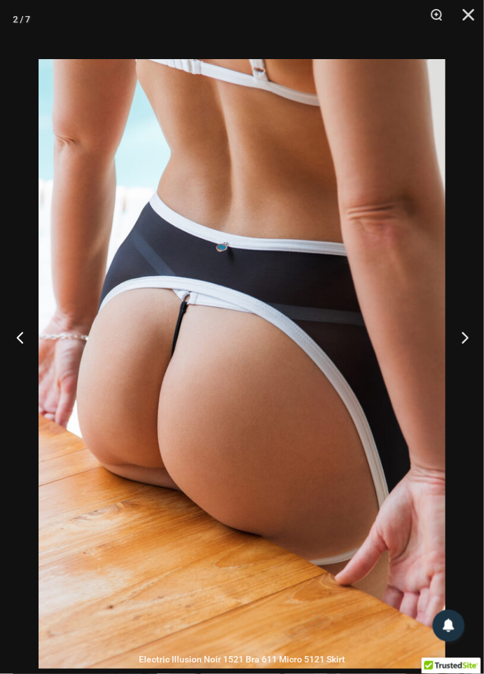
click at [23, 357] on button "Previous" at bounding box center [24, 337] width 48 height 64
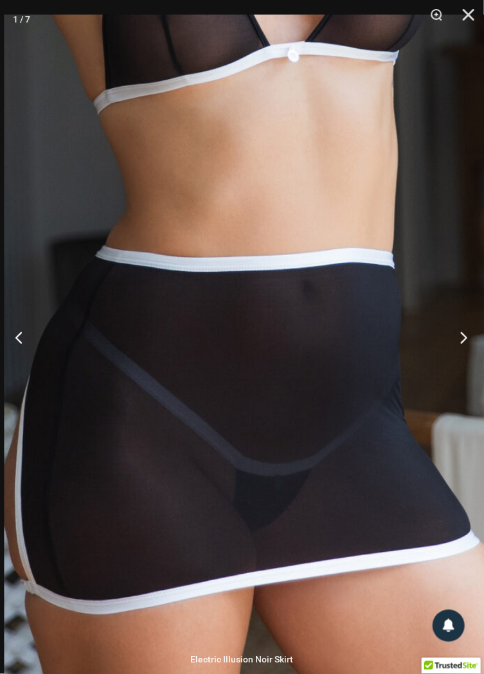
click at [459, 370] on button "Next" at bounding box center [460, 337] width 48 height 64
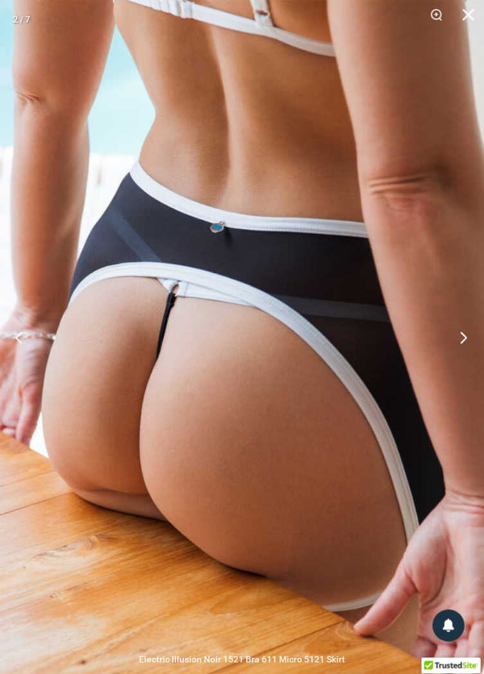
click at [462, 370] on button "Next" at bounding box center [460, 337] width 48 height 64
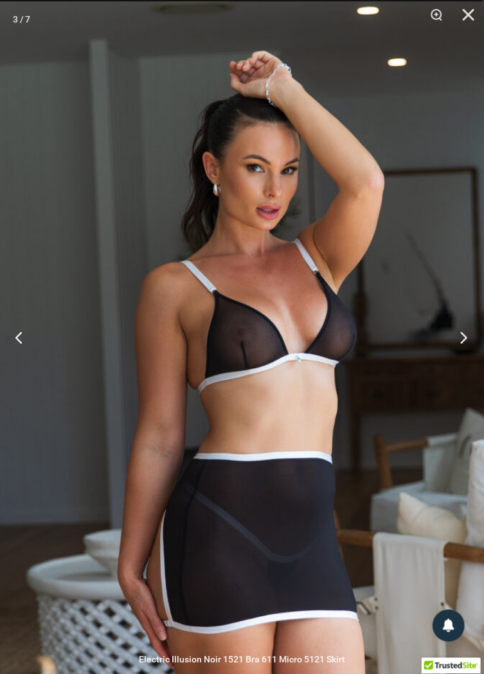
click at [462, 370] on button "Next" at bounding box center [460, 337] width 48 height 64
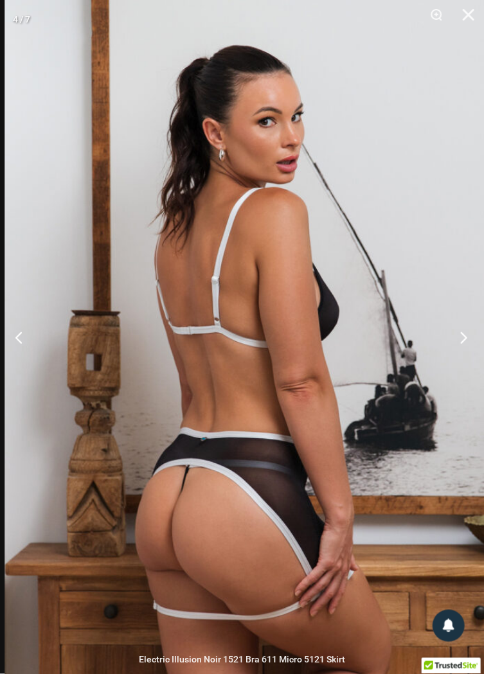
click at [463, 362] on button "Next" at bounding box center [460, 337] width 48 height 64
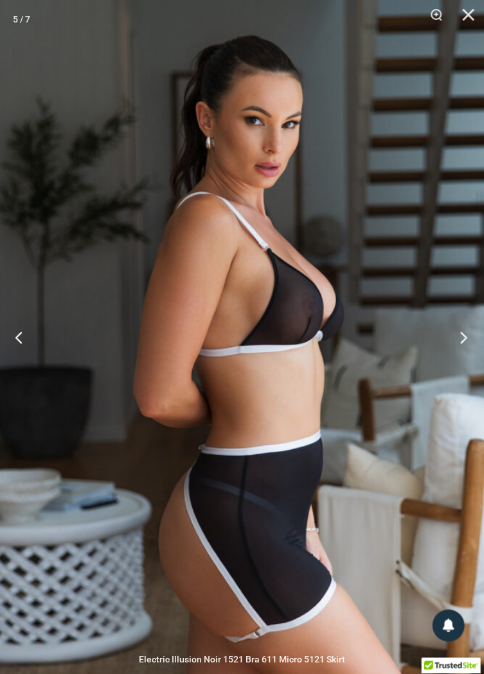
click at [460, 370] on button "Next" at bounding box center [460, 337] width 48 height 64
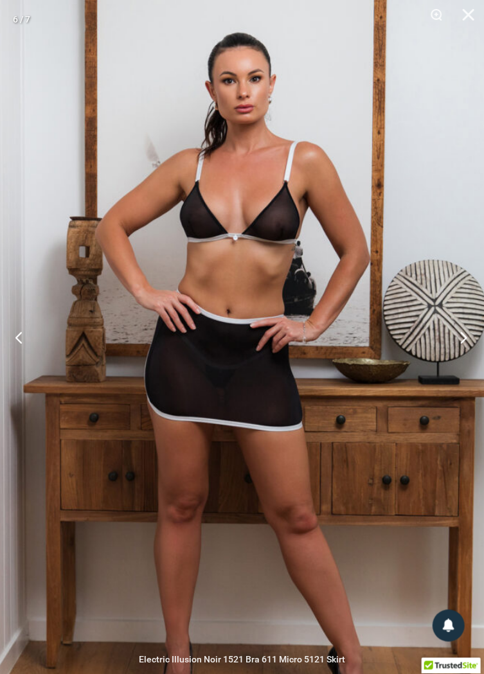
click at [458, 368] on button "Next" at bounding box center [460, 337] width 48 height 64
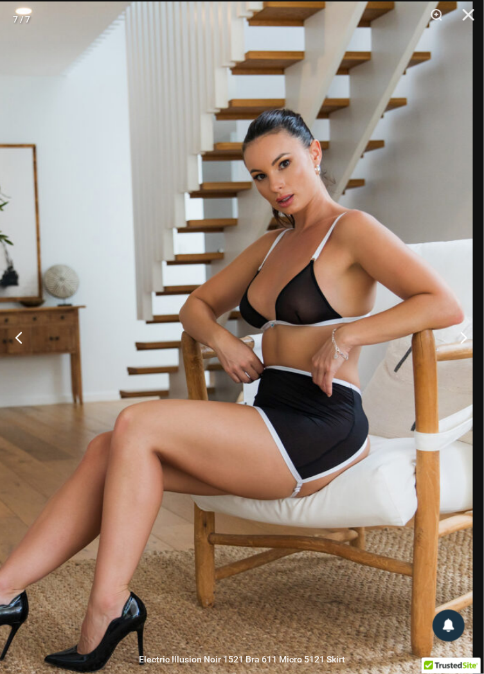
click at [466, 368] on button "Next" at bounding box center [460, 337] width 48 height 64
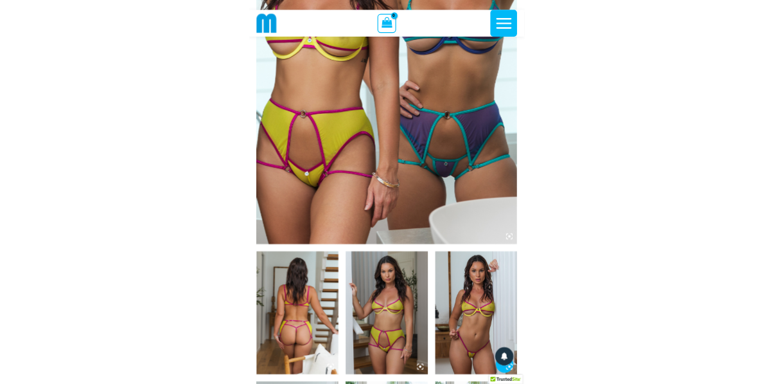
scroll to position [355, 0]
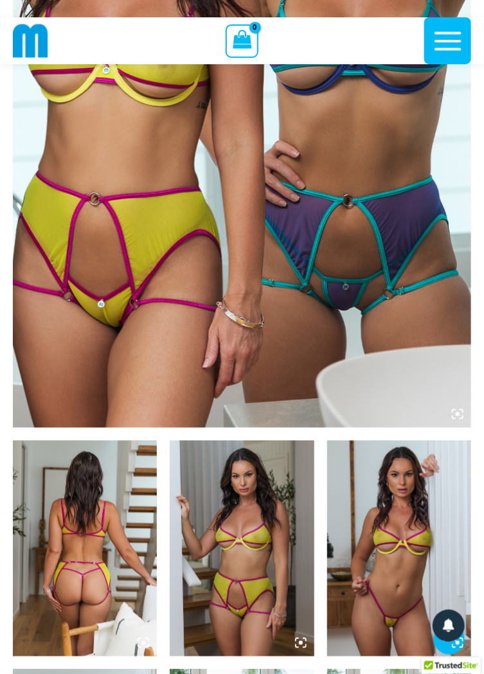
click at [96, 485] on img at bounding box center [85, 549] width 144 height 216
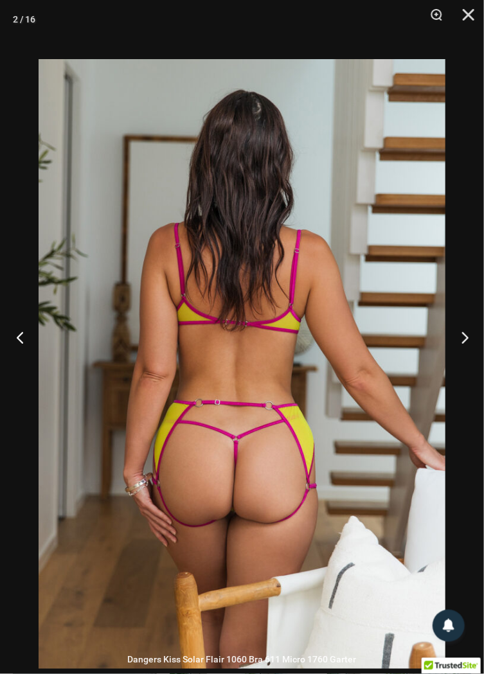
click at [21, 366] on button "Previous" at bounding box center [24, 337] width 48 height 64
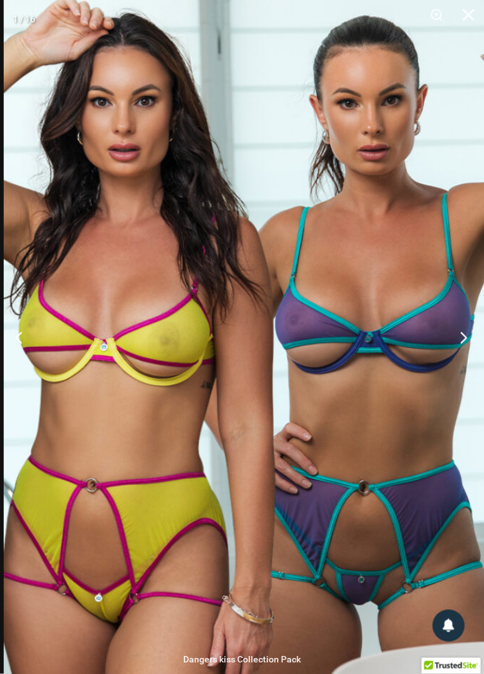
click at [459, 368] on button "Next" at bounding box center [460, 337] width 48 height 64
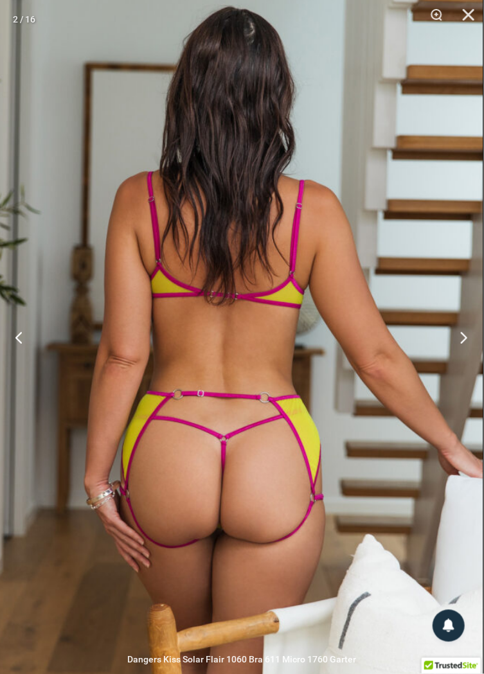
click at [463, 370] on button "Next" at bounding box center [460, 337] width 48 height 64
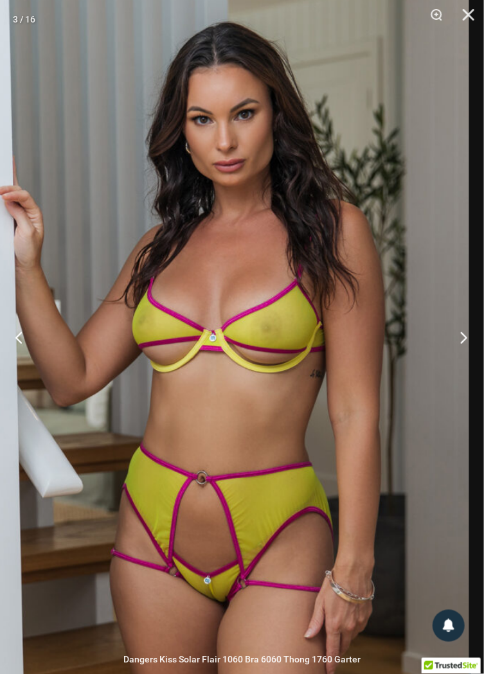
click at [463, 368] on button "Next" at bounding box center [460, 337] width 48 height 64
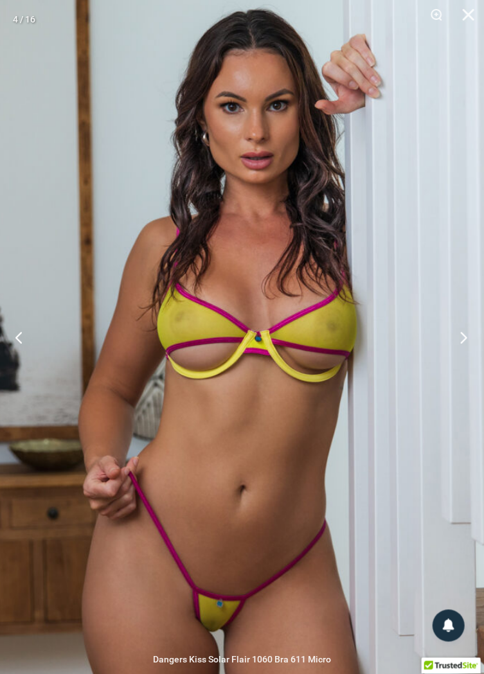
click at [464, 361] on button "Next" at bounding box center [460, 337] width 48 height 64
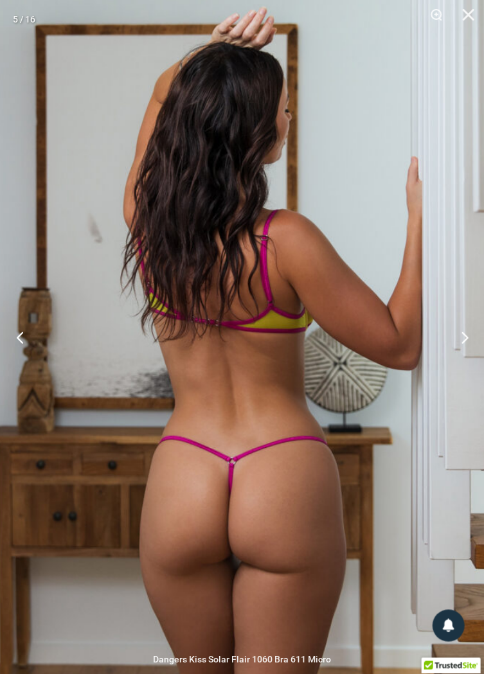
click at [22, 368] on button "Previous" at bounding box center [24, 337] width 48 height 64
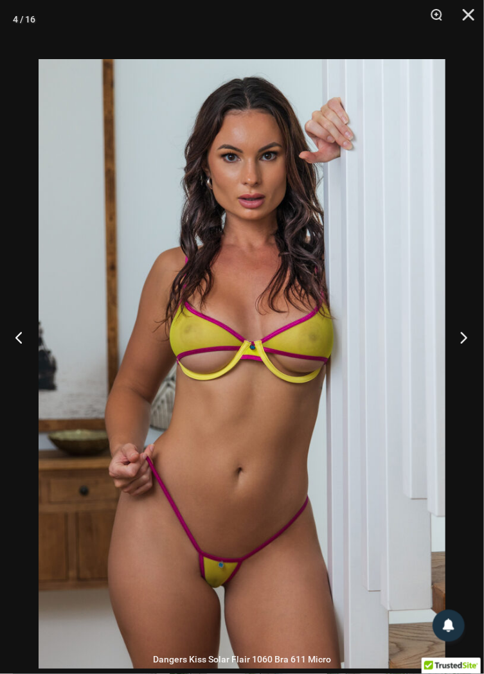
click at [469, 368] on button "Next" at bounding box center [460, 337] width 48 height 64
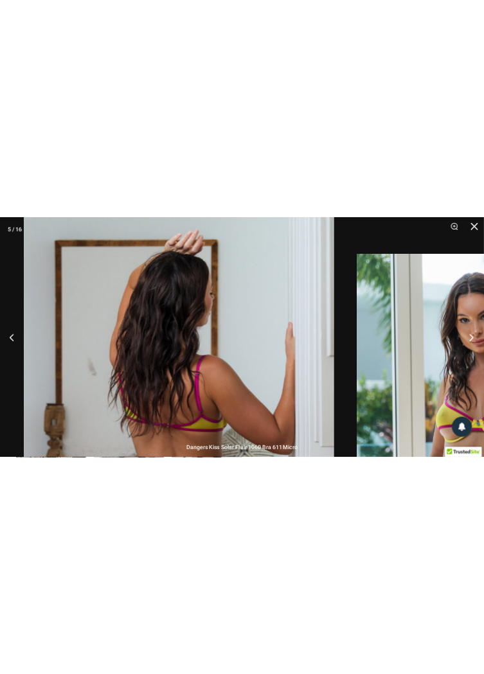
scroll to position [348, 0]
